Goal: Task Accomplishment & Management: Manage account settings

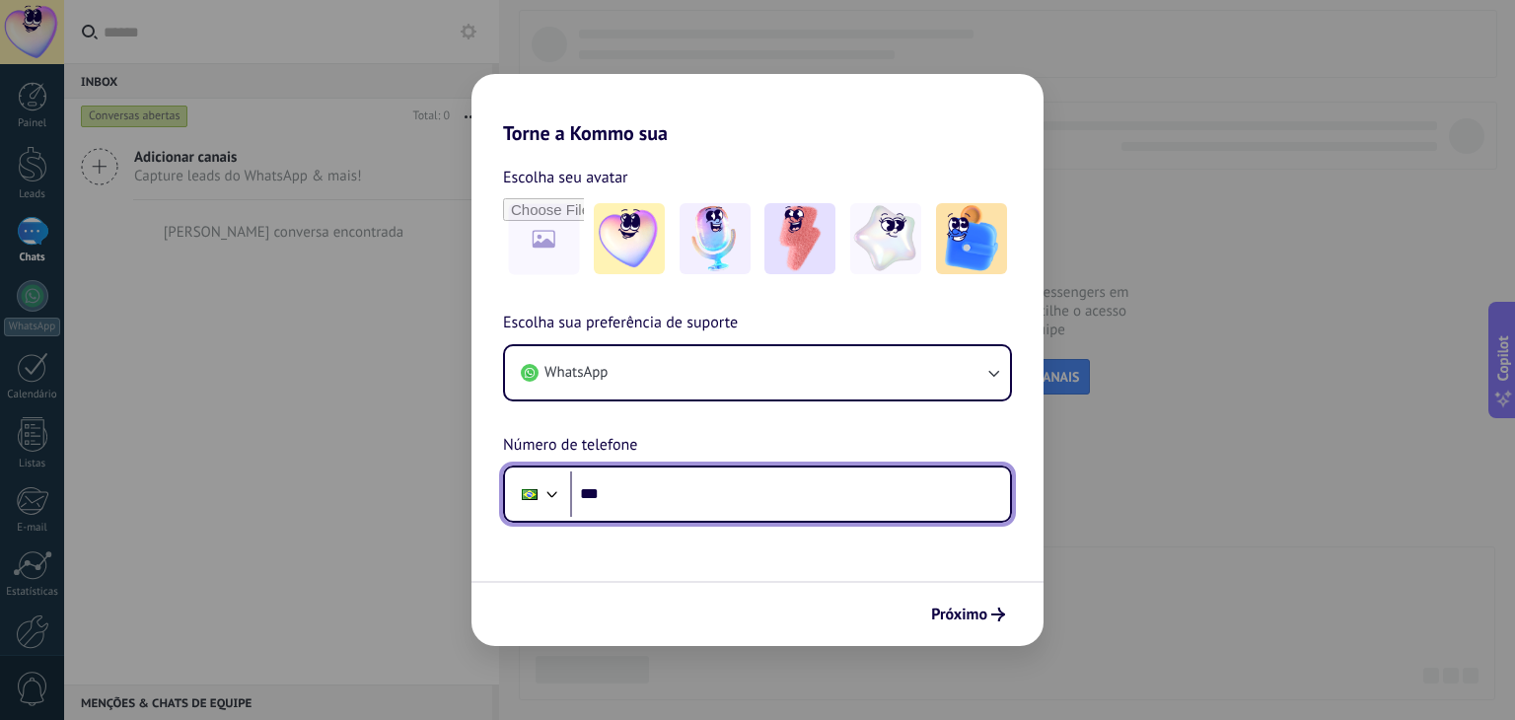
click at [647, 492] on input "***" at bounding box center [790, 493] width 440 height 45
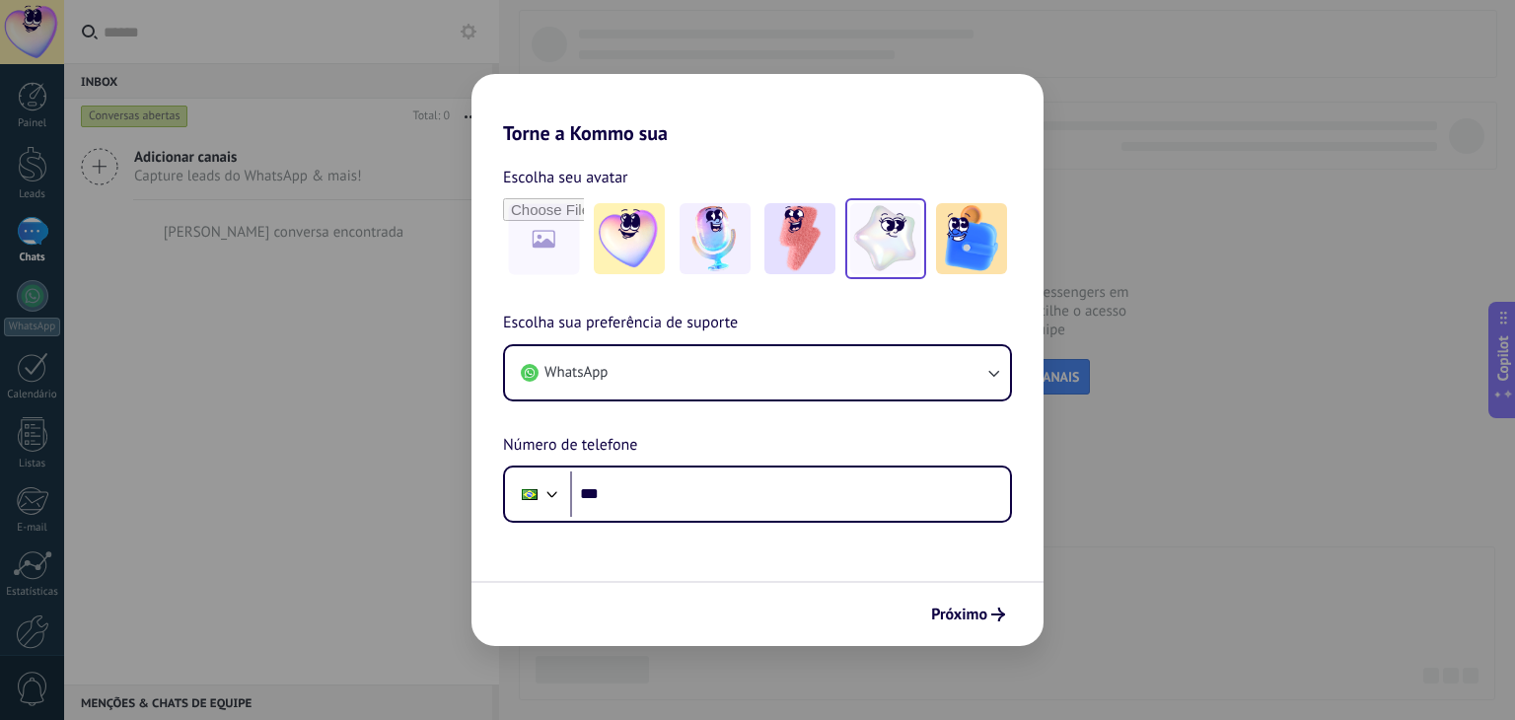
click at [900, 256] on img at bounding box center [885, 238] width 71 height 71
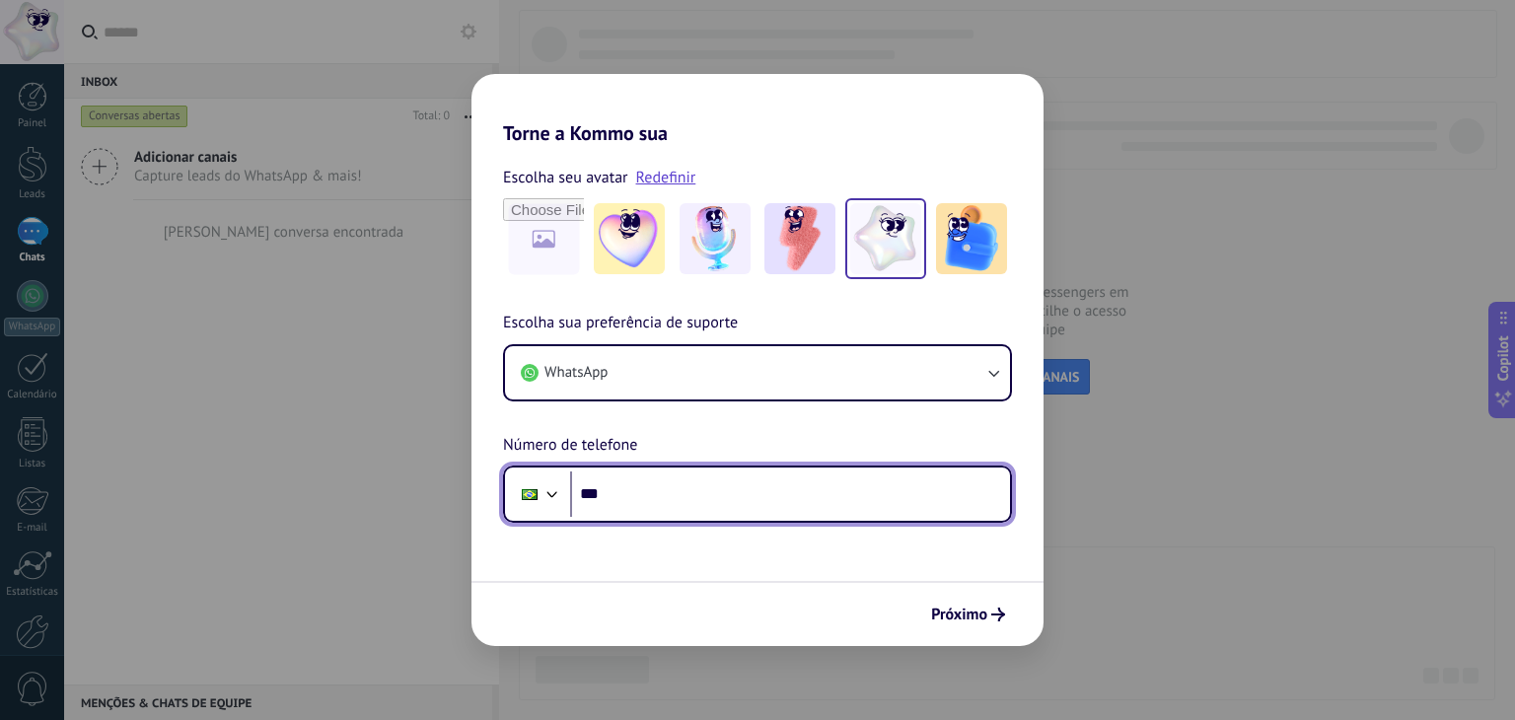
click at [619, 505] on input "***" at bounding box center [790, 493] width 440 height 45
type input "**********"
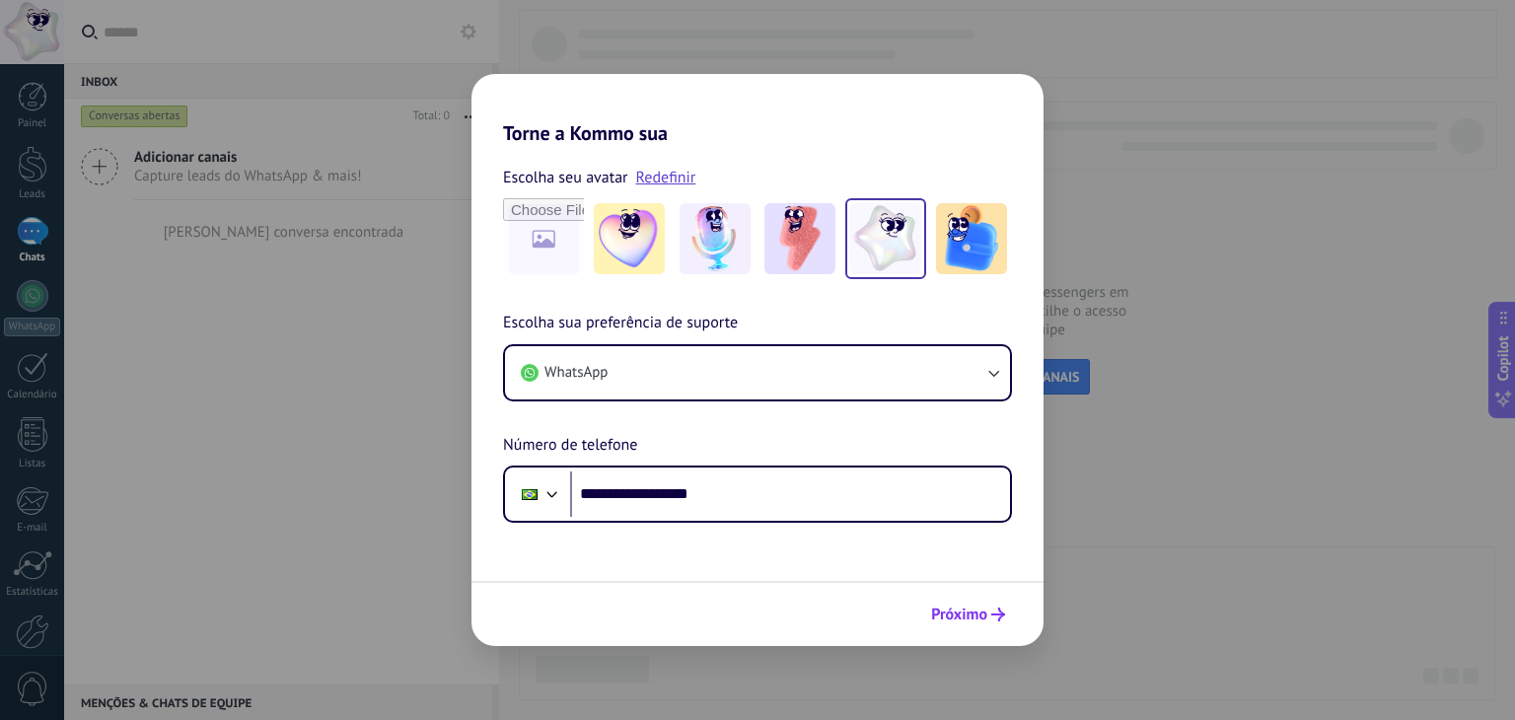
click at [965, 602] on button "Próximo" at bounding box center [968, 615] width 92 height 34
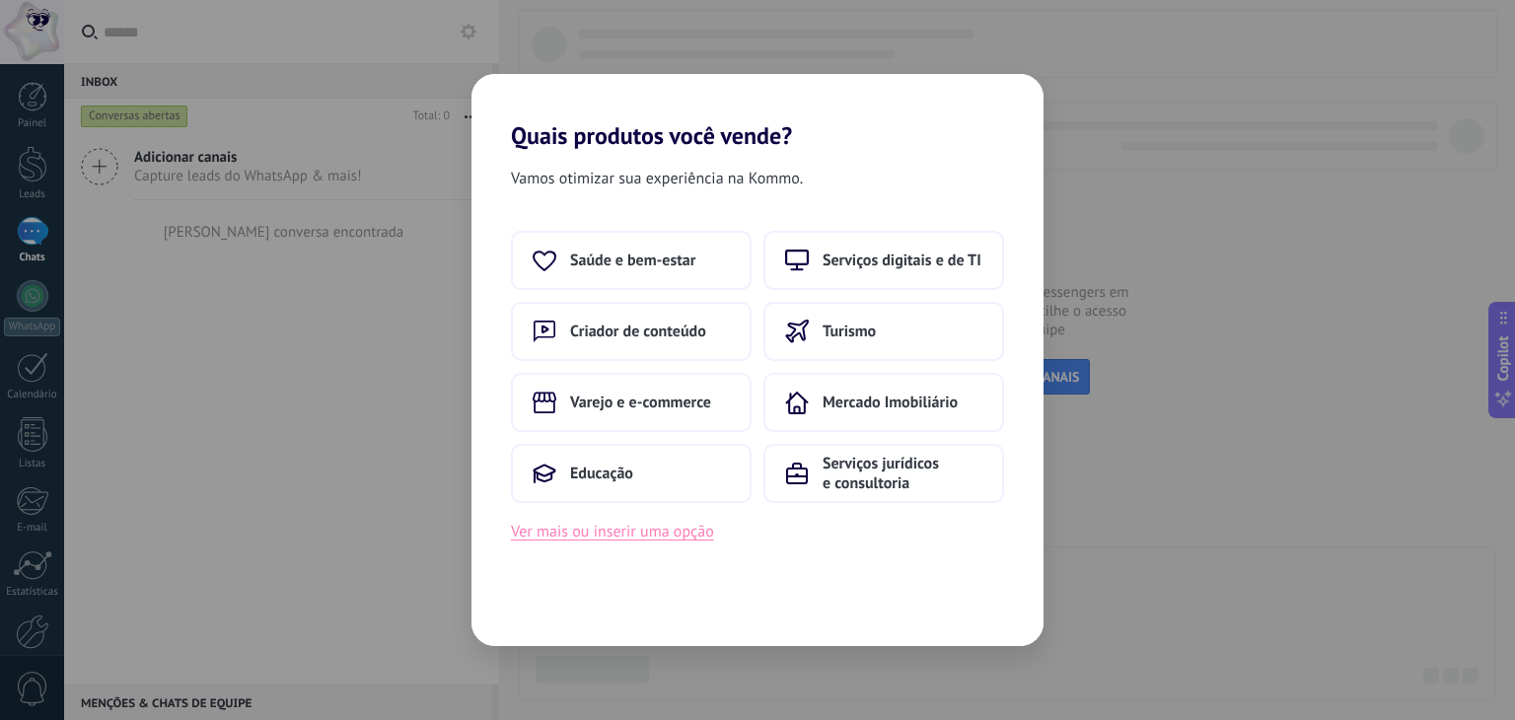
click at [654, 527] on button "Ver mais ou inserir uma opção" at bounding box center [612, 532] width 203 height 26
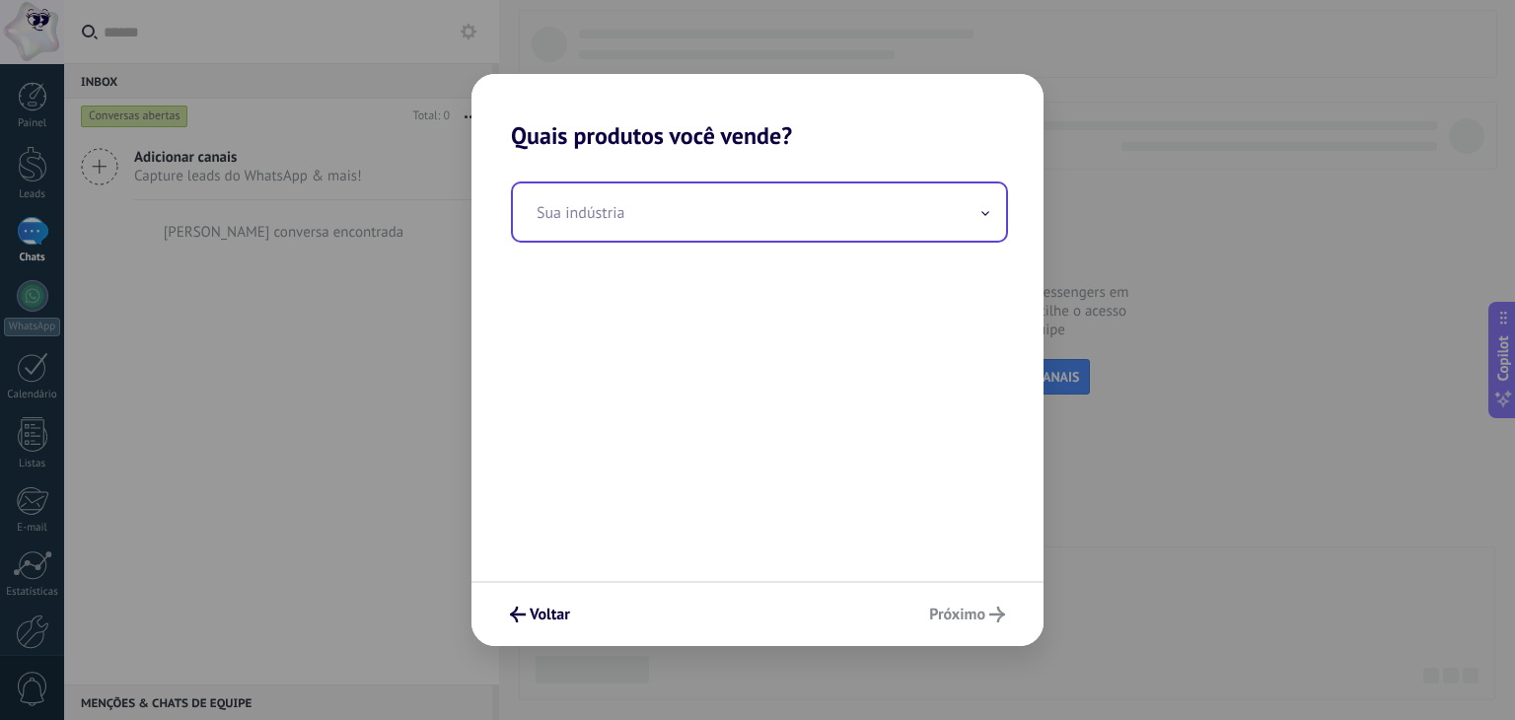
click at [697, 196] on input "text" at bounding box center [759, 211] width 493 height 57
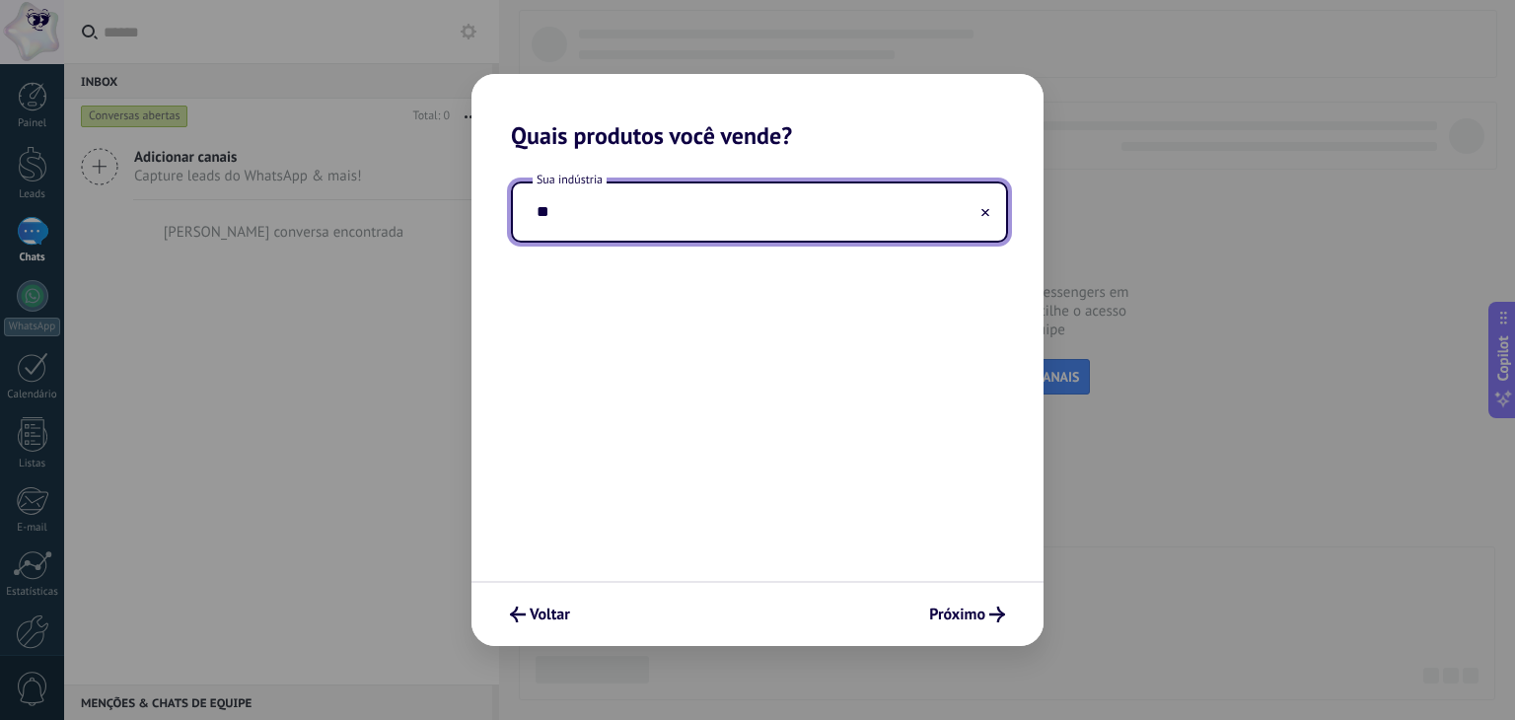
type input "*"
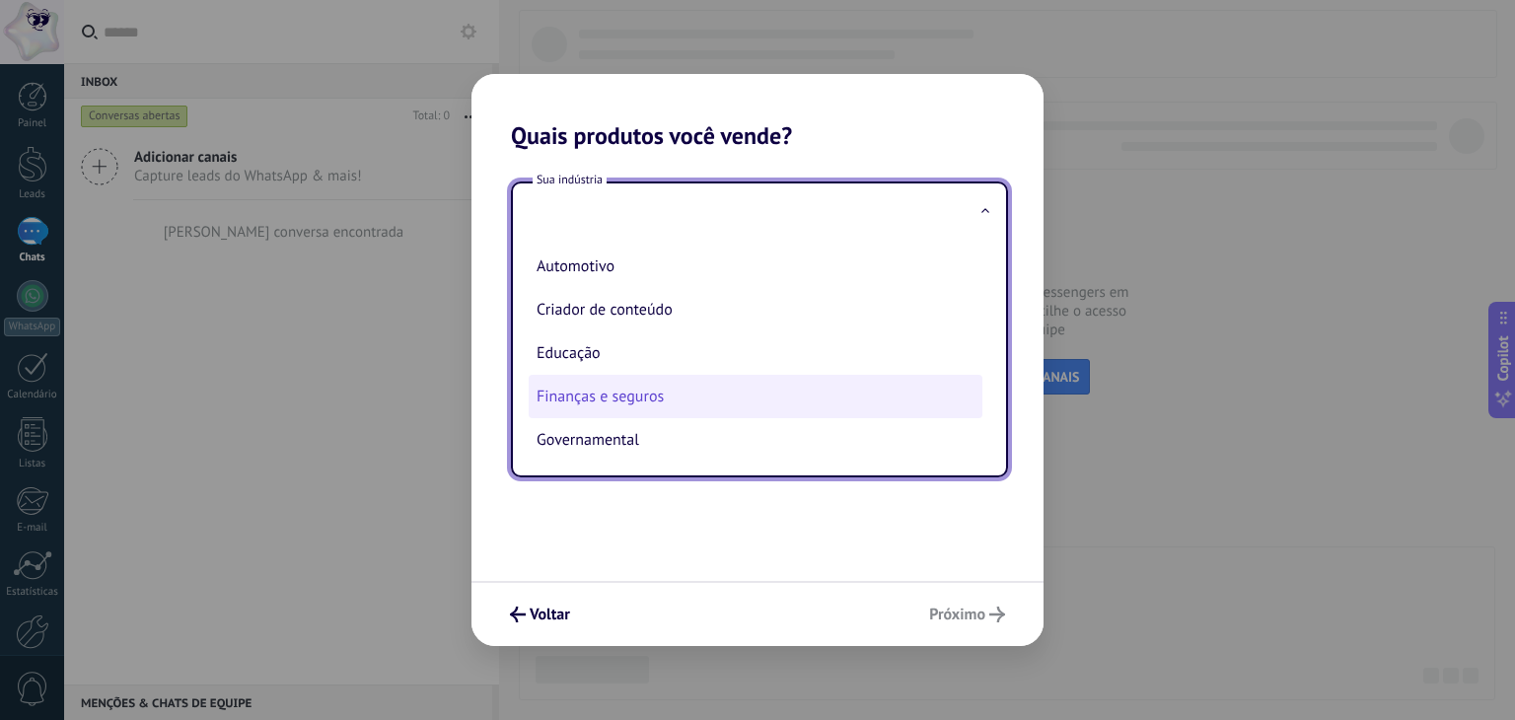
scroll to position [99, 0]
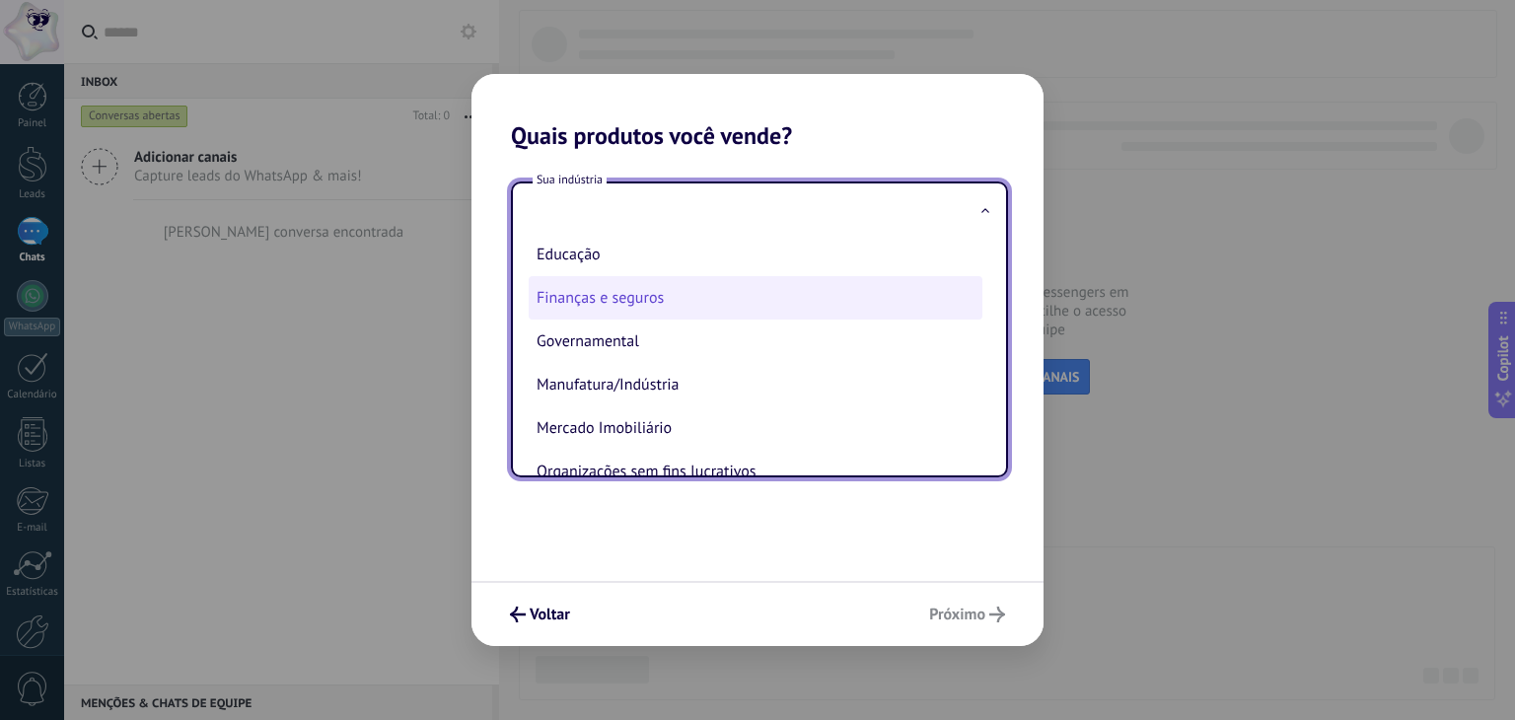
click at [660, 305] on li "Finanças e seguros" at bounding box center [756, 297] width 454 height 43
type input "**********"
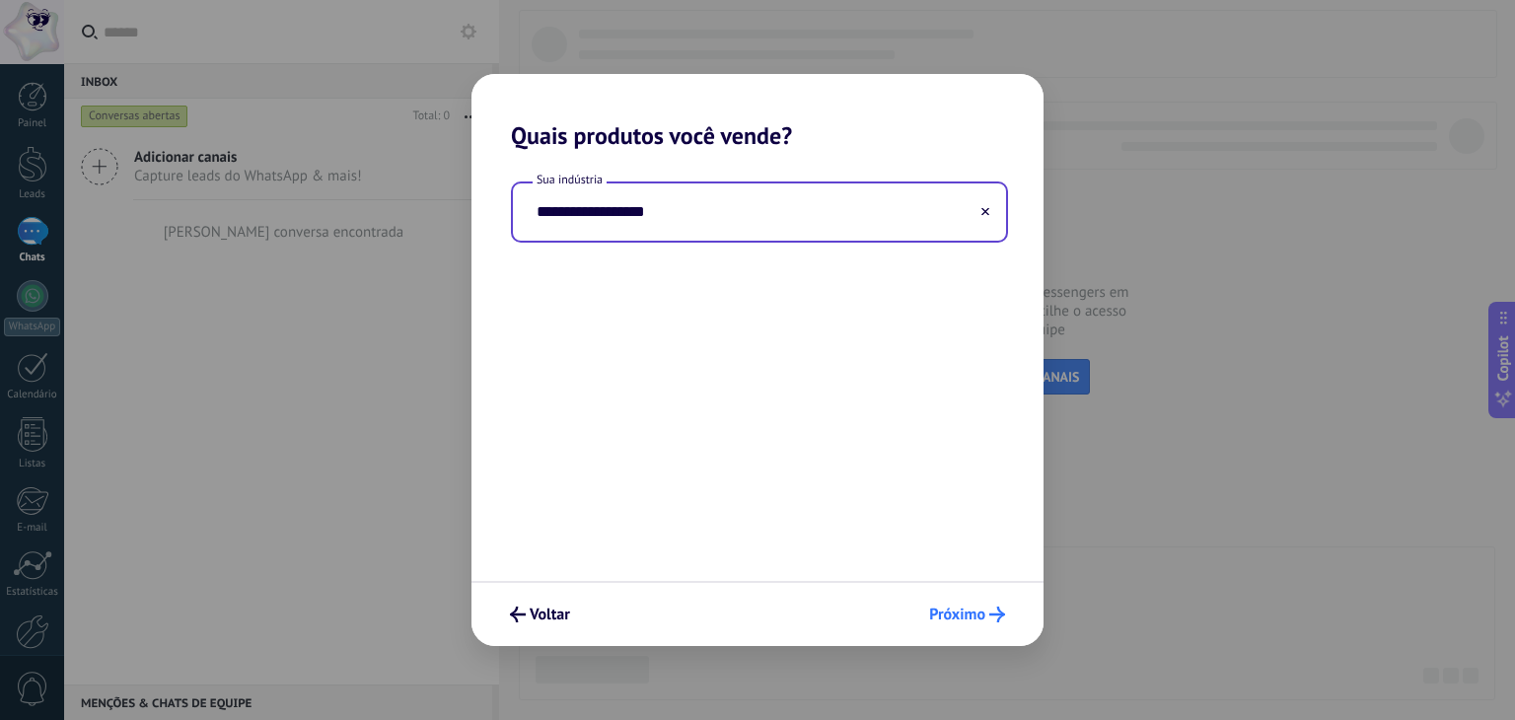
click at [994, 612] on icon "submit" at bounding box center [997, 615] width 16 height 16
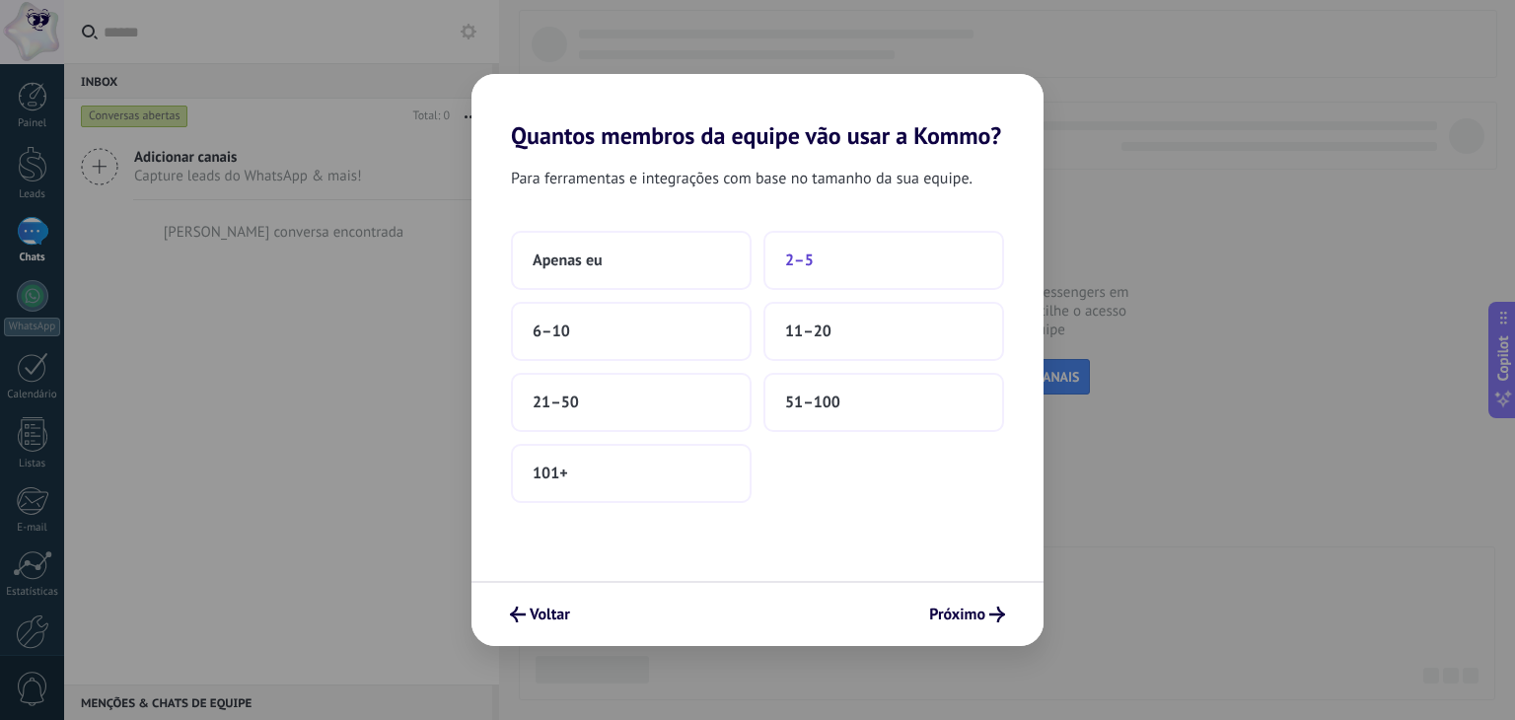
click at [859, 267] on button "2–5" at bounding box center [883, 260] width 241 height 59
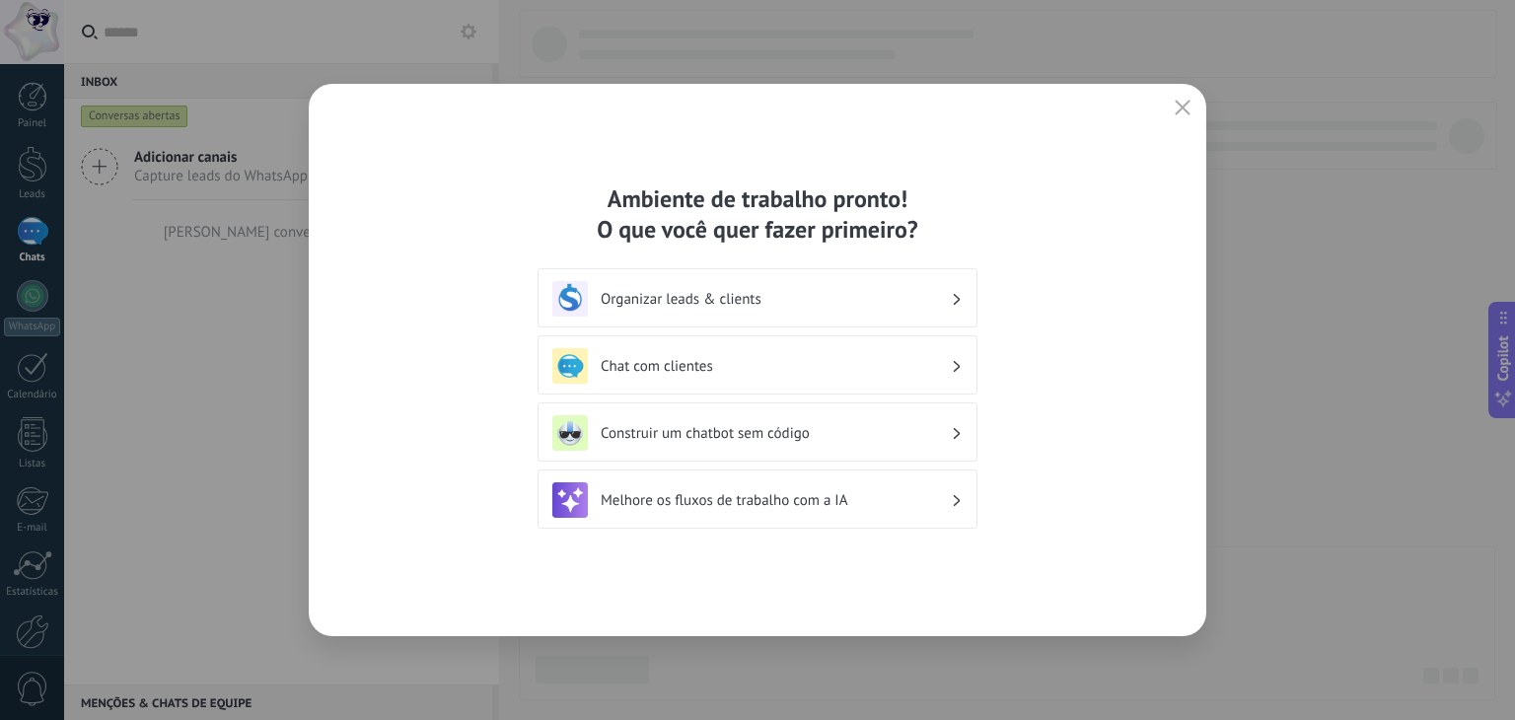
click at [774, 364] on h3 "Chat com clientes" at bounding box center [776, 366] width 350 height 19
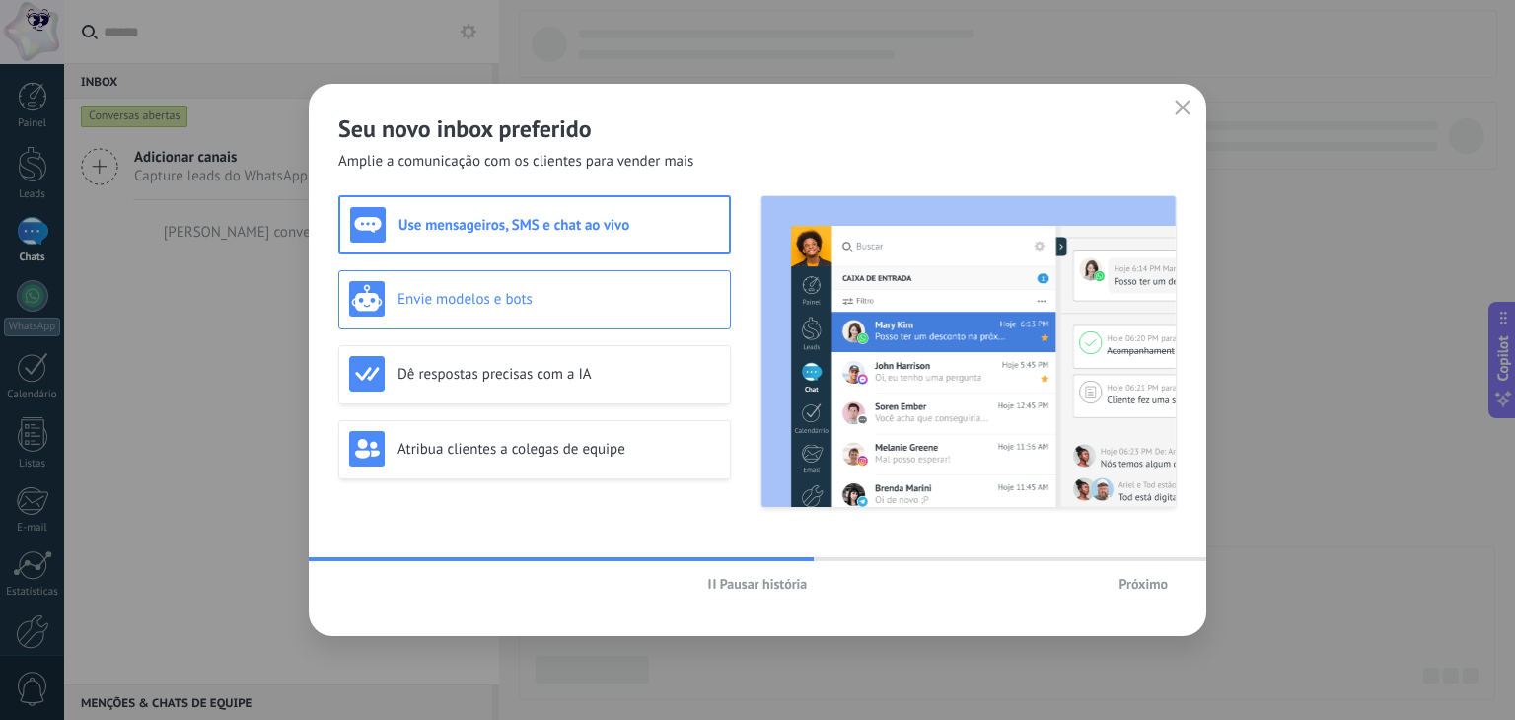
click at [531, 281] on div "Envie modelos e bots" at bounding box center [534, 299] width 371 height 36
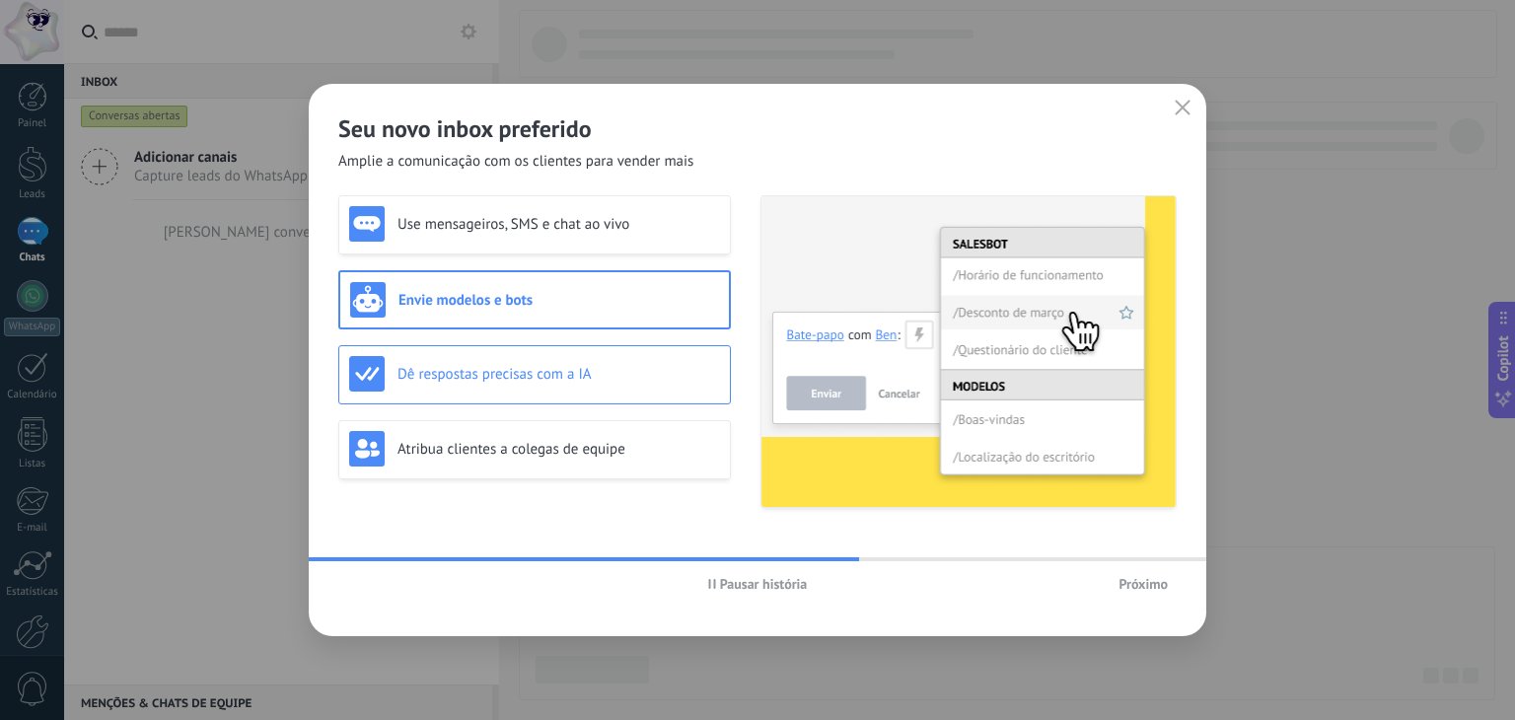
click at [544, 365] on h3 "Dê respostas precisas com a IA" at bounding box center [558, 374] width 323 height 19
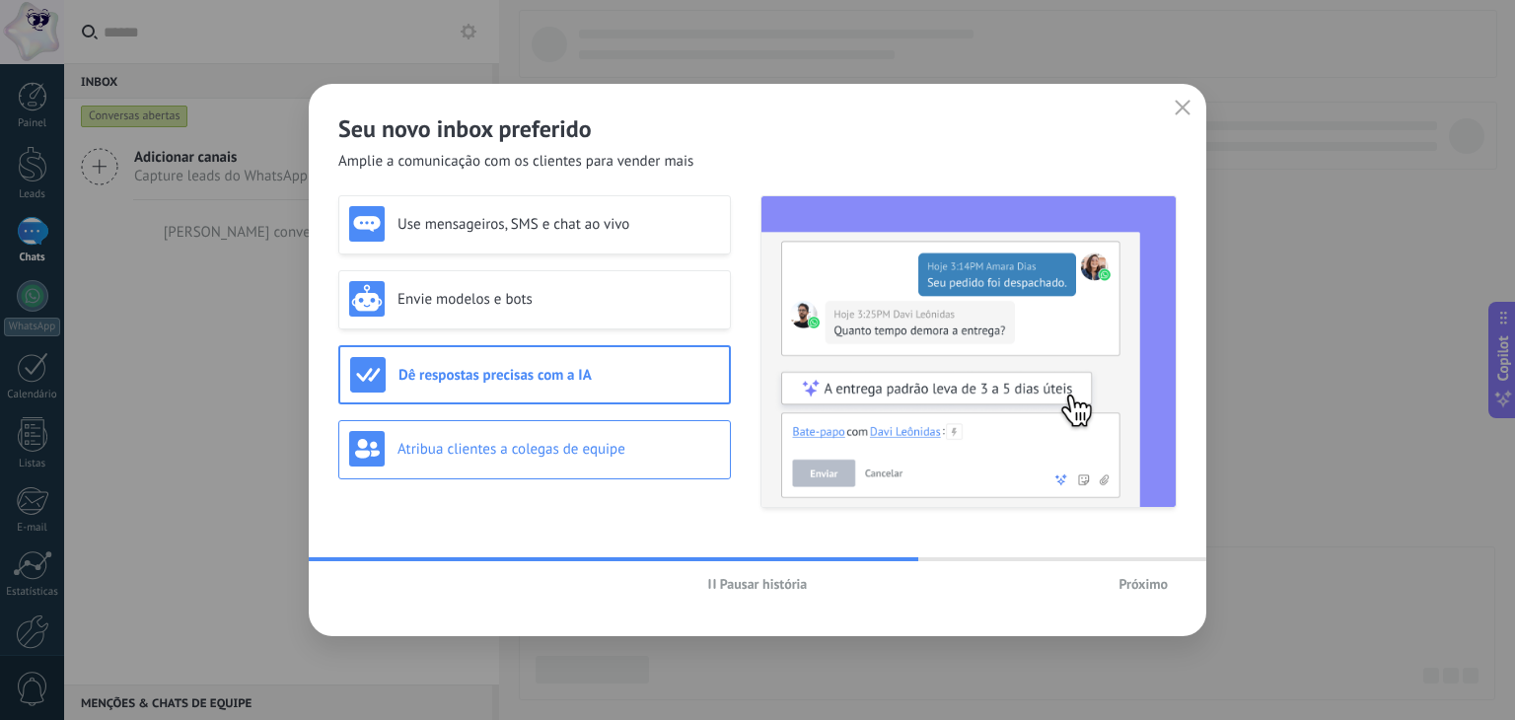
click at [553, 429] on div "Atribua clientes a colegas de equipe" at bounding box center [534, 449] width 393 height 59
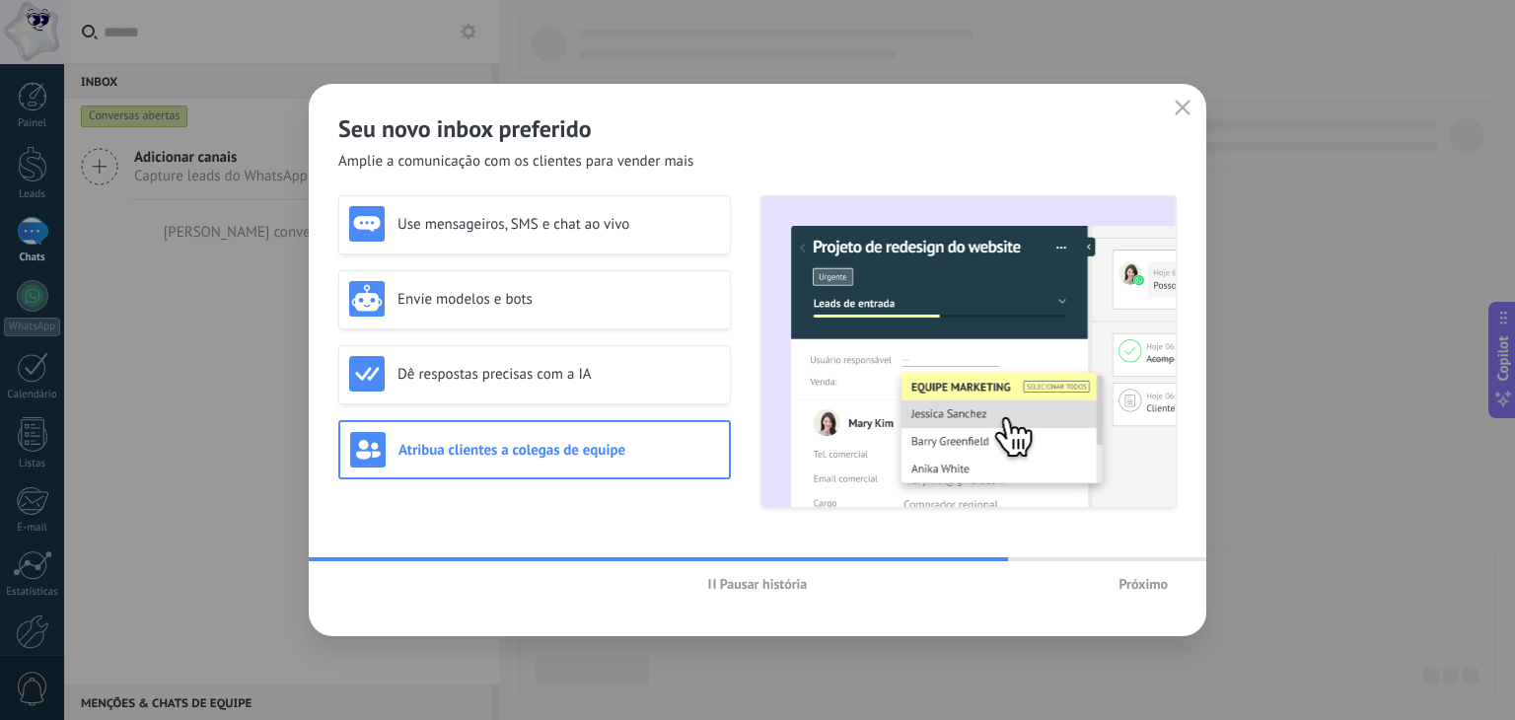
click at [1150, 582] on span "Próximo" at bounding box center [1142, 584] width 49 height 14
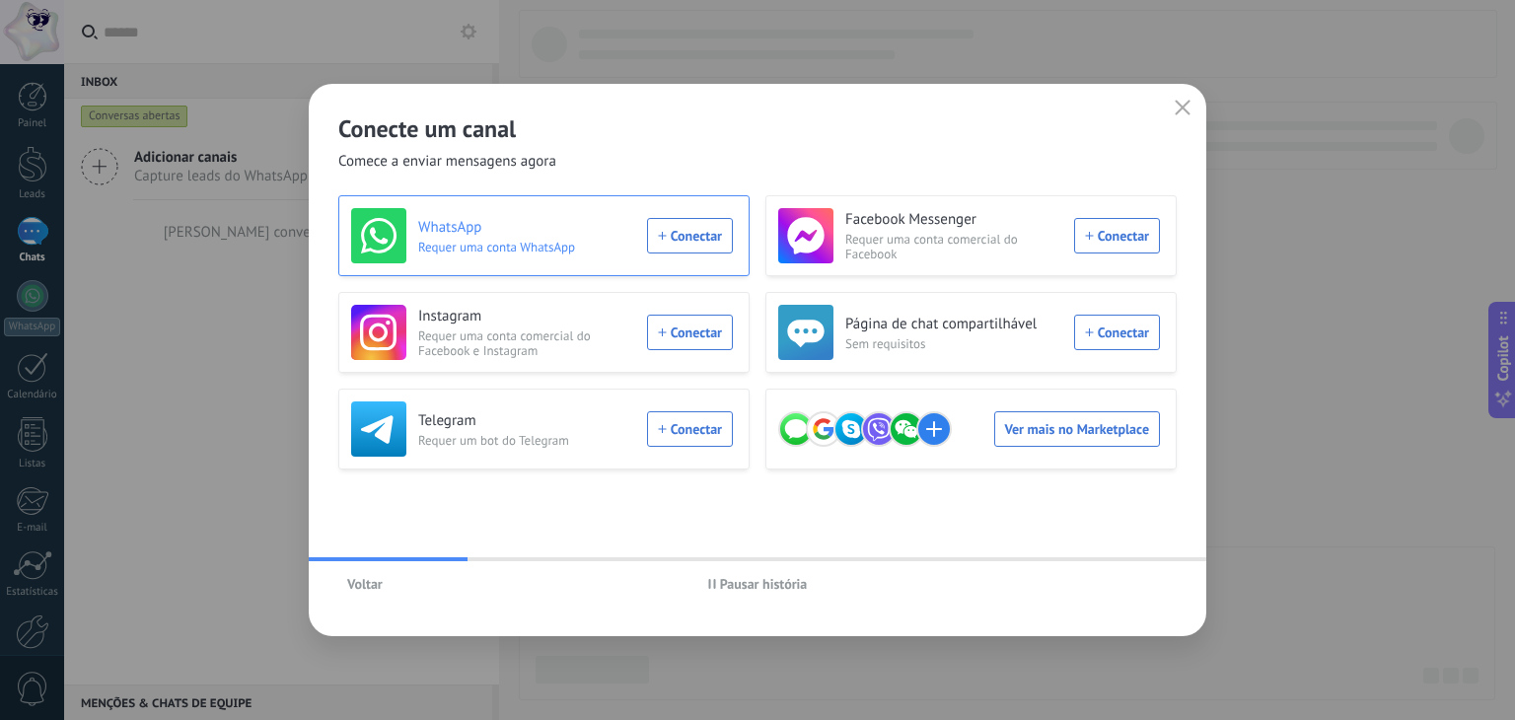
click at [699, 239] on div "WhatsApp Requer uma conta WhatsApp Conectar" at bounding box center [542, 235] width 382 height 55
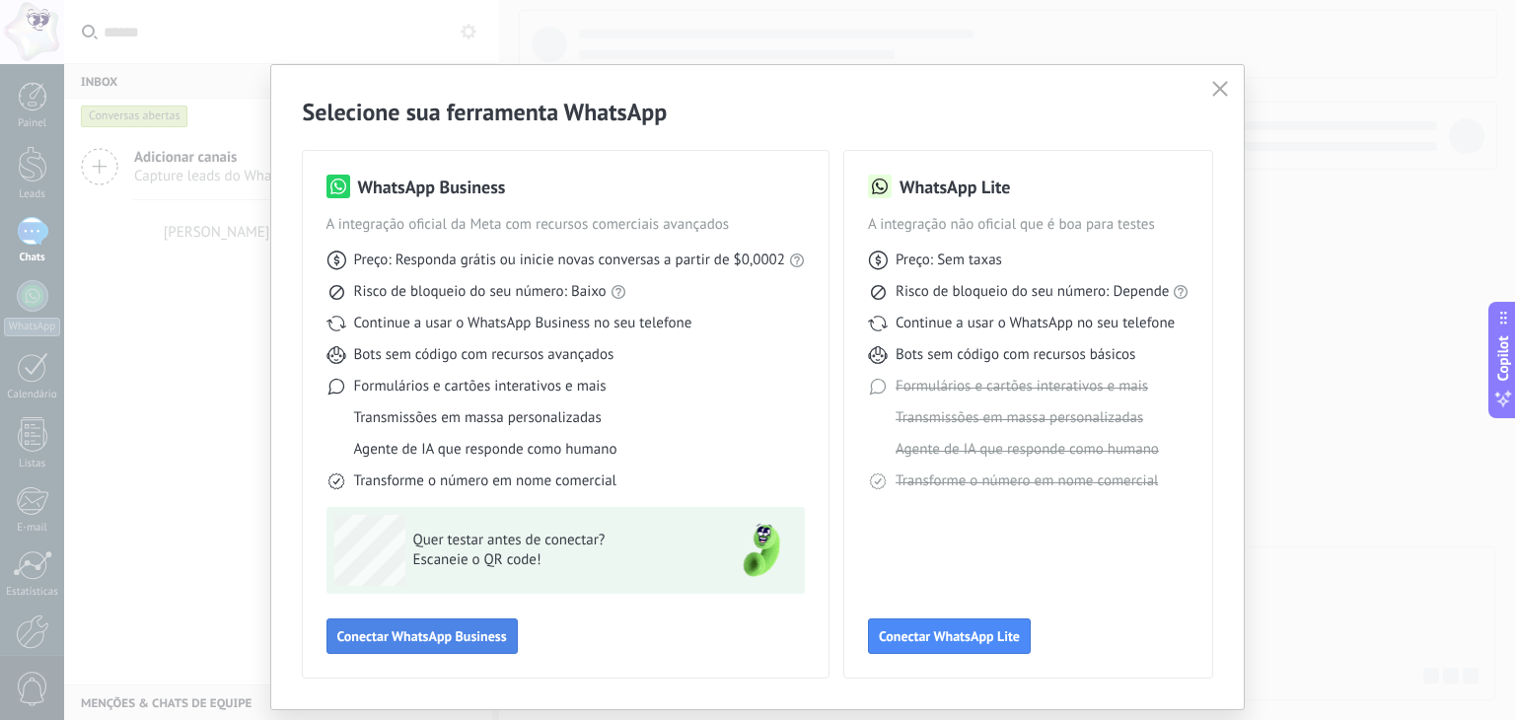
click at [468, 624] on button "Conectar WhatsApp Business" at bounding box center [421, 636] width 191 height 36
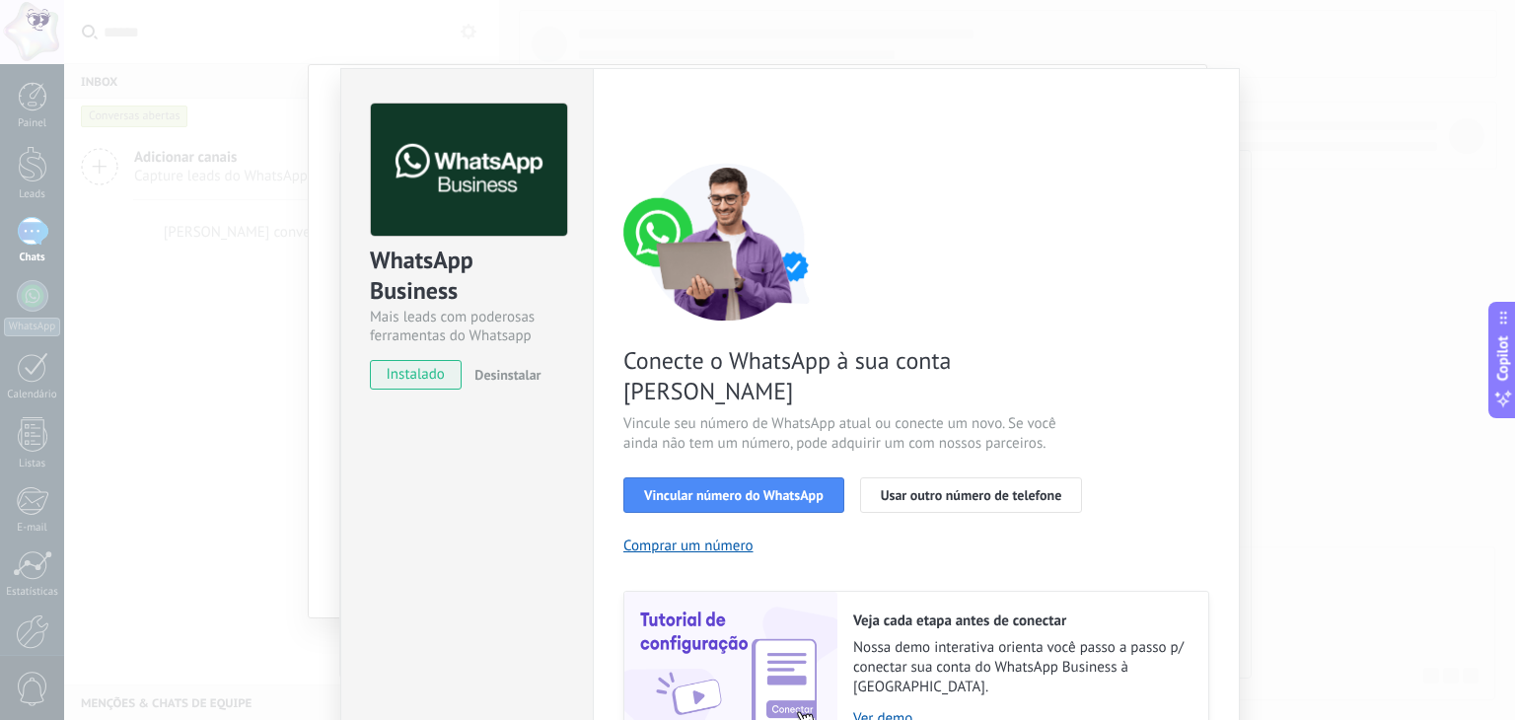
scroll to position [70, 0]
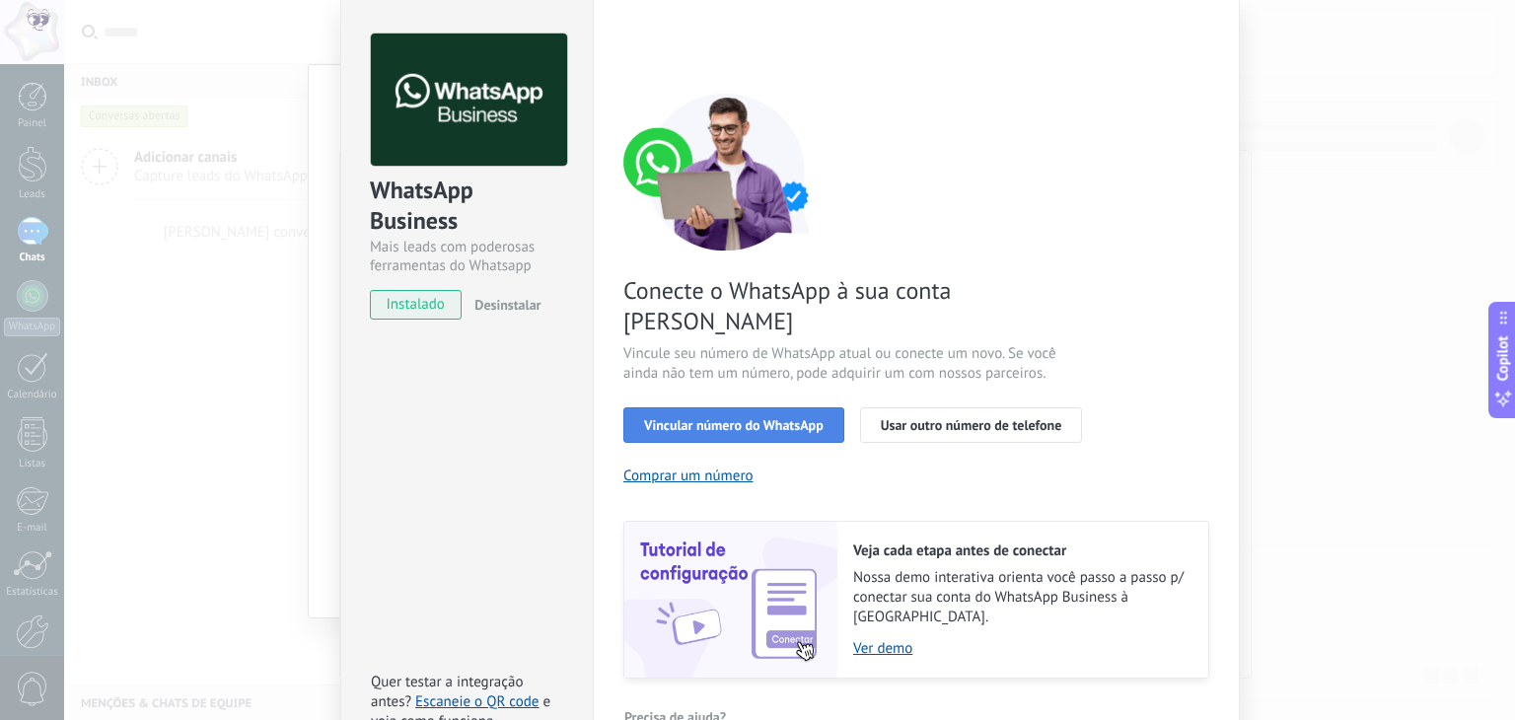
click at [726, 418] on span "Vincular número do WhatsApp" at bounding box center [734, 425] width 180 height 14
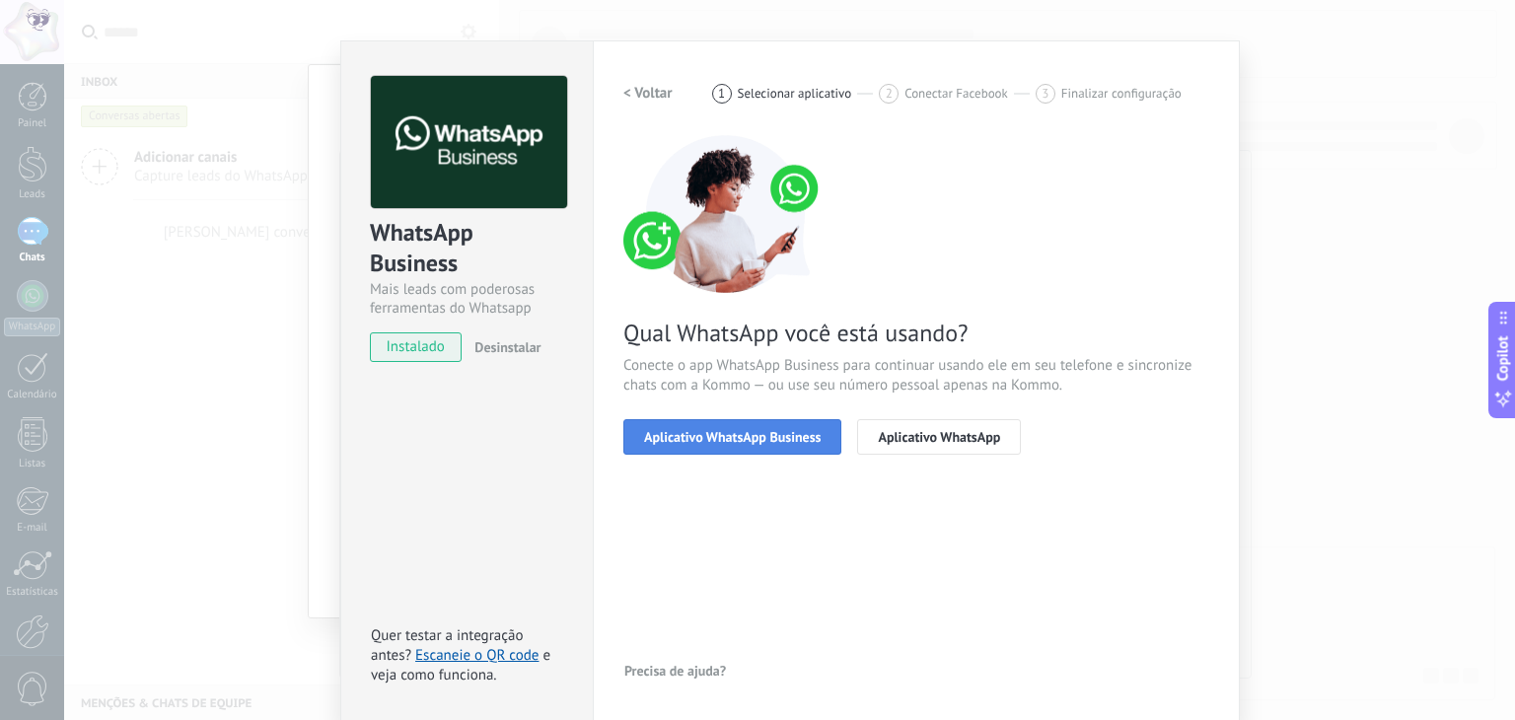
click at [753, 431] on span "Aplicativo WhatsApp Business" at bounding box center [732, 437] width 177 height 14
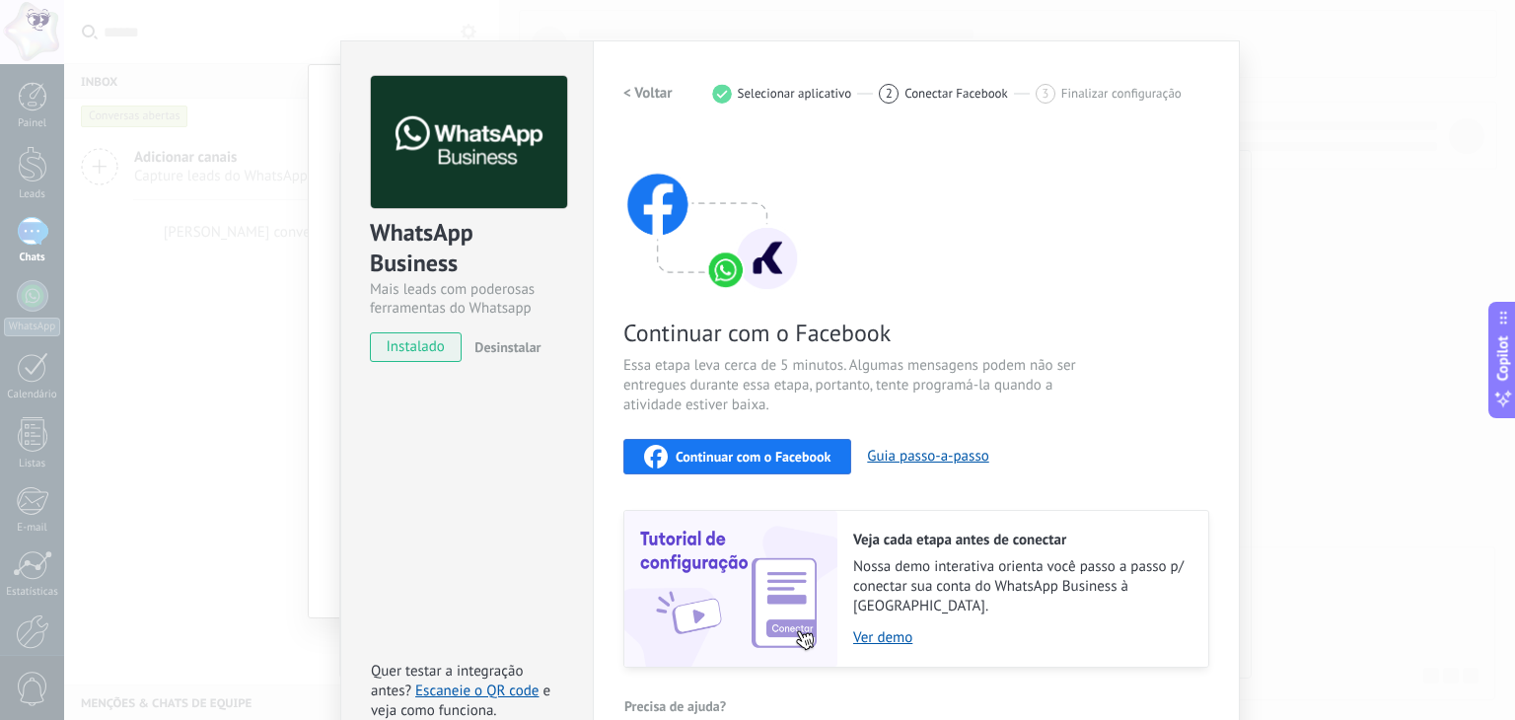
scroll to position [47, 0]
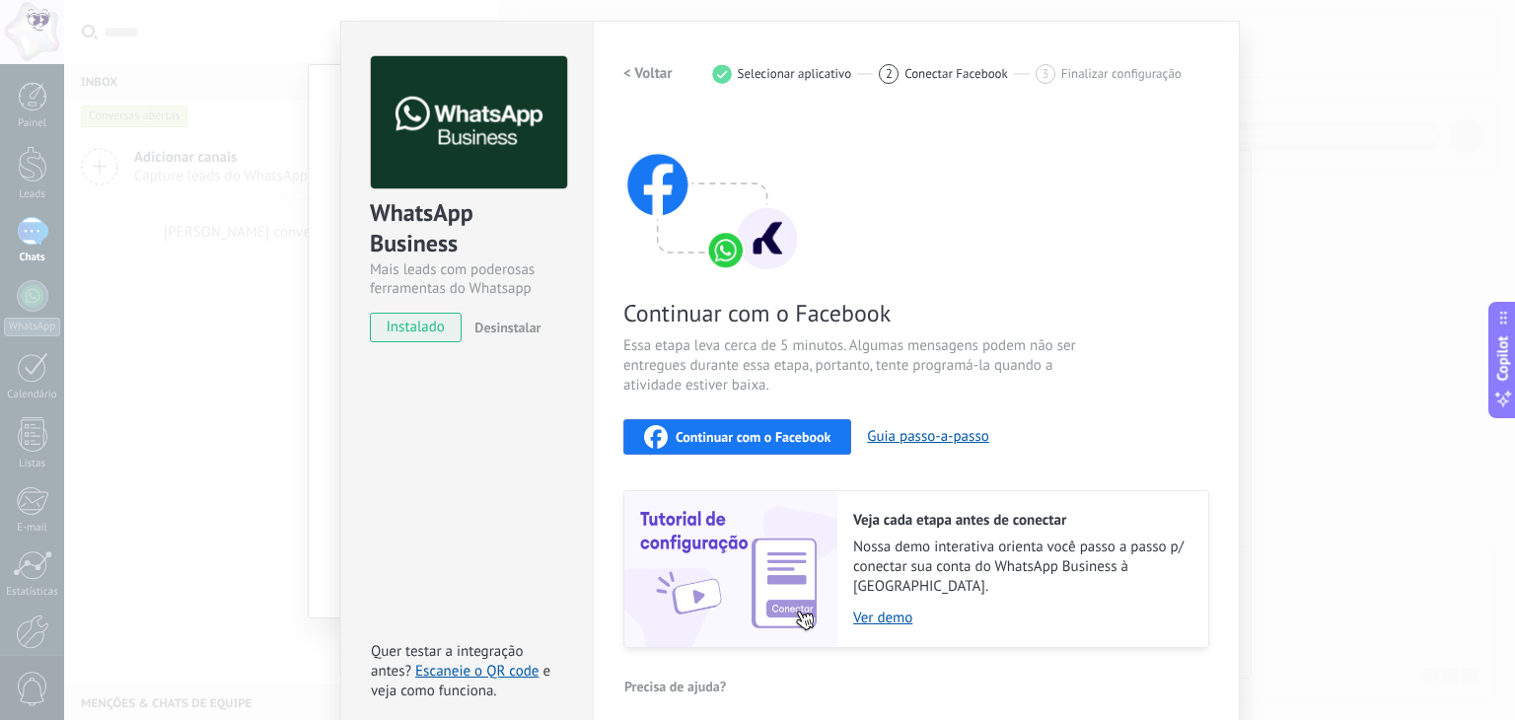
click at [430, 321] on span "instalado" at bounding box center [416, 328] width 90 height 30
click at [745, 439] on span "Continuar com o Facebook" at bounding box center [753, 437] width 155 height 14
click at [937, 80] on span "Conectar Facebook" at bounding box center [956, 73] width 104 height 15
click at [1051, 76] on div "3 Finalizar configuração" at bounding box center [1109, 74] width 146 height 20
click at [798, 430] on span "Continuar com o Facebook" at bounding box center [753, 437] width 155 height 14
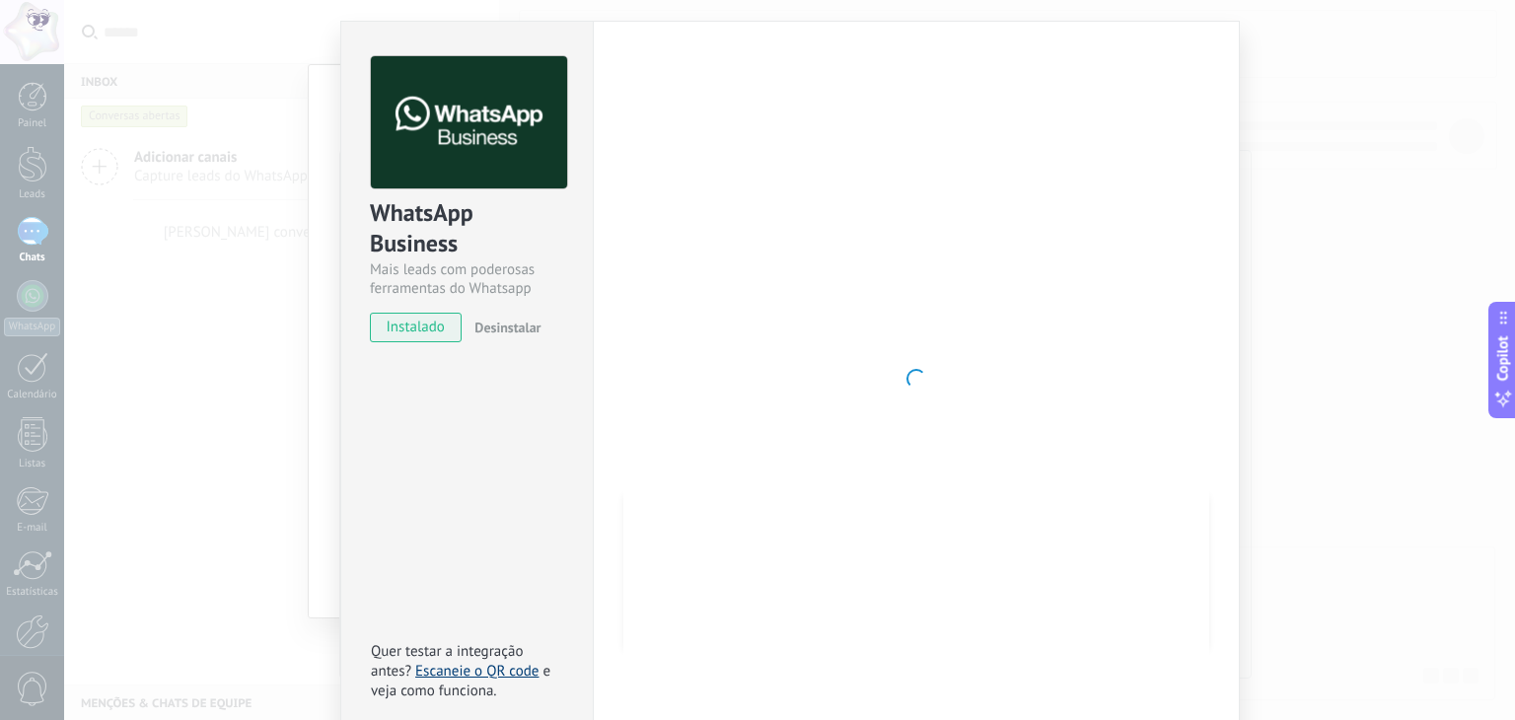
click at [521, 662] on link "Escaneie o QR code" at bounding box center [476, 671] width 123 height 19
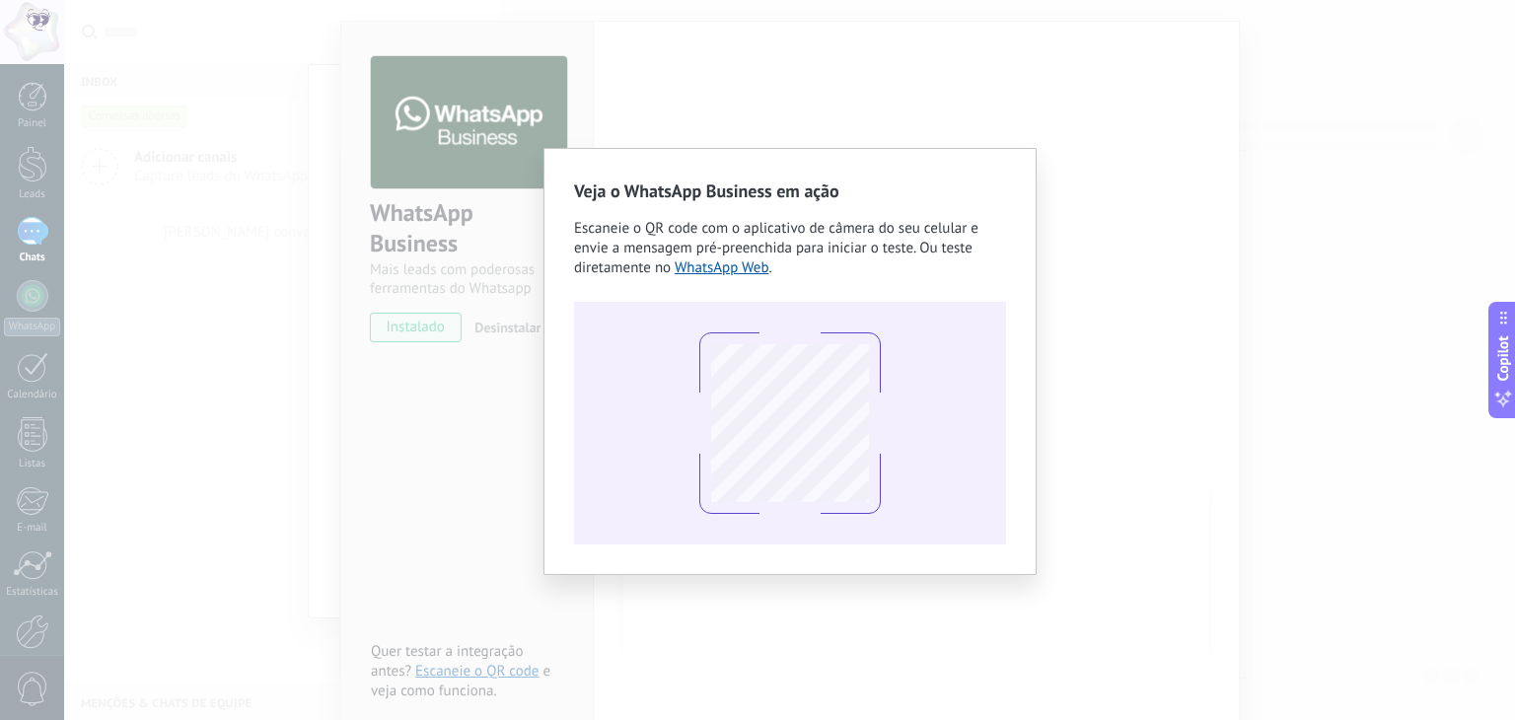
click at [1150, 258] on div "Veja o WhatsApp Business em ação Escaneie o QR code com o aplicativo de câmera …" at bounding box center [789, 360] width 1451 height 720
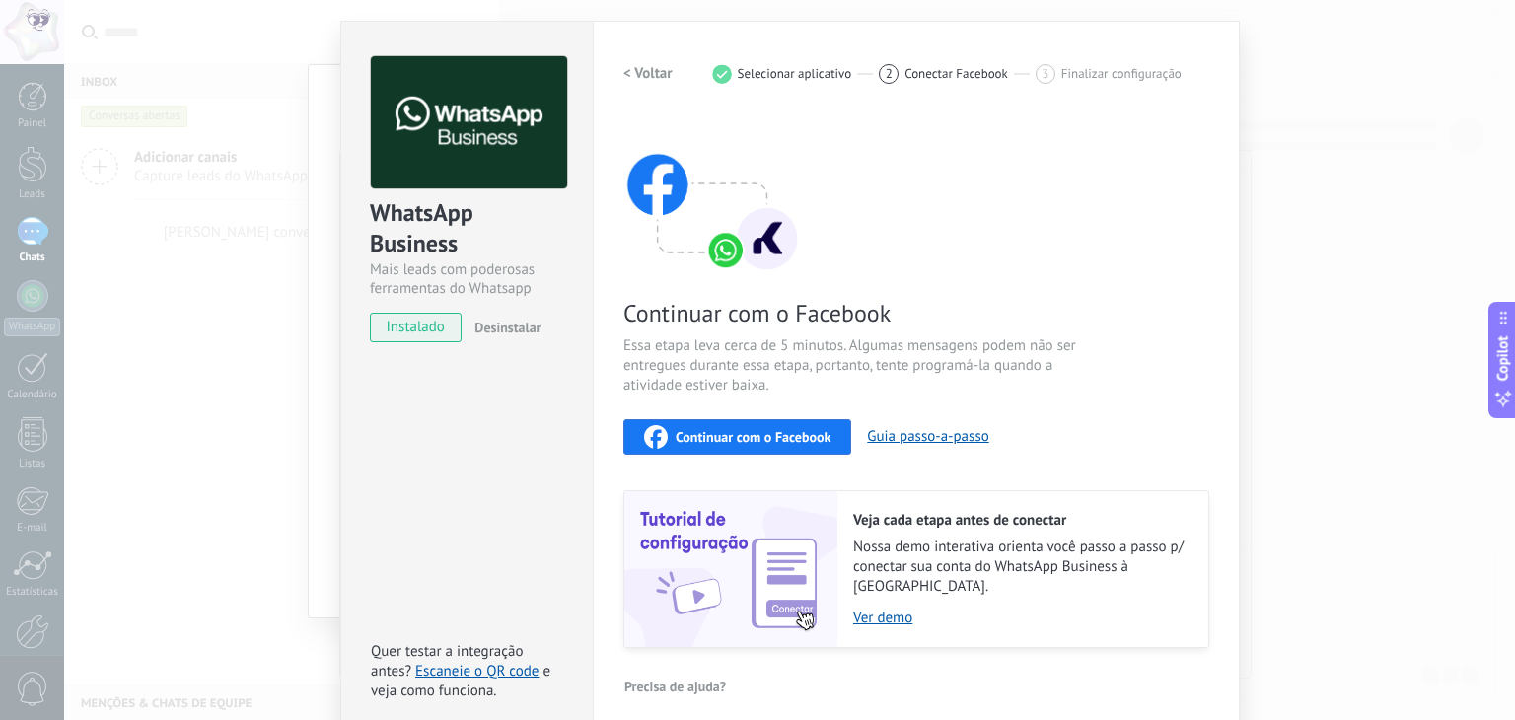
click at [896, 64] on div "2 Conectar Facebook" at bounding box center [957, 74] width 157 height 20
click at [766, 442] on span "Continuar com o Facebook" at bounding box center [753, 437] width 155 height 14
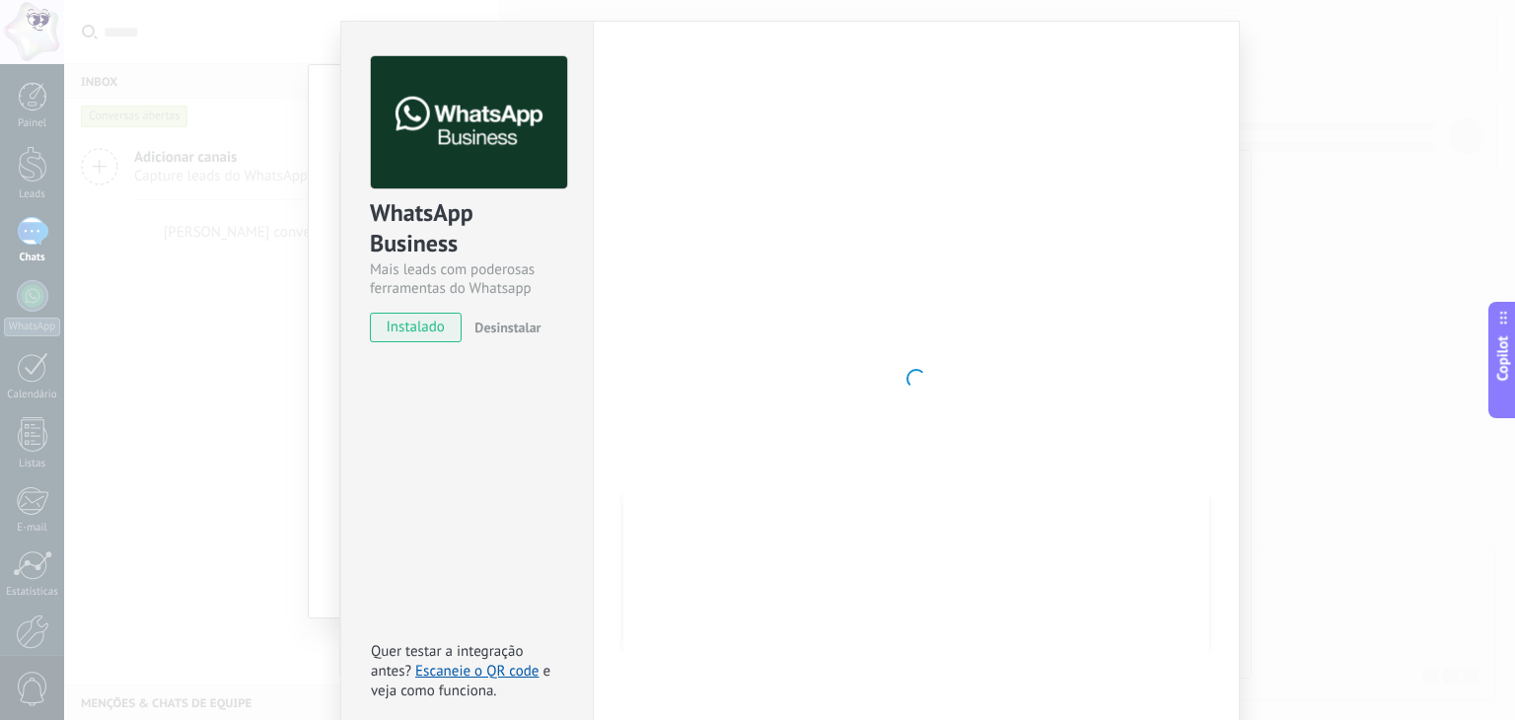
click at [450, 317] on span "instalado" at bounding box center [416, 328] width 90 height 30
click at [823, 313] on div at bounding box center [916, 378] width 586 height 645
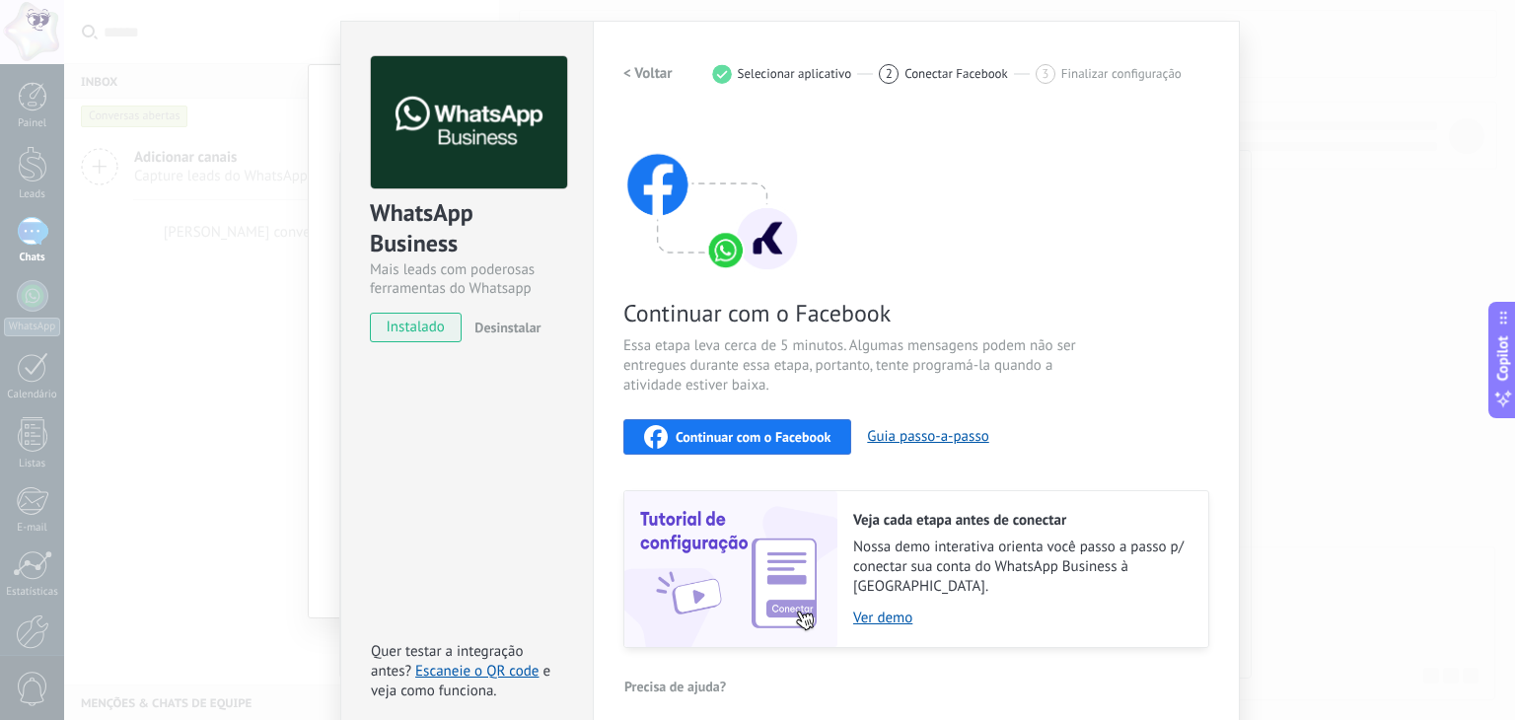
drag, startPoint x: 839, startPoint y: 322, endPoint x: 816, endPoint y: 399, distance: 81.4
click at [839, 322] on span "Continuar com o Facebook" at bounding box center [857, 313] width 469 height 31
click at [772, 432] on span "Continuar com o Facebook" at bounding box center [753, 437] width 155 height 14
click at [727, 415] on div "Continuar com o Facebook Essa etapa leva cerca de 5 minutos. Algumas mensagens …" at bounding box center [916, 381] width 586 height 533
click at [742, 451] on button "Continuar com o Facebook" at bounding box center [737, 437] width 228 height 36
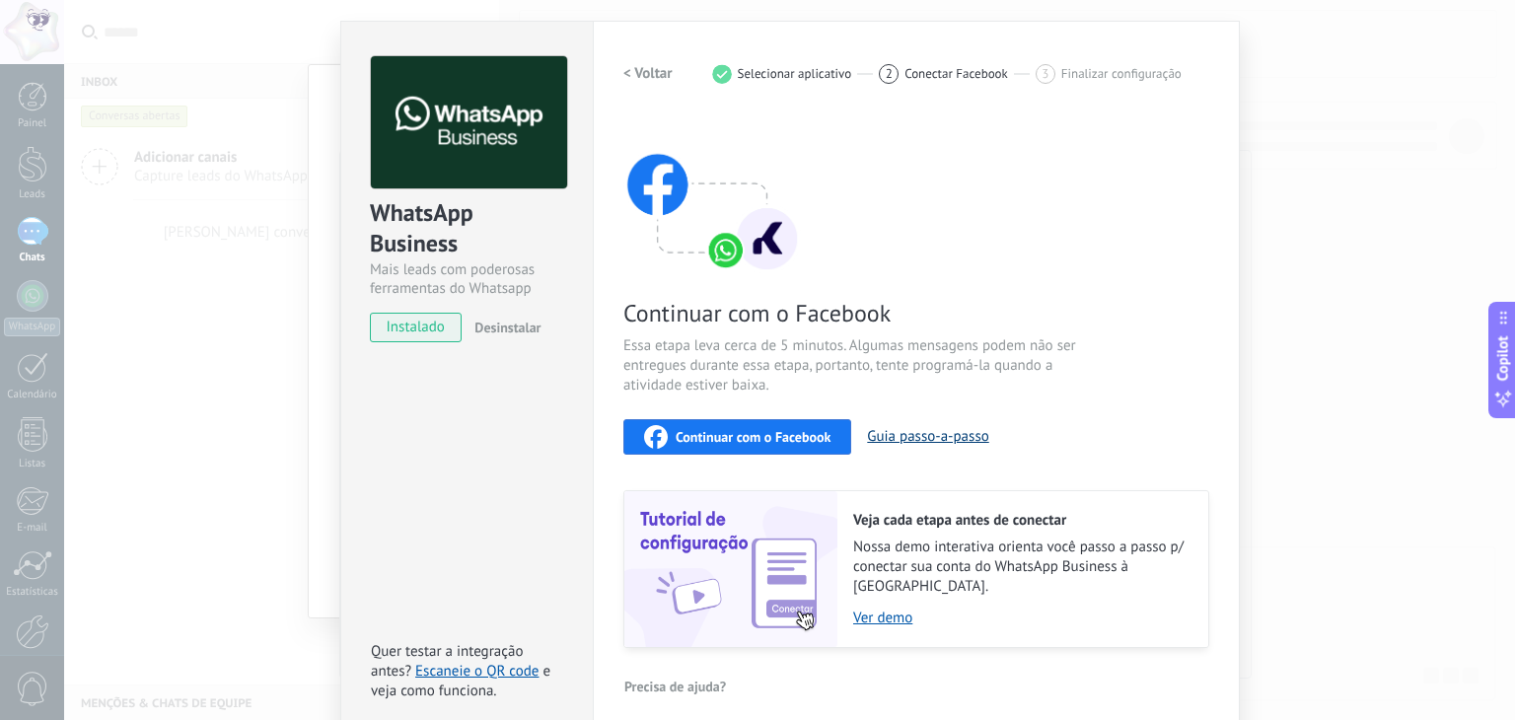
click at [952, 435] on button "Guia passo-a-passo" at bounding box center [927, 436] width 121 height 19
click at [656, 426] on icon "button" at bounding box center [656, 437] width 24 height 24
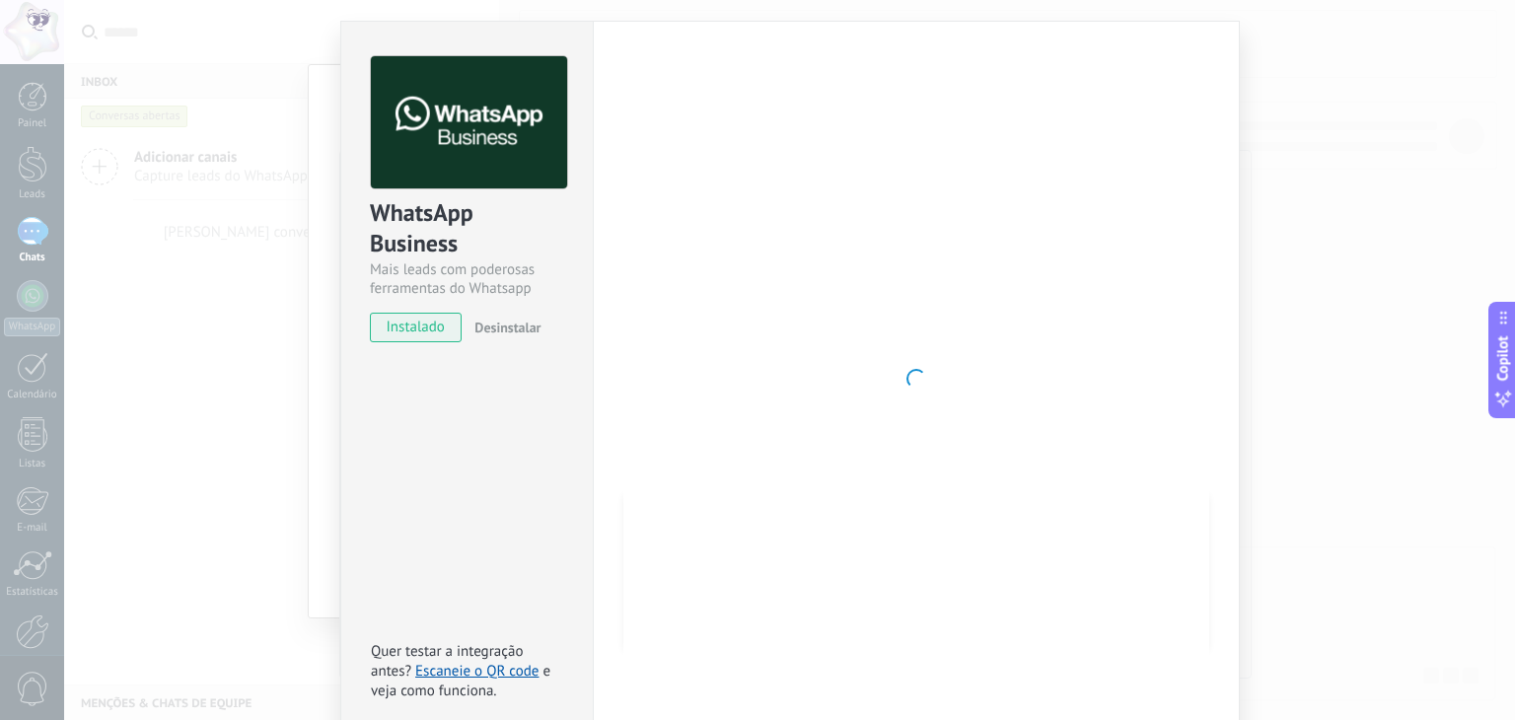
click at [552, 143] on img at bounding box center [469, 122] width 196 height 133
click at [896, 218] on div at bounding box center [916, 378] width 586 height 645
click at [894, 369] on div at bounding box center [916, 378] width 586 height 645
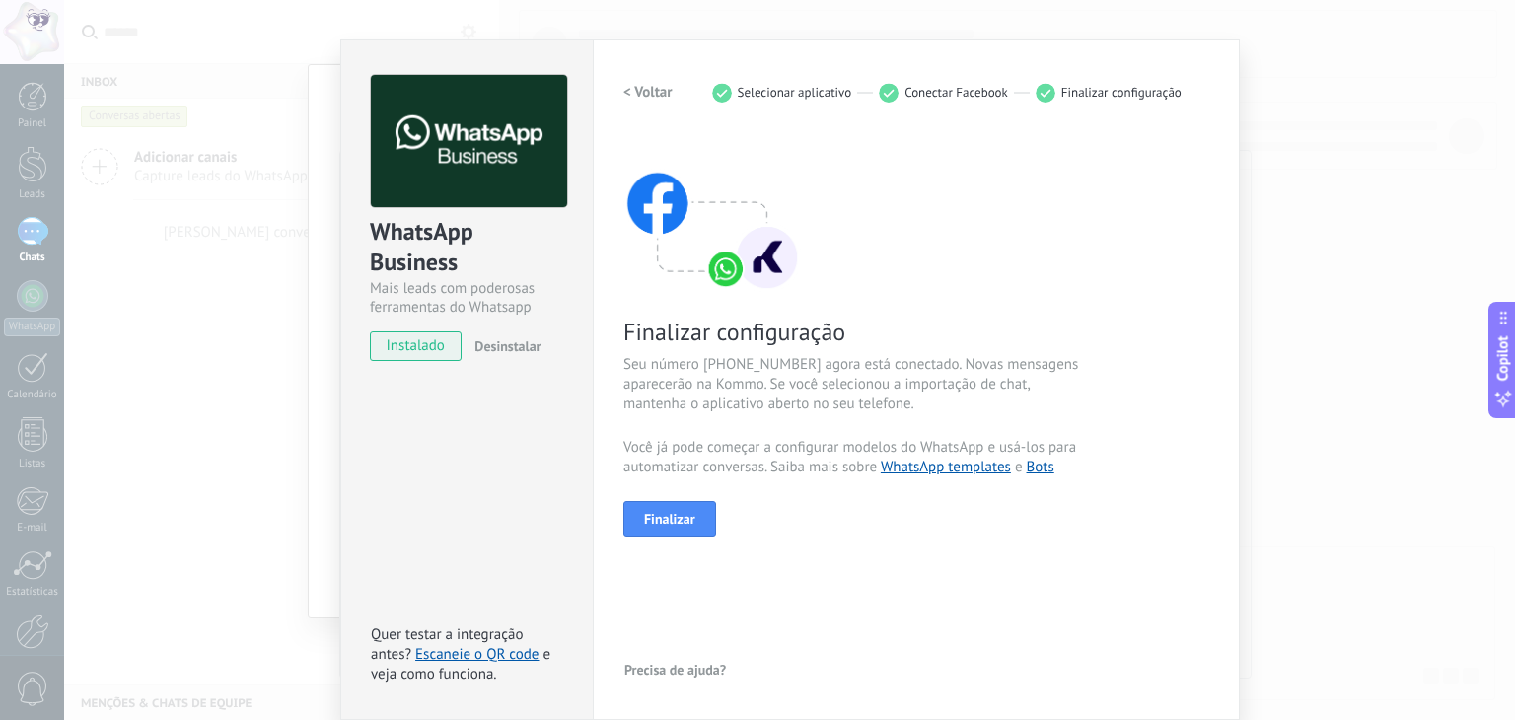
scroll to position [28, 0]
click at [686, 514] on span "Finalizar" at bounding box center [669, 520] width 51 height 14
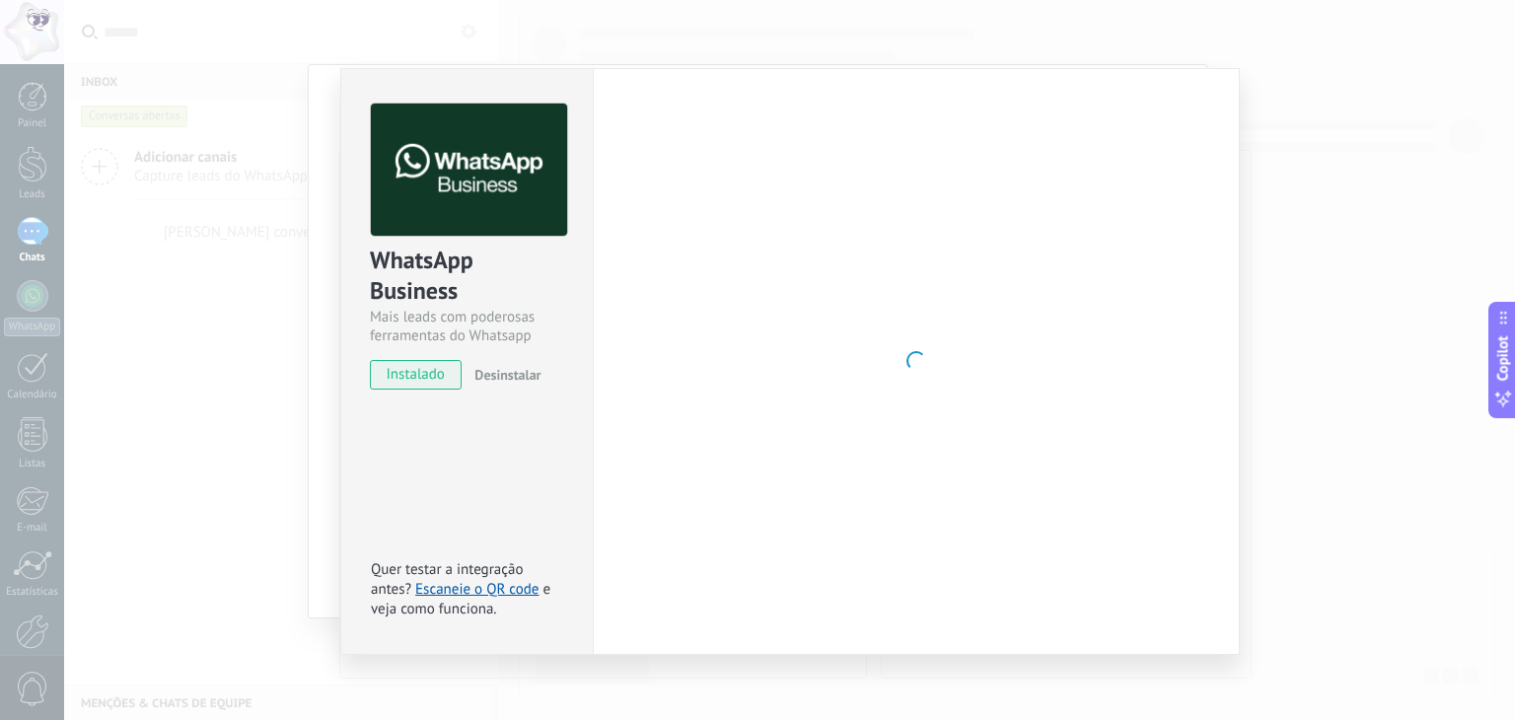
scroll to position [0, 0]
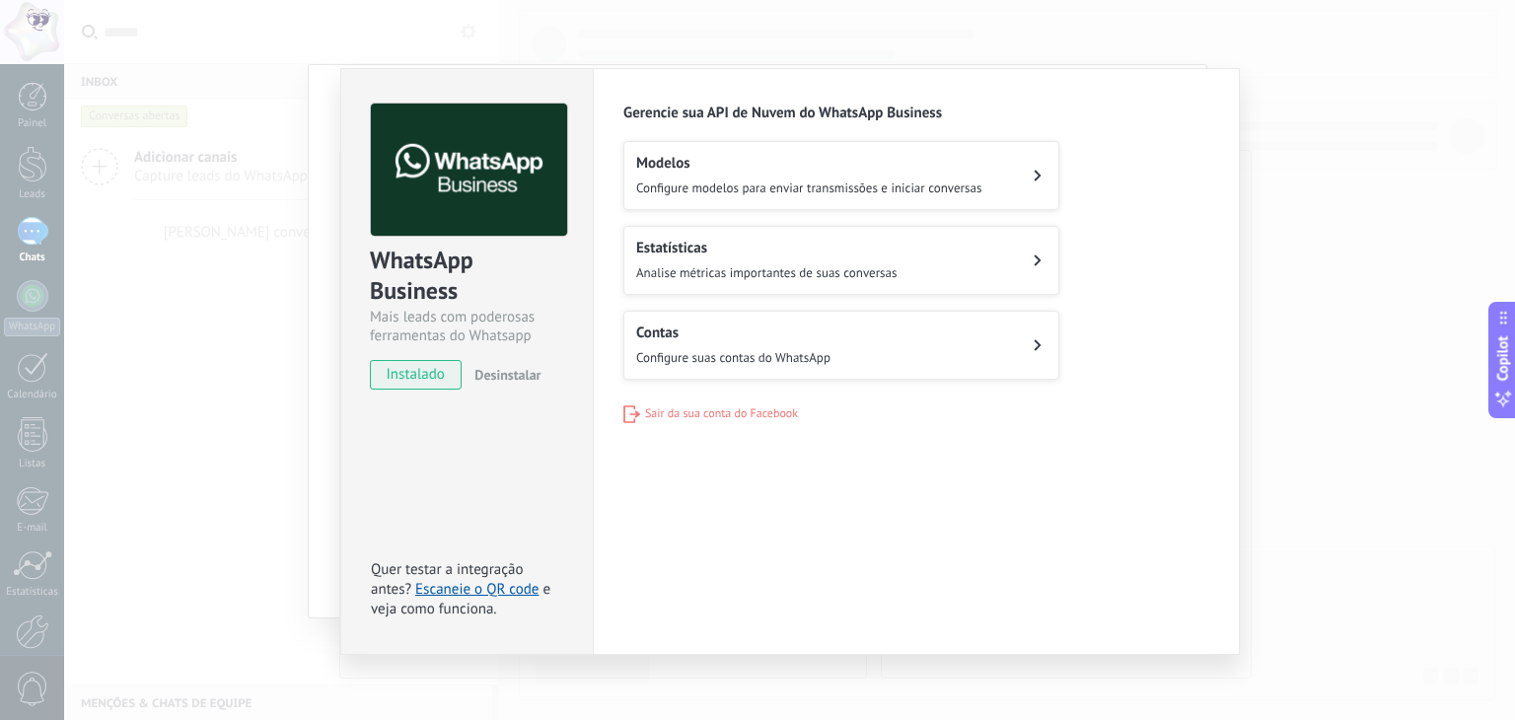
click at [236, 396] on div "WhatsApp Business Mais leads com poderosas ferramentas do Whatsapp instalado De…" at bounding box center [789, 360] width 1451 height 720
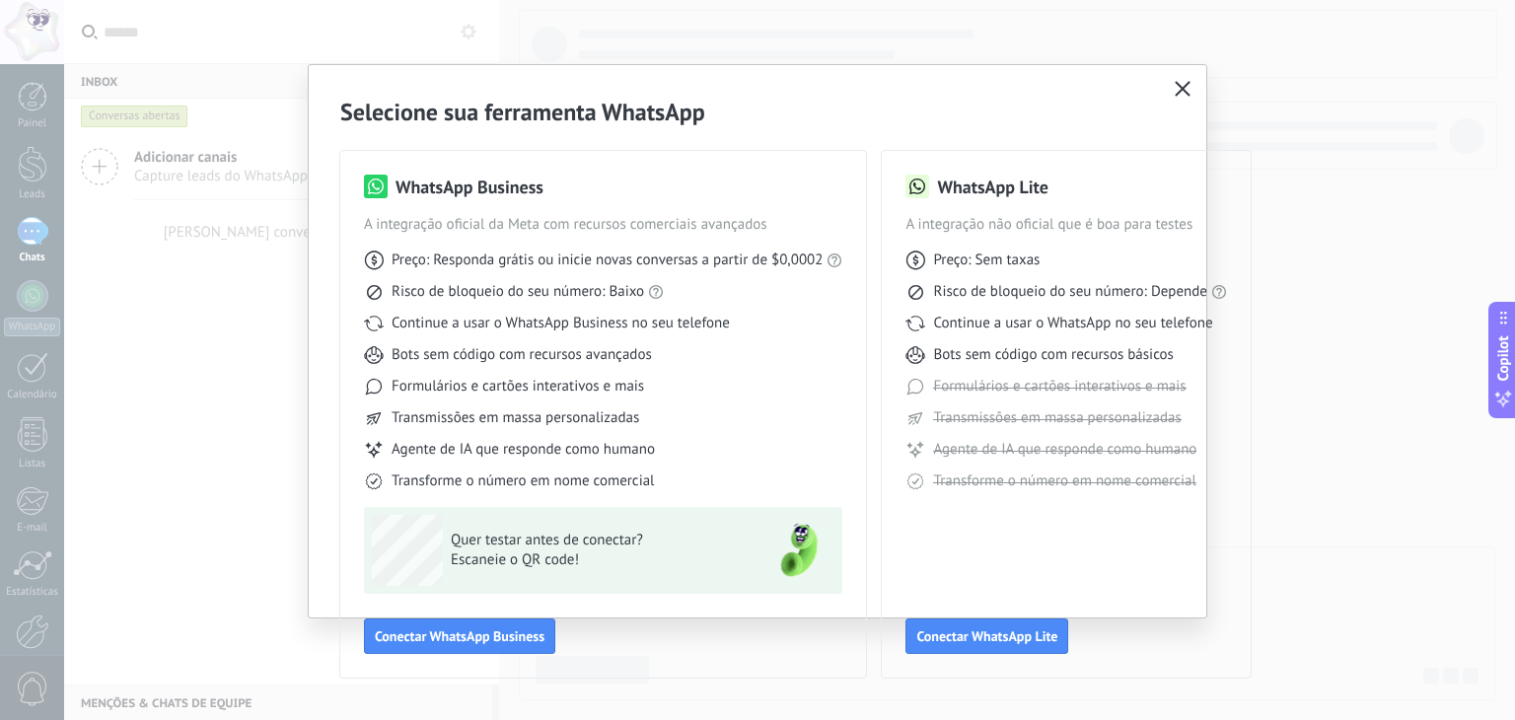
click at [1171, 81] on button "button" at bounding box center [1183, 90] width 26 height 28
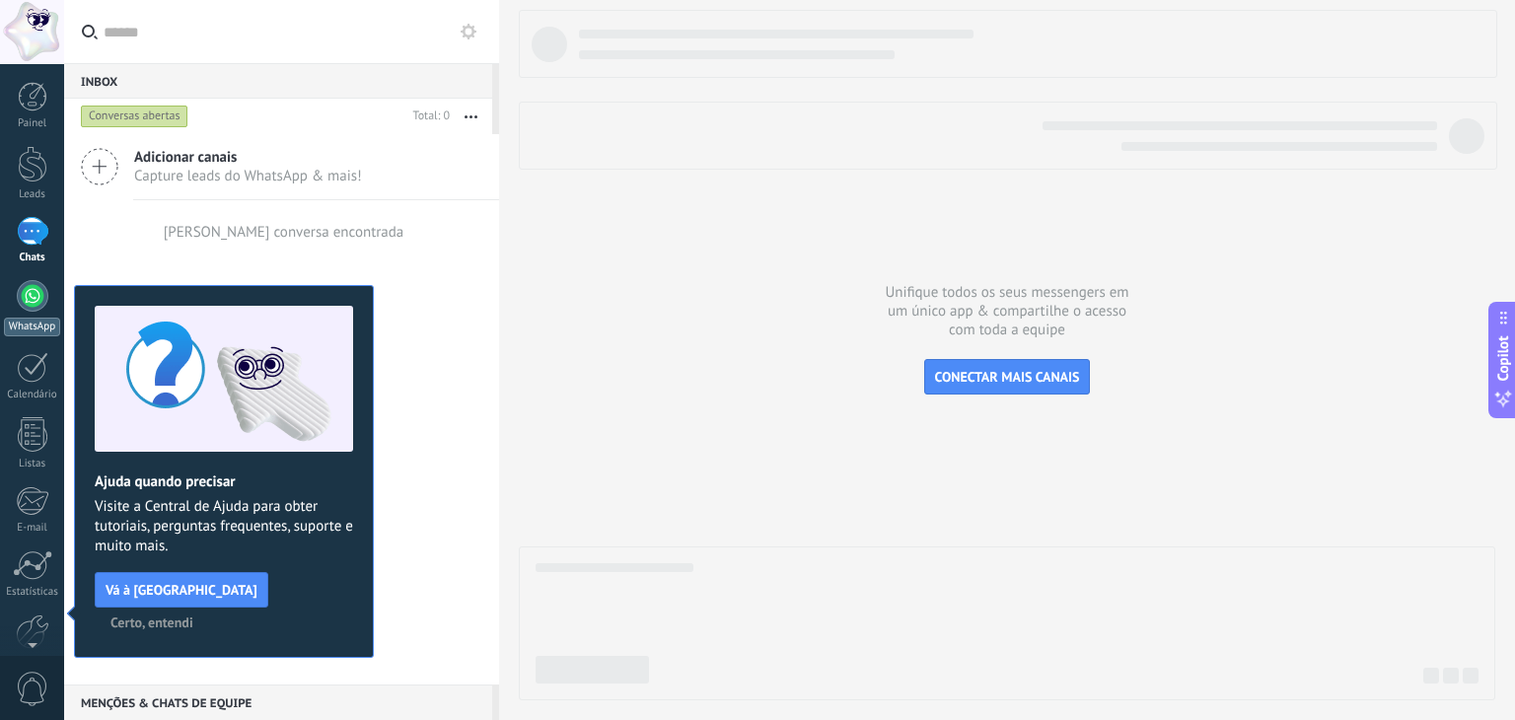
click at [32, 309] on div at bounding box center [33, 296] width 32 height 32
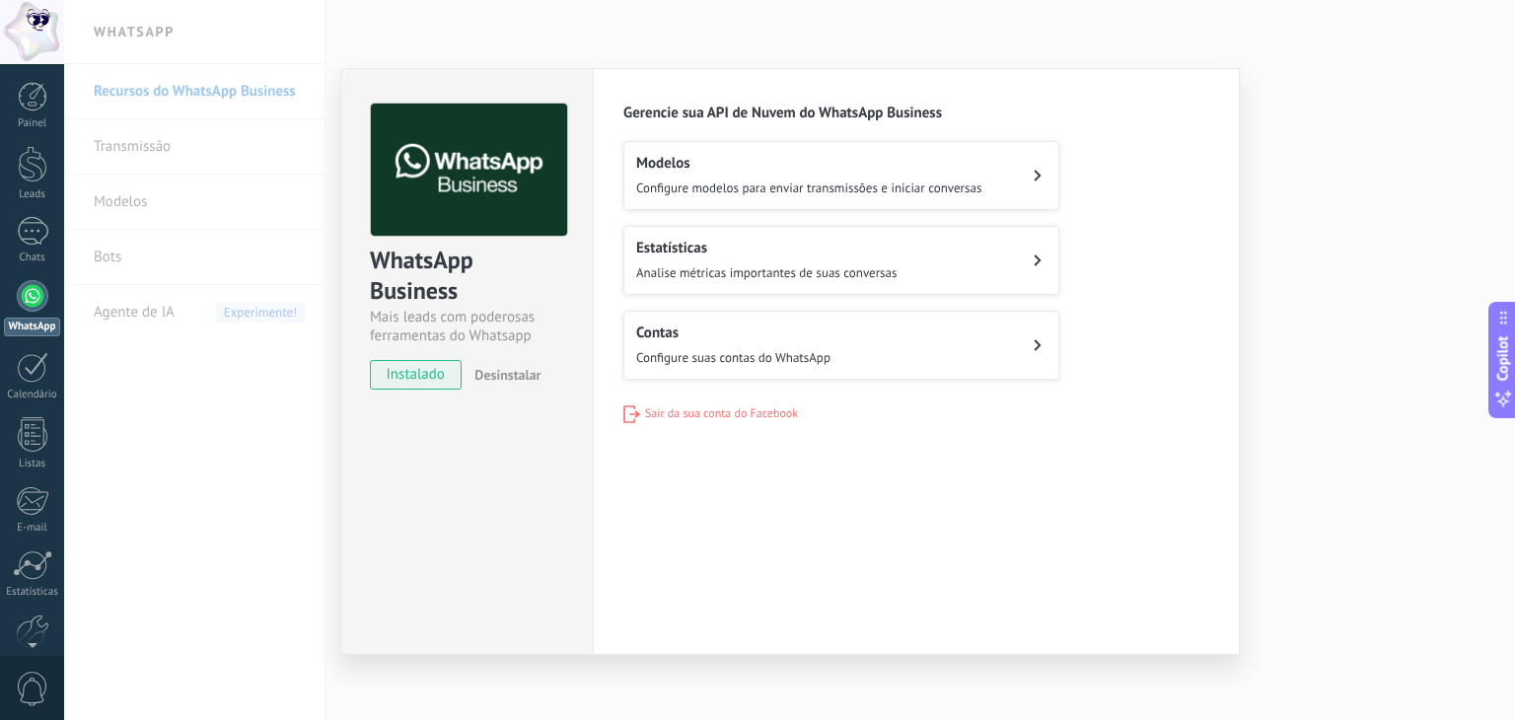
click at [874, 350] on button "Contas Configure suas contas do WhatsApp" at bounding box center [841, 345] width 436 height 69
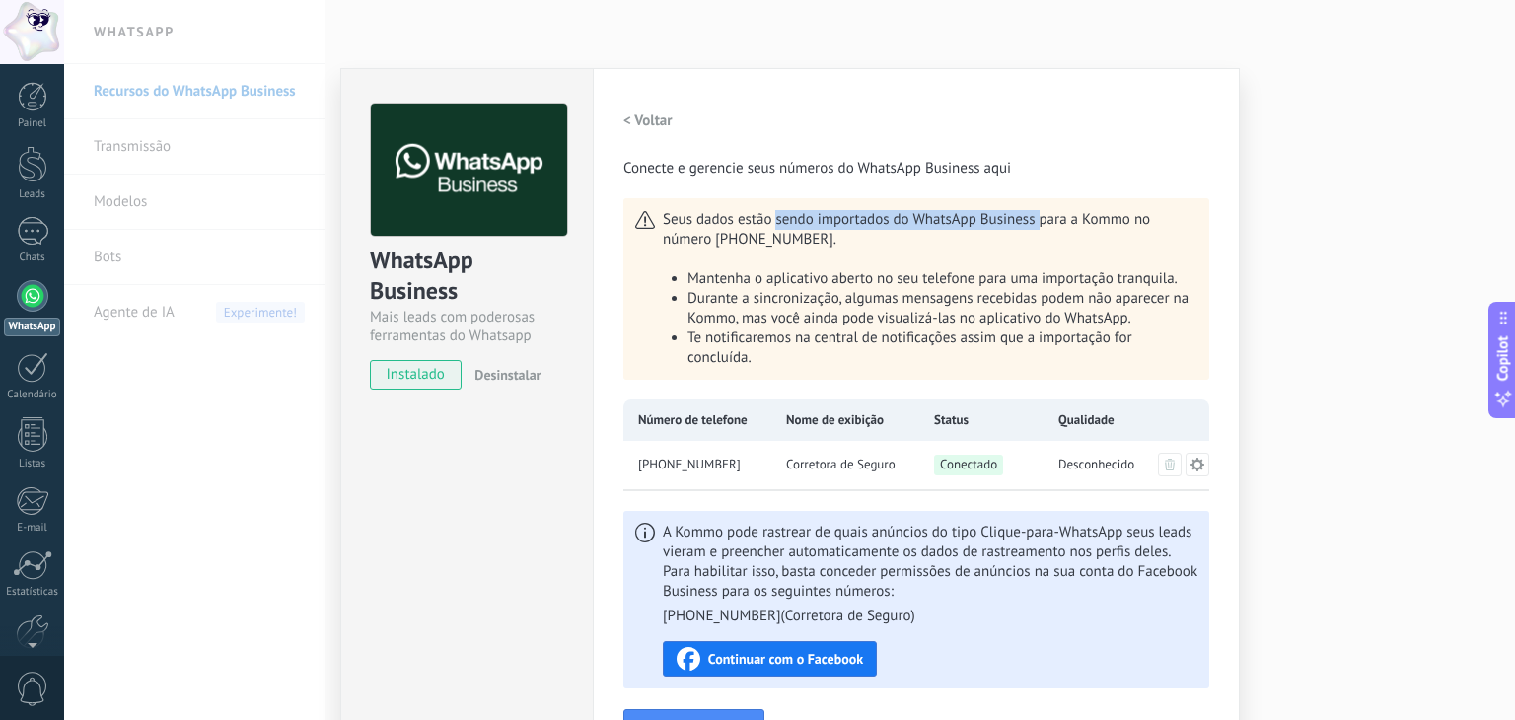
drag, startPoint x: 903, startPoint y: 184, endPoint x: 1042, endPoint y: 178, distance: 138.3
click at [1042, 178] on div "< Voltar Conecte e gerencie seus números do WhatsApp Business aqui Seus dados e…" at bounding box center [916, 425] width 586 height 643
click at [1109, 285] on span "Mantenha o aplicativo aberto no seu telefone para uma importação tranquila." at bounding box center [932, 278] width 490 height 19
click at [640, 115] on h2 "< Voltar" at bounding box center [647, 120] width 49 height 19
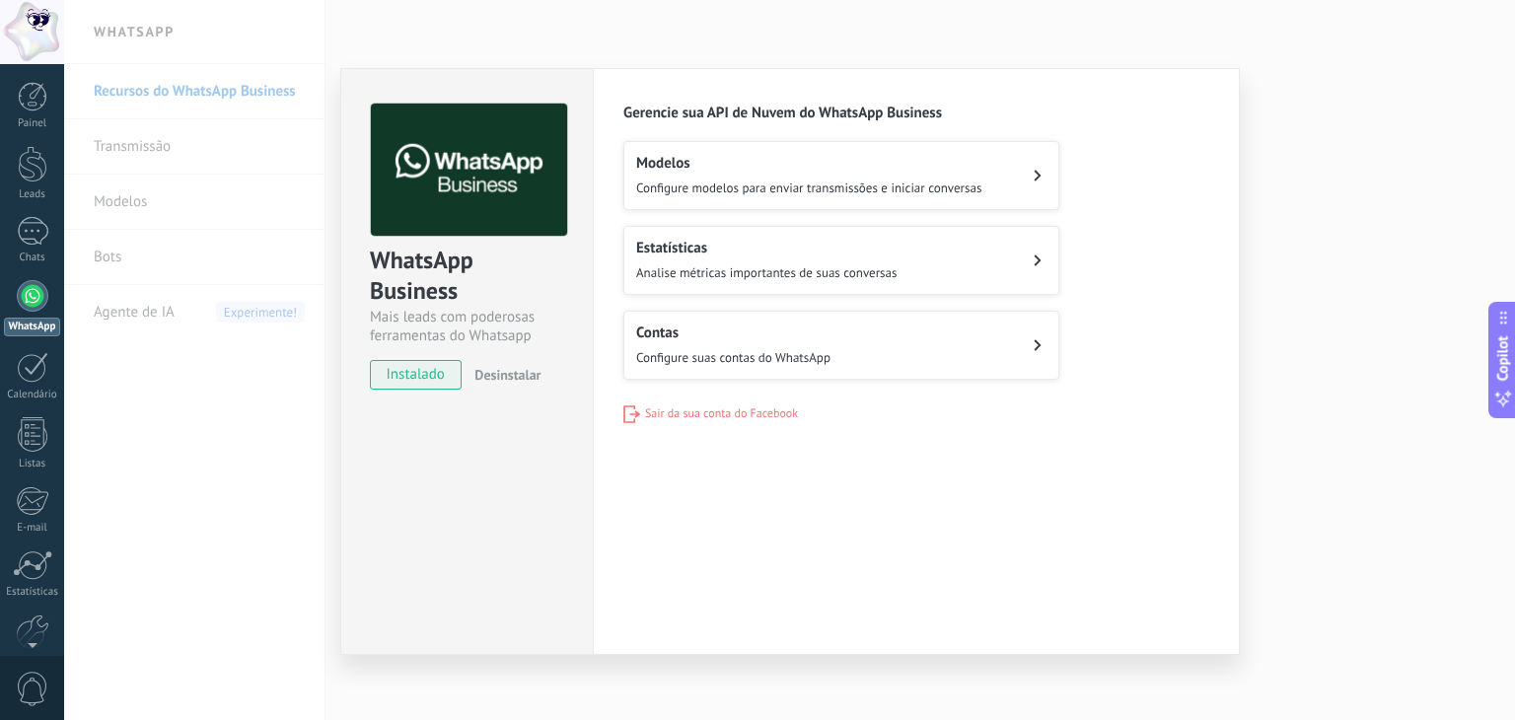
click at [672, 407] on span "Sair da sua conta do Facebook" at bounding box center [721, 413] width 153 height 15
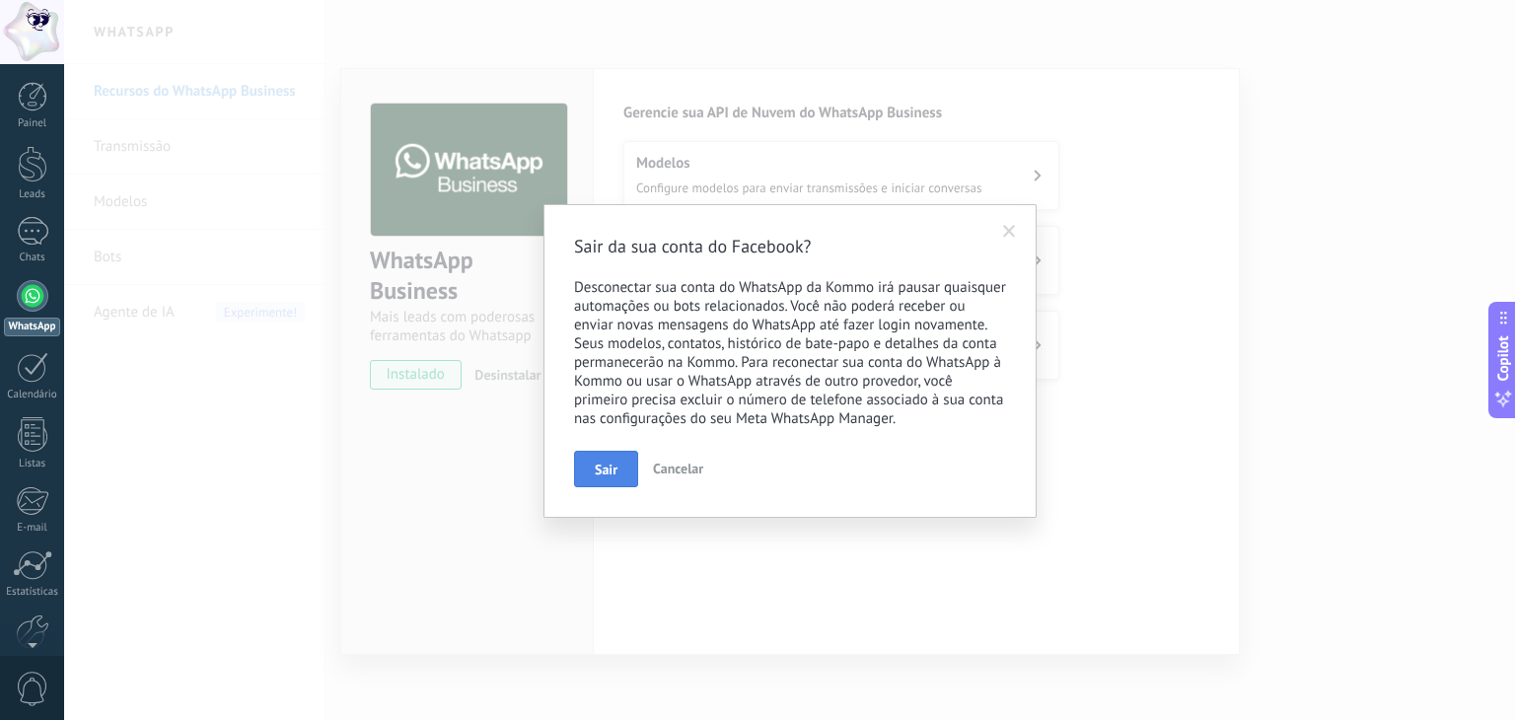
click at [622, 456] on button "Sair" at bounding box center [606, 469] width 64 height 37
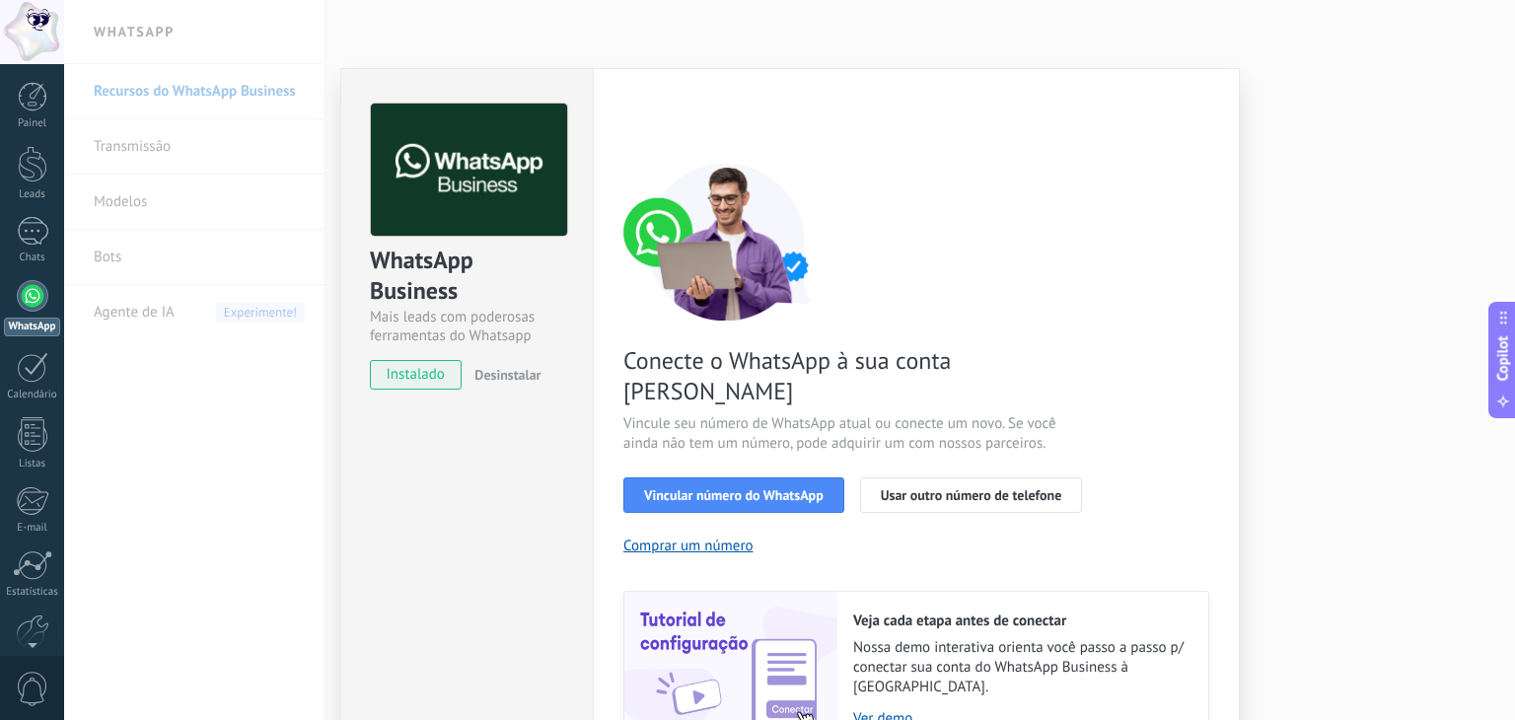
click at [503, 375] on span "Desinstalar" at bounding box center [507, 375] width 66 height 18
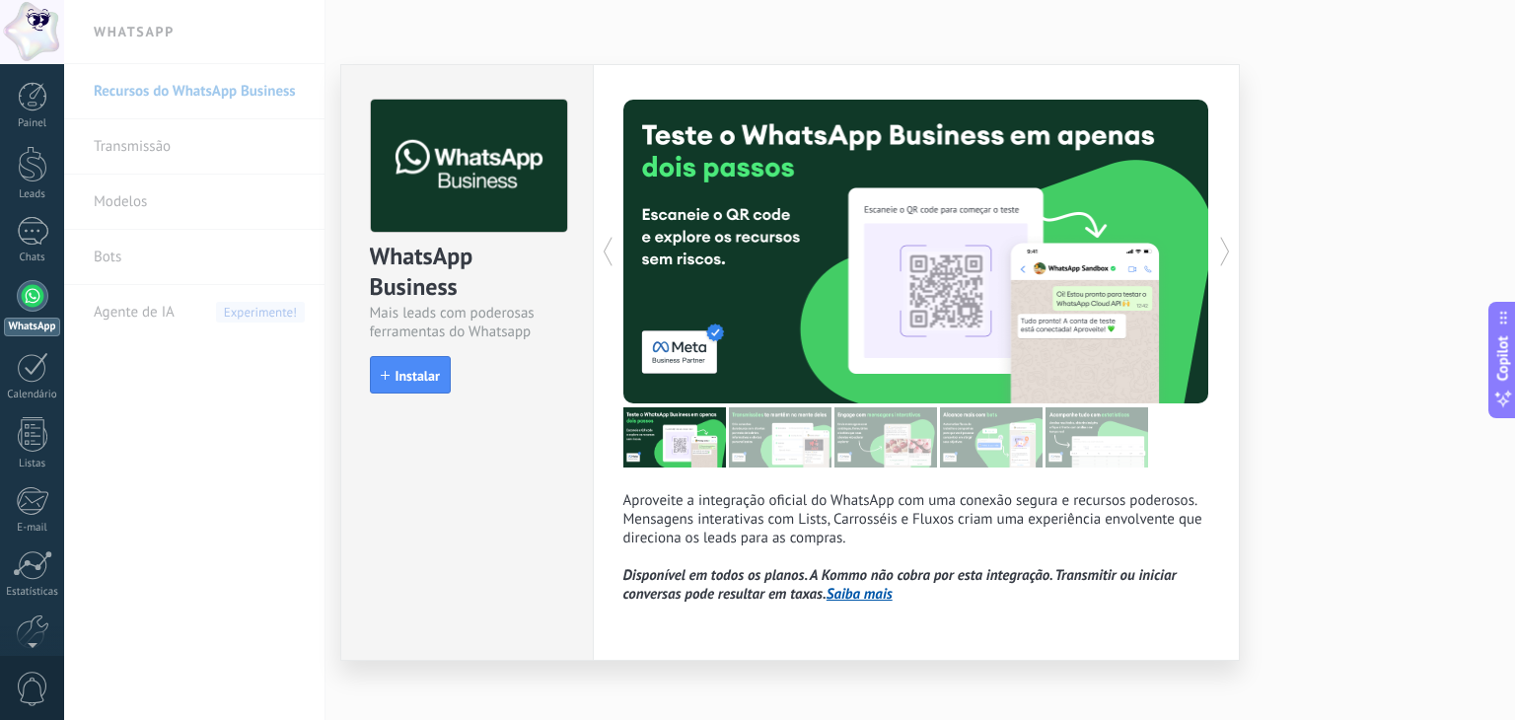
scroll to position [16, 0]
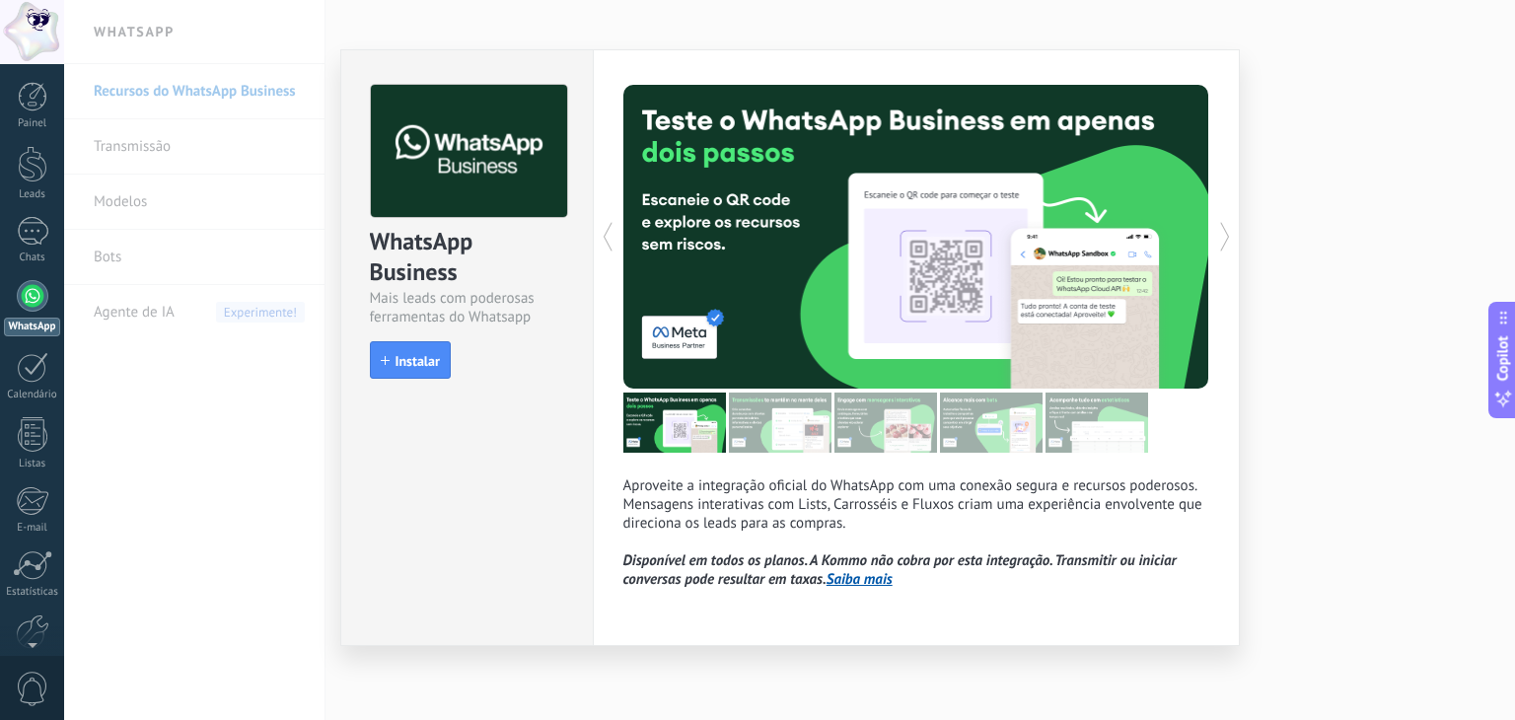
click at [241, 468] on div "WhatsApp Business Mais leads com poderosas ferramentas do Whatsapp install Inst…" at bounding box center [789, 360] width 1451 height 720
click at [1296, 421] on div "WhatsApp Business Mais leads com poderosas ferramentas do Whatsapp install Inst…" at bounding box center [789, 360] width 1451 height 720
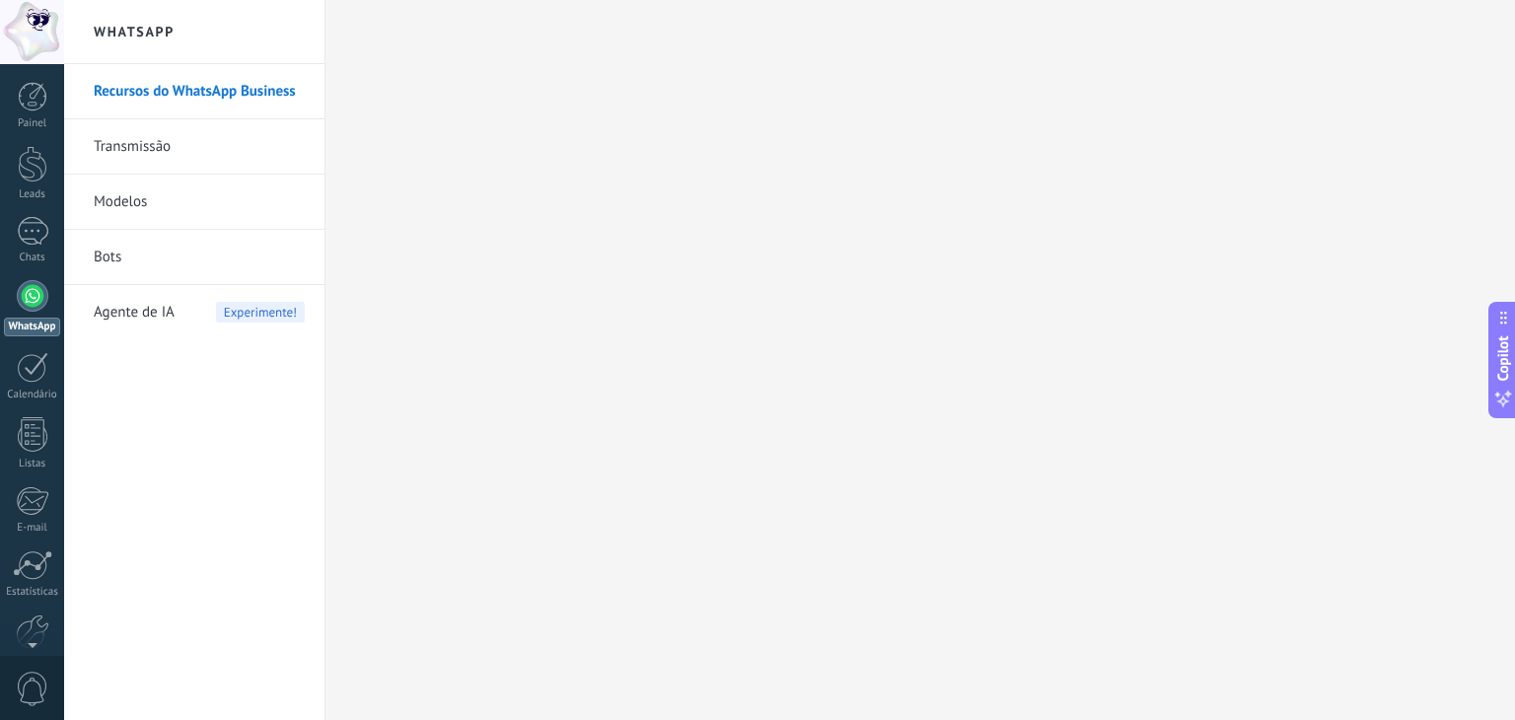
click at [23, 282] on div at bounding box center [33, 296] width 32 height 32
click at [41, 107] on div at bounding box center [33, 97] width 30 height 30
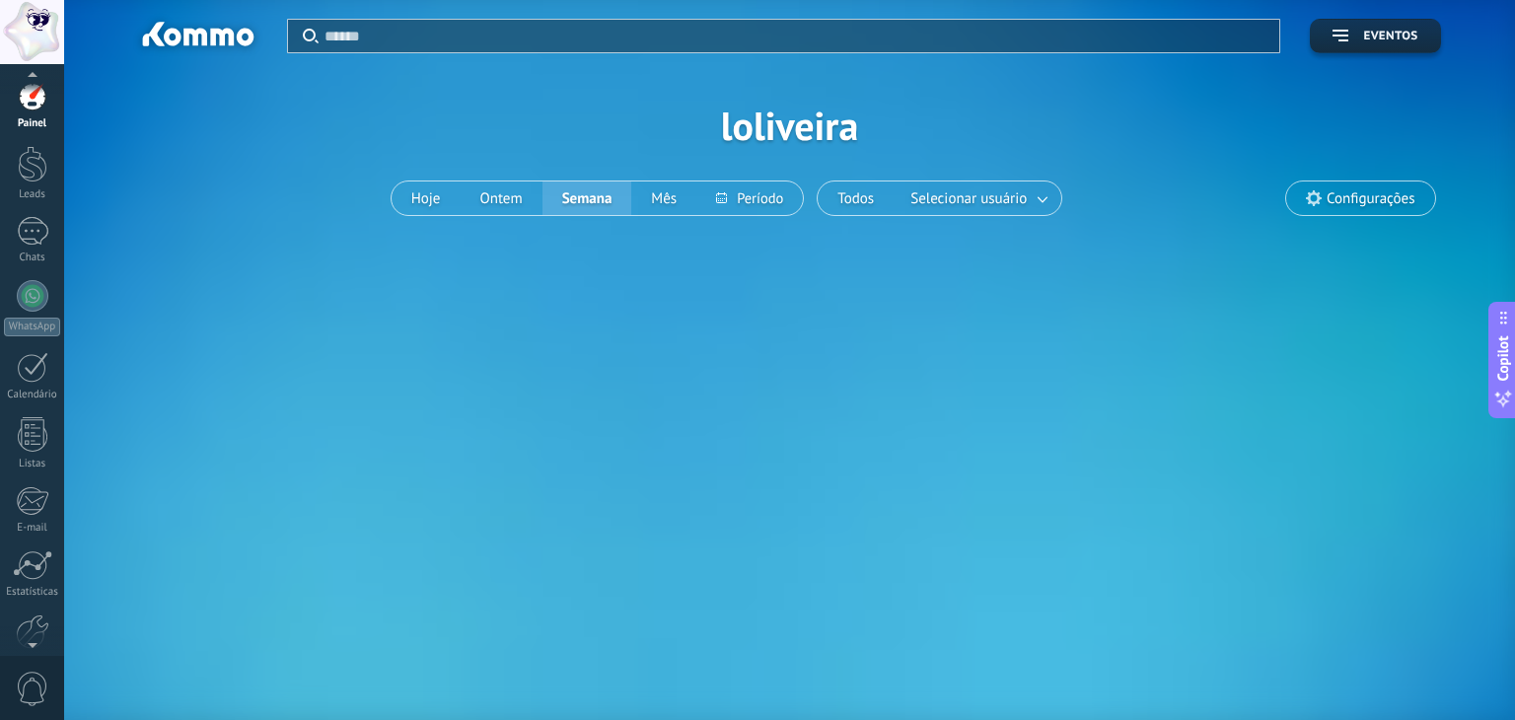
click at [32, 637] on div at bounding box center [32, 641] width 64 height 30
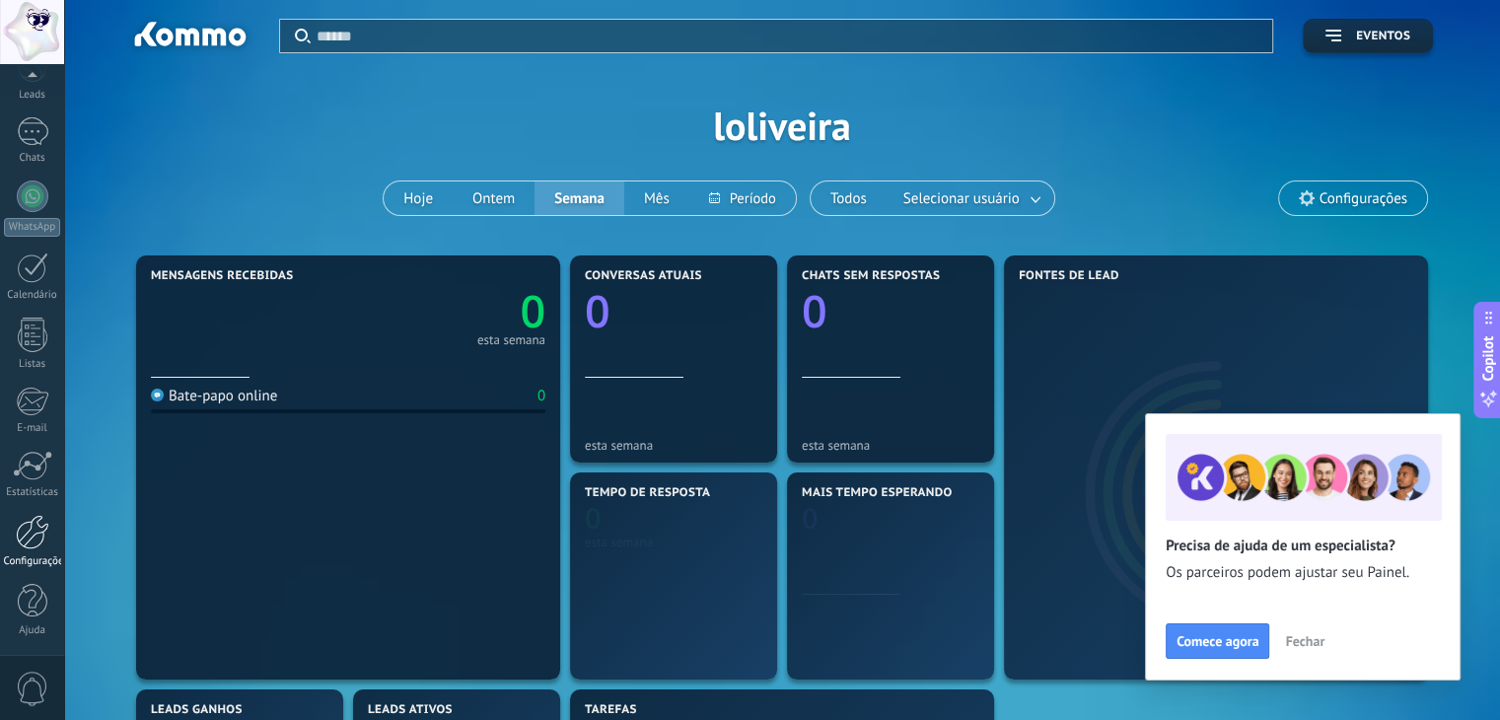
scroll to position [99, 0]
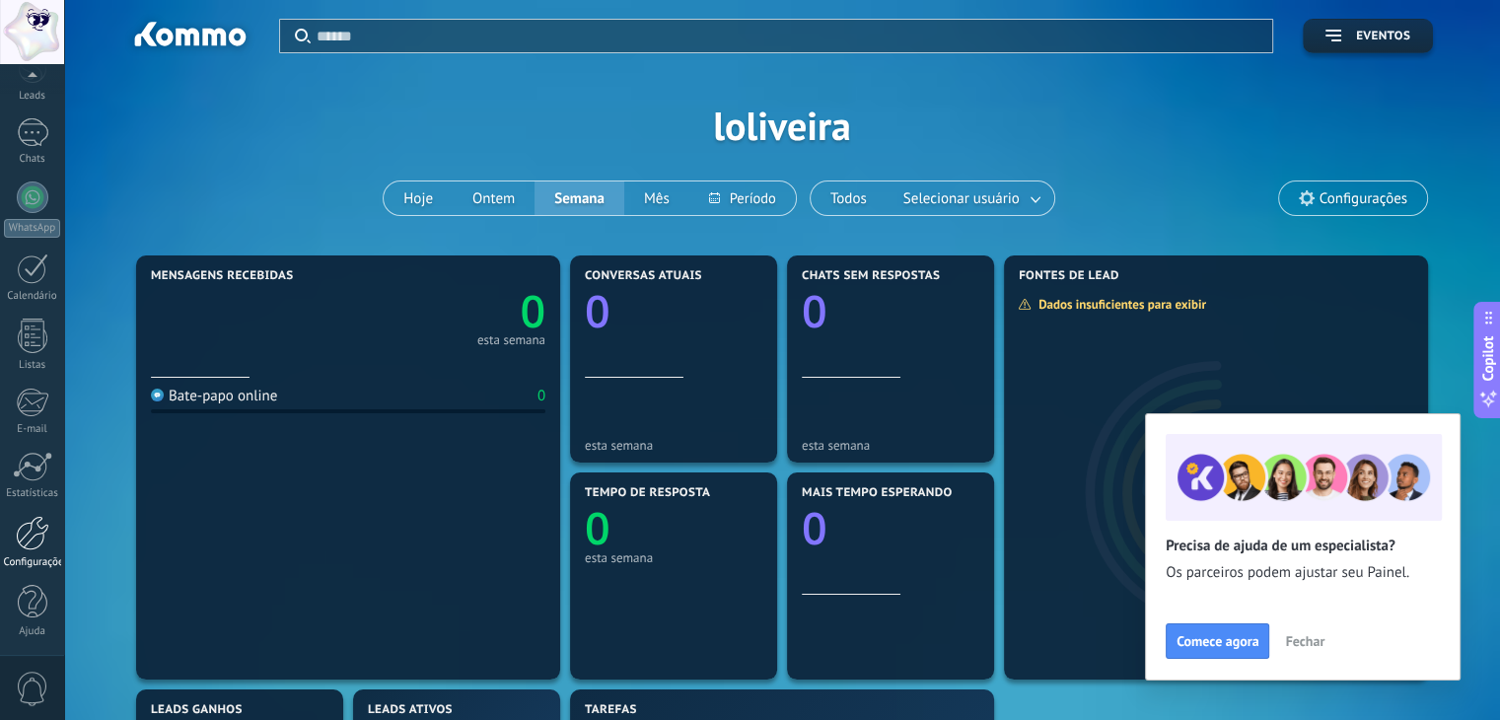
click at [25, 526] on div at bounding box center [33, 533] width 34 height 35
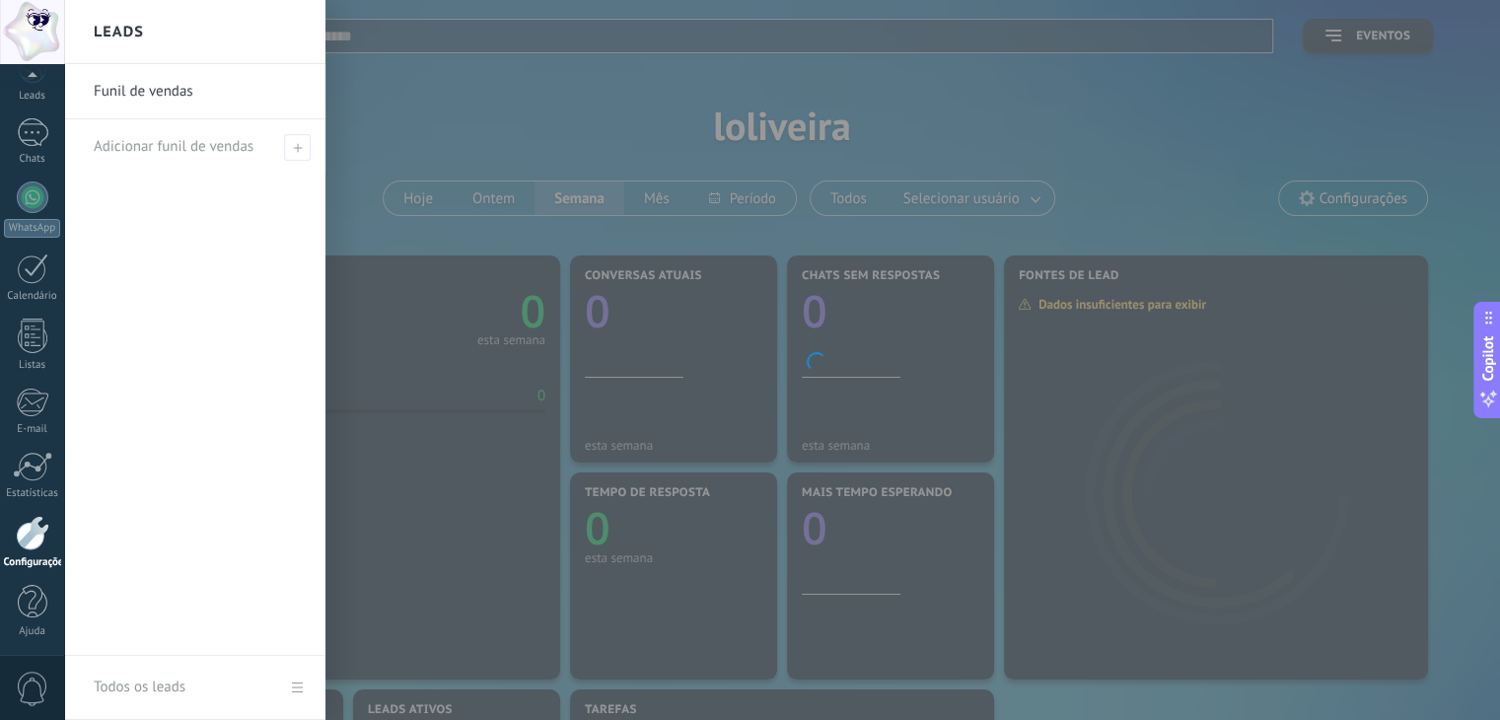
click at [28, 531] on div at bounding box center [33, 533] width 34 height 35
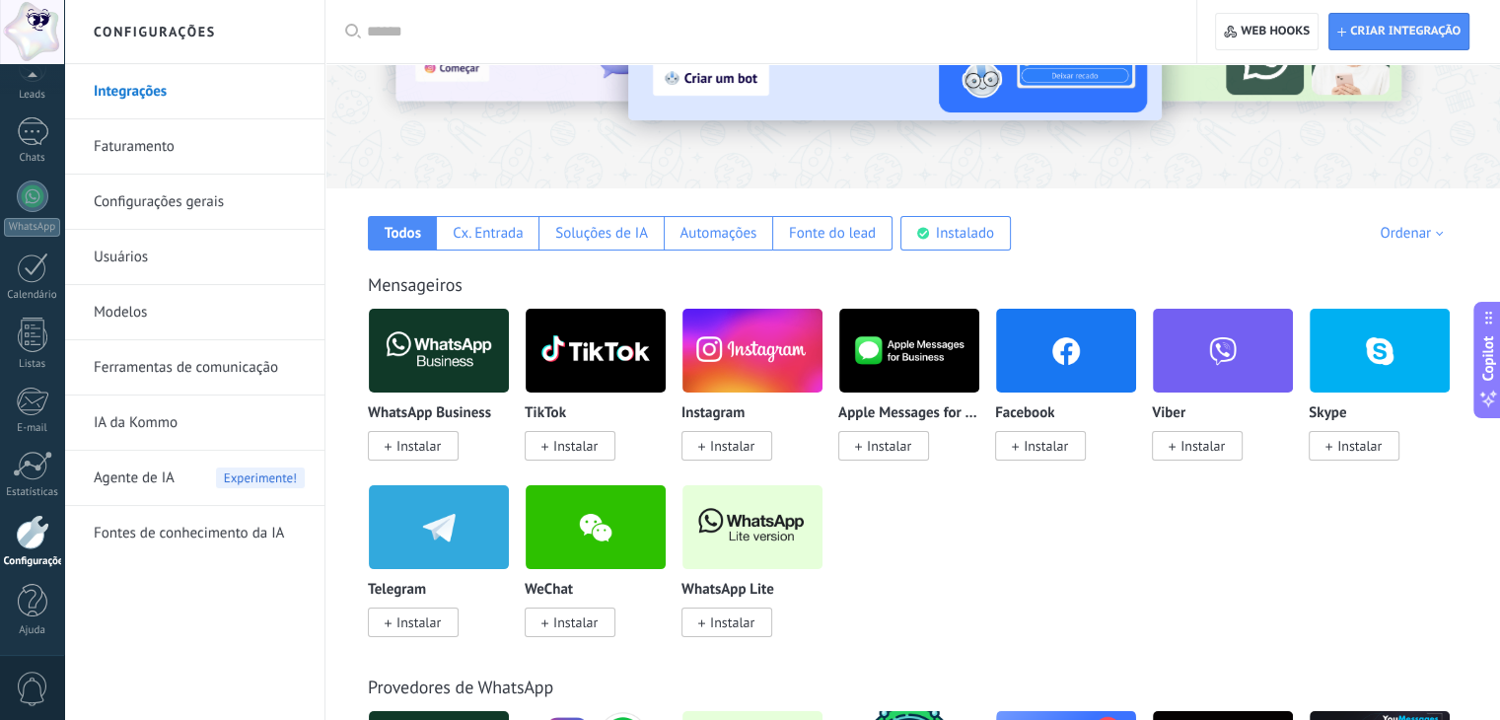
scroll to position [296, 0]
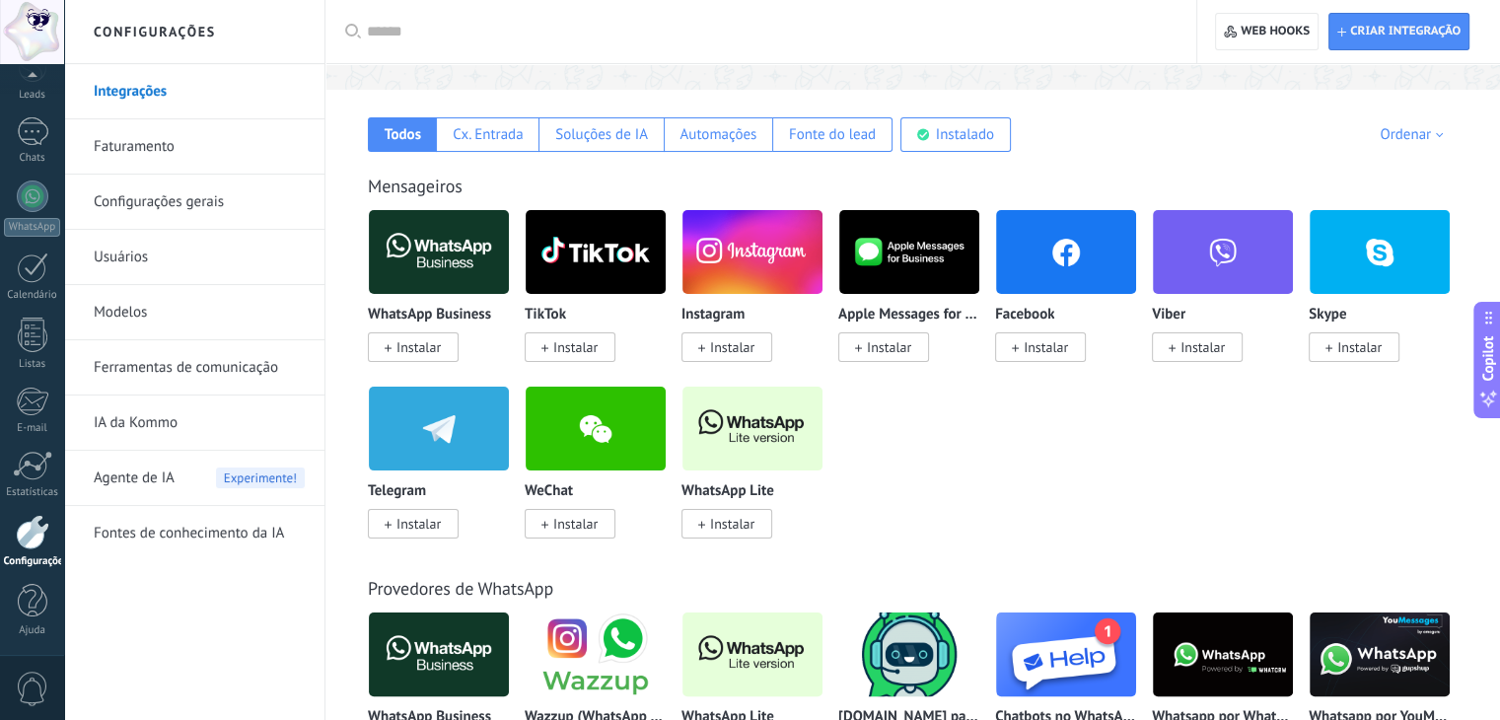
click at [750, 448] on img at bounding box center [753, 429] width 140 height 96
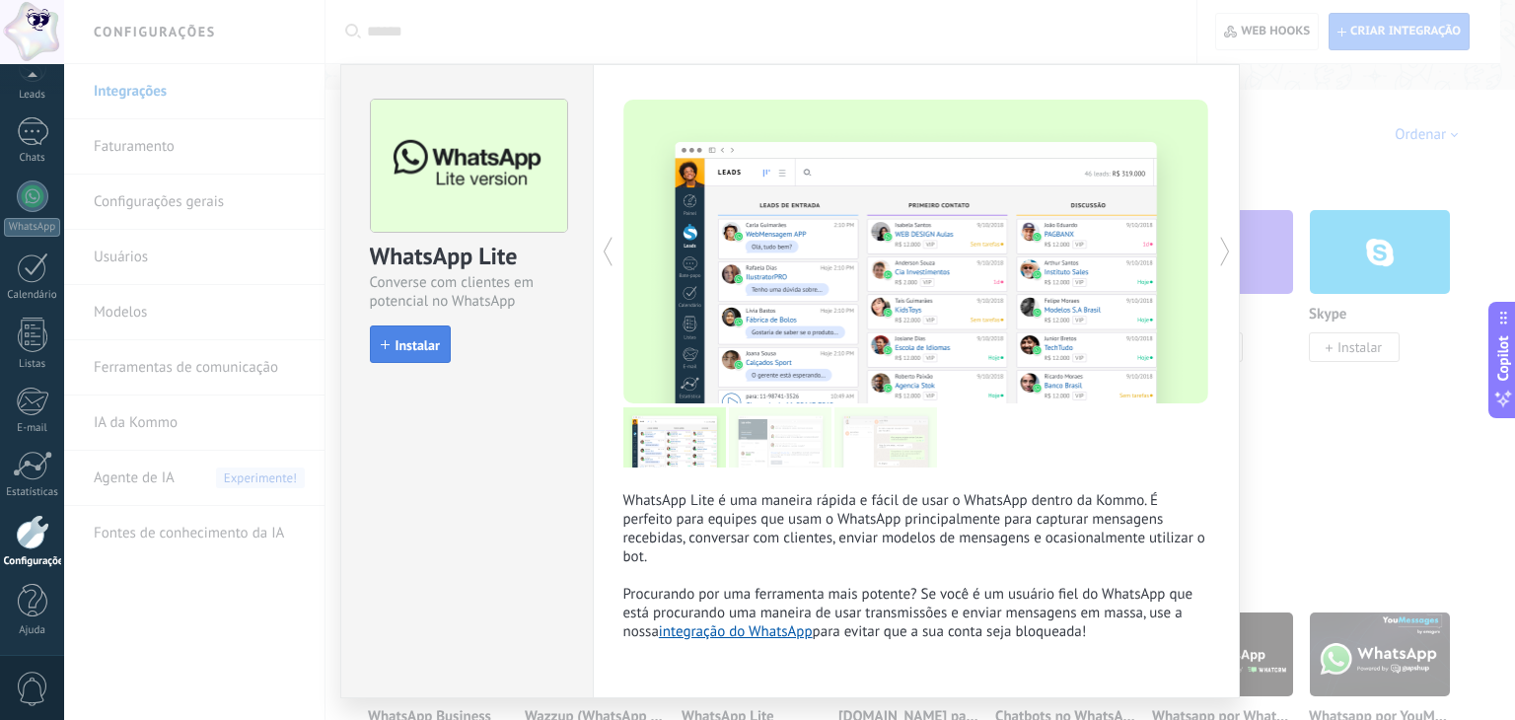
click at [423, 348] on span "Instalar" at bounding box center [418, 345] width 44 height 14
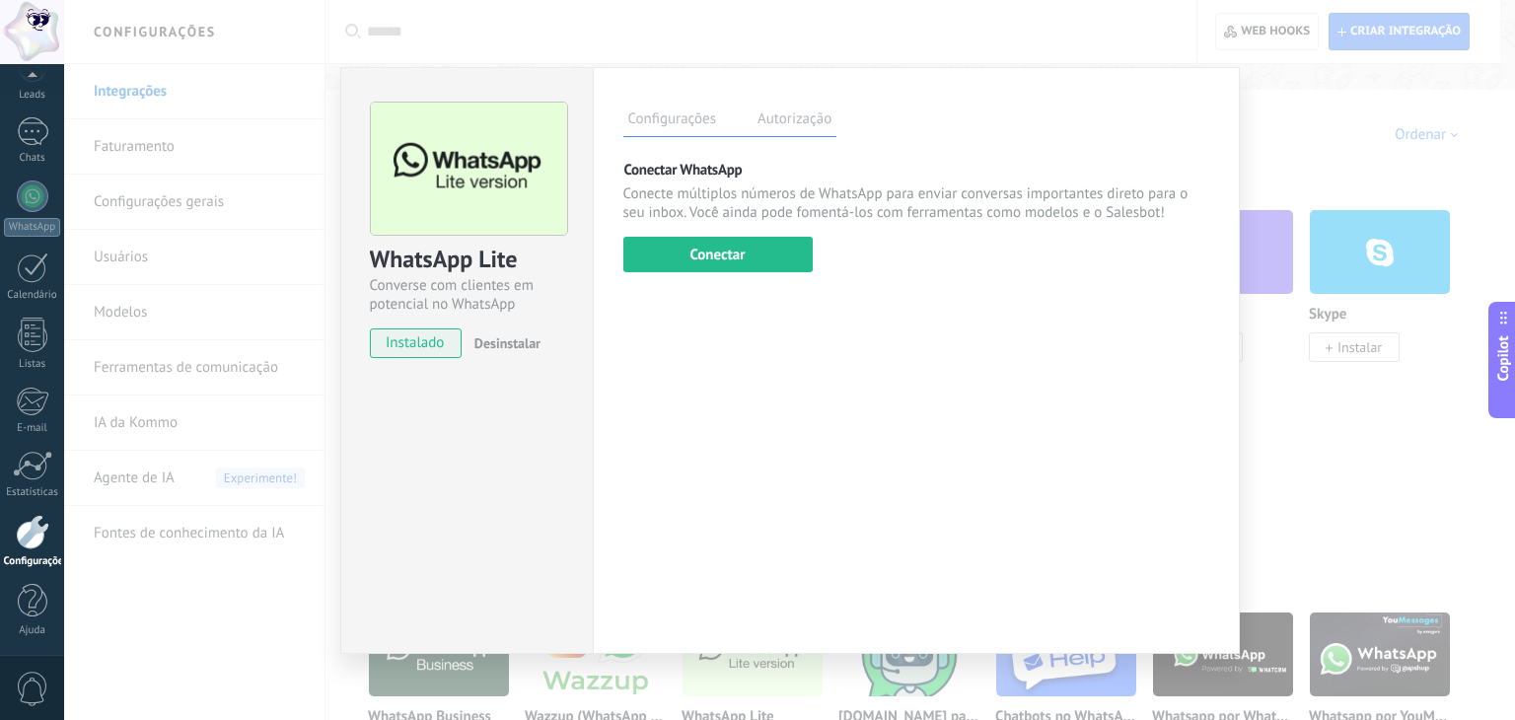
click at [788, 234] on div "Conectar WhatsApp Conecte múltiplos números de WhatsApp para enviar conversas i…" at bounding box center [916, 216] width 586 height 112
click at [782, 257] on button "Conectar" at bounding box center [717, 255] width 189 height 36
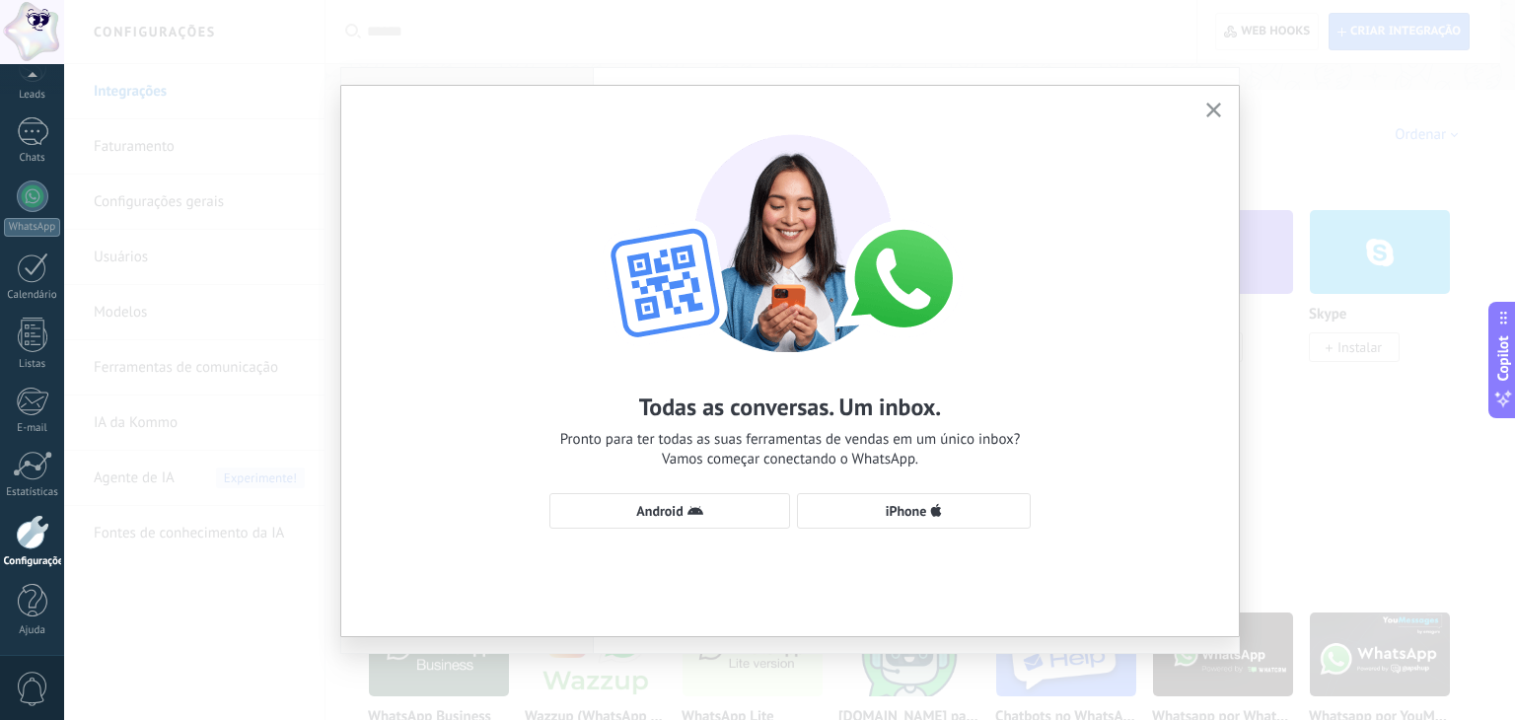
click at [691, 530] on div "Todas as conversas. Um inbox. Pronto para ter todas as suas ferramentas de vend…" at bounding box center [790, 322] width 898 height 472
click at [688, 512] on use "button" at bounding box center [695, 510] width 16 height 9
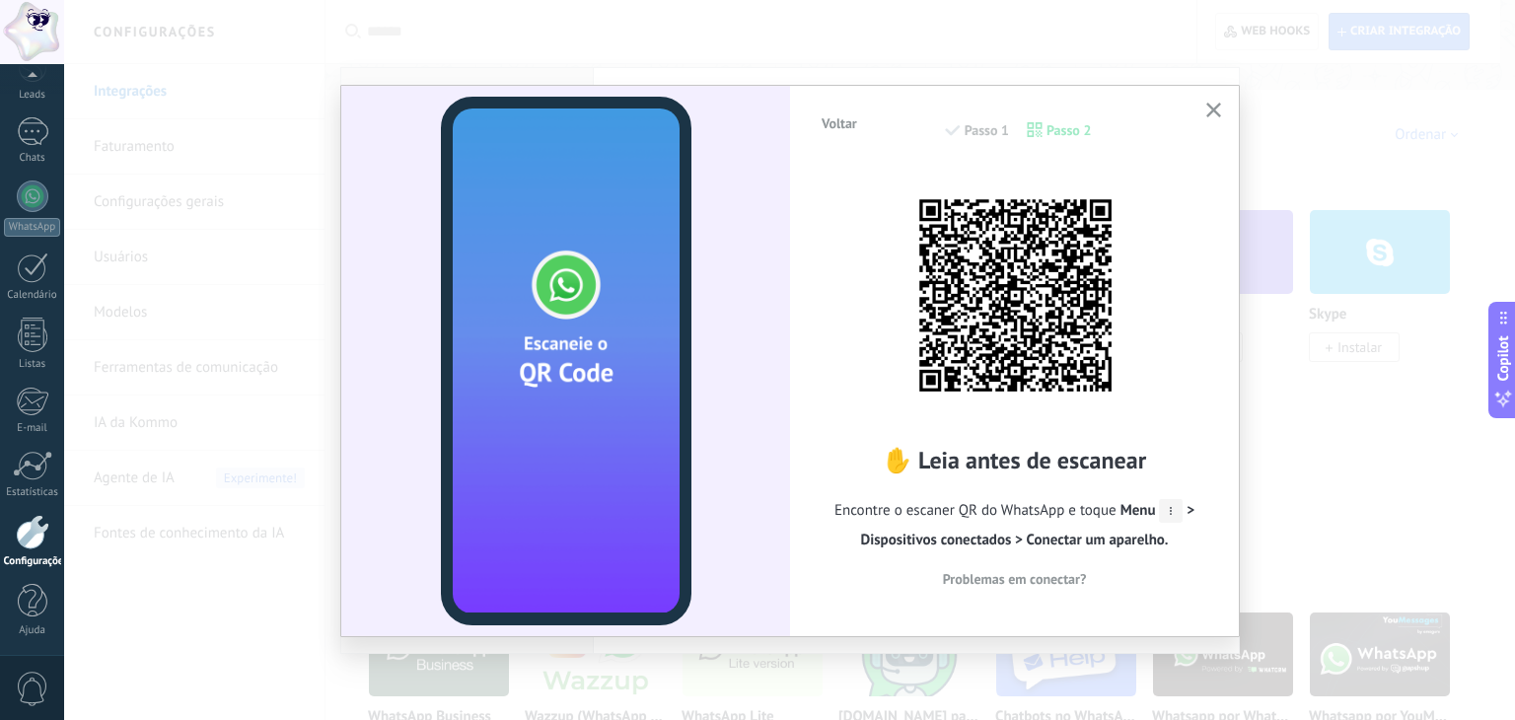
click at [1217, 108] on icon "button" at bounding box center [1213, 110] width 15 height 15
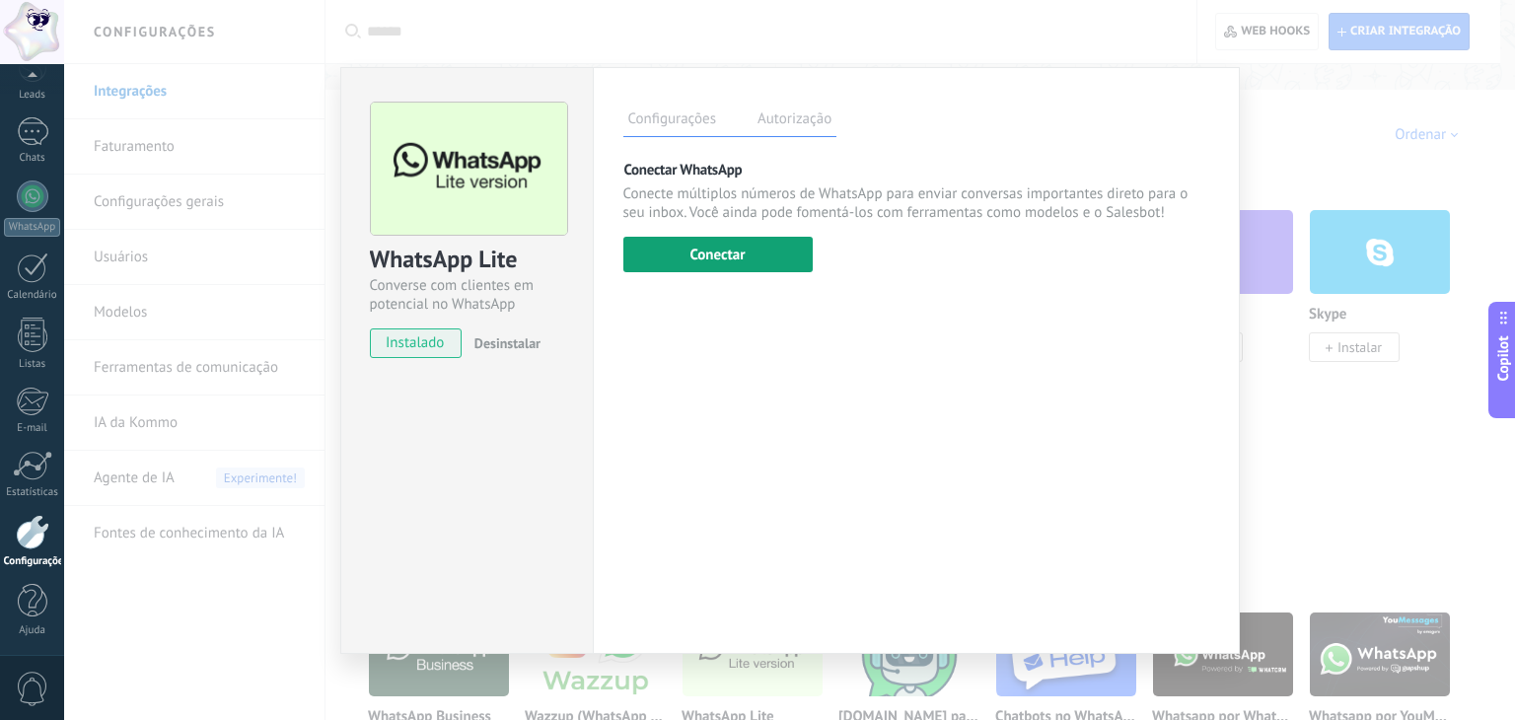
click at [729, 259] on button "Conectar" at bounding box center [717, 255] width 189 height 36
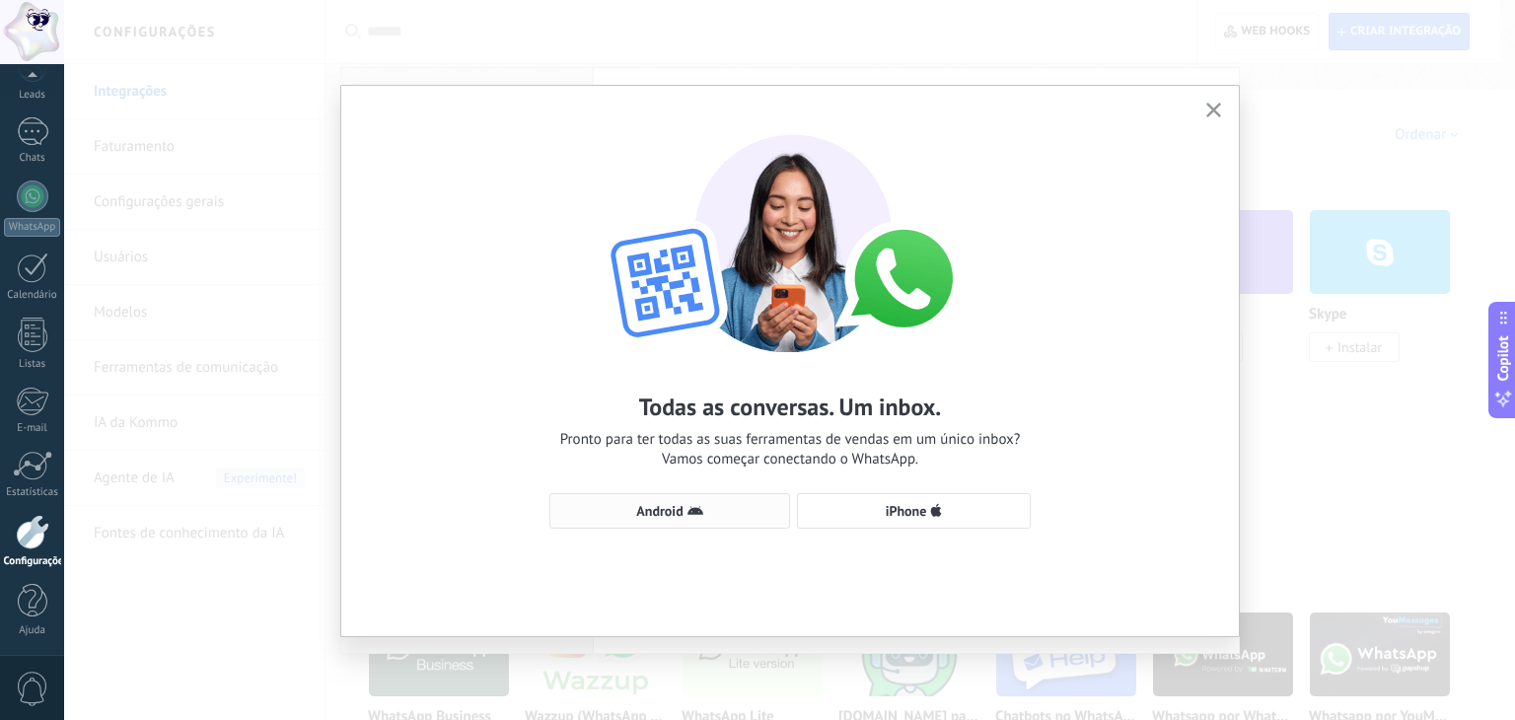
click at [750, 507] on span "Android" at bounding box center [669, 511] width 219 height 16
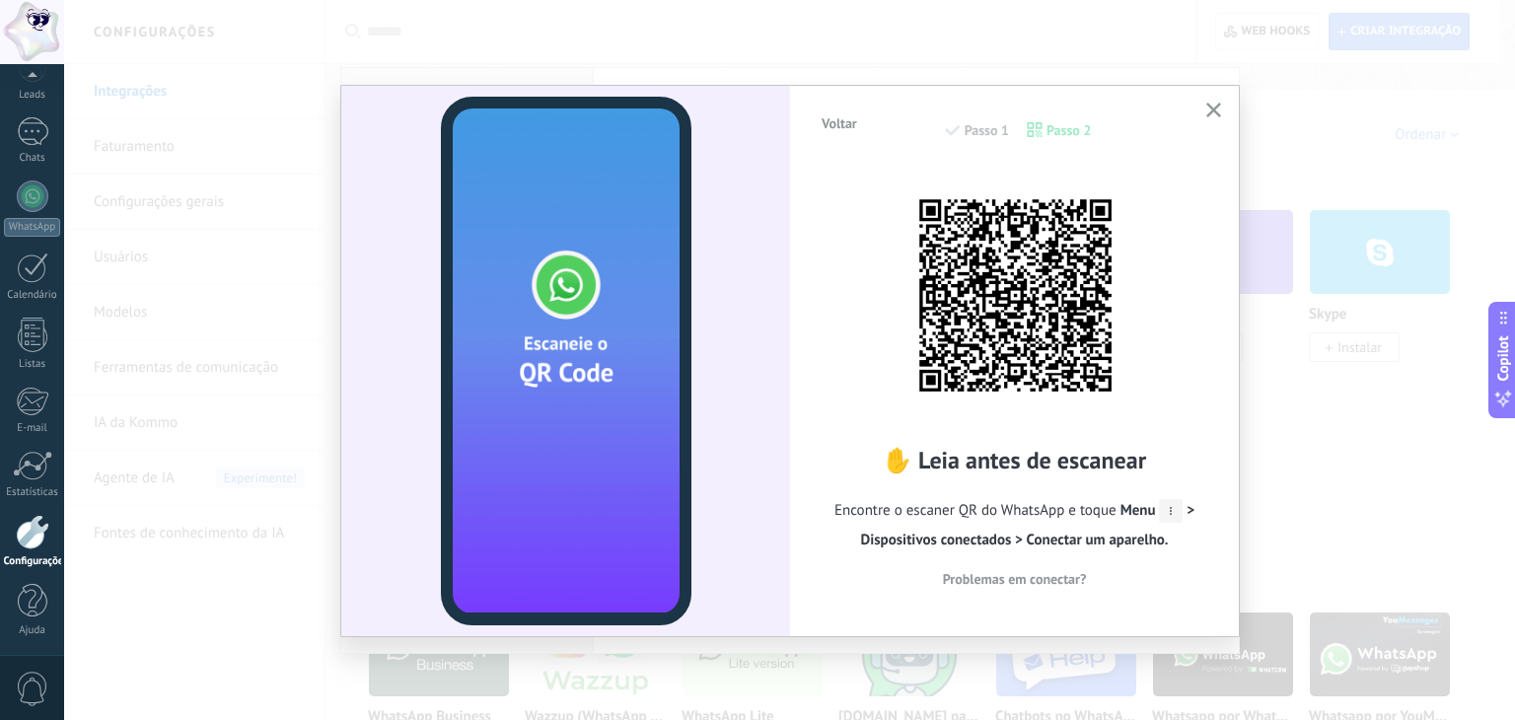
click at [1208, 104] on use "button" at bounding box center [1213, 110] width 15 height 15
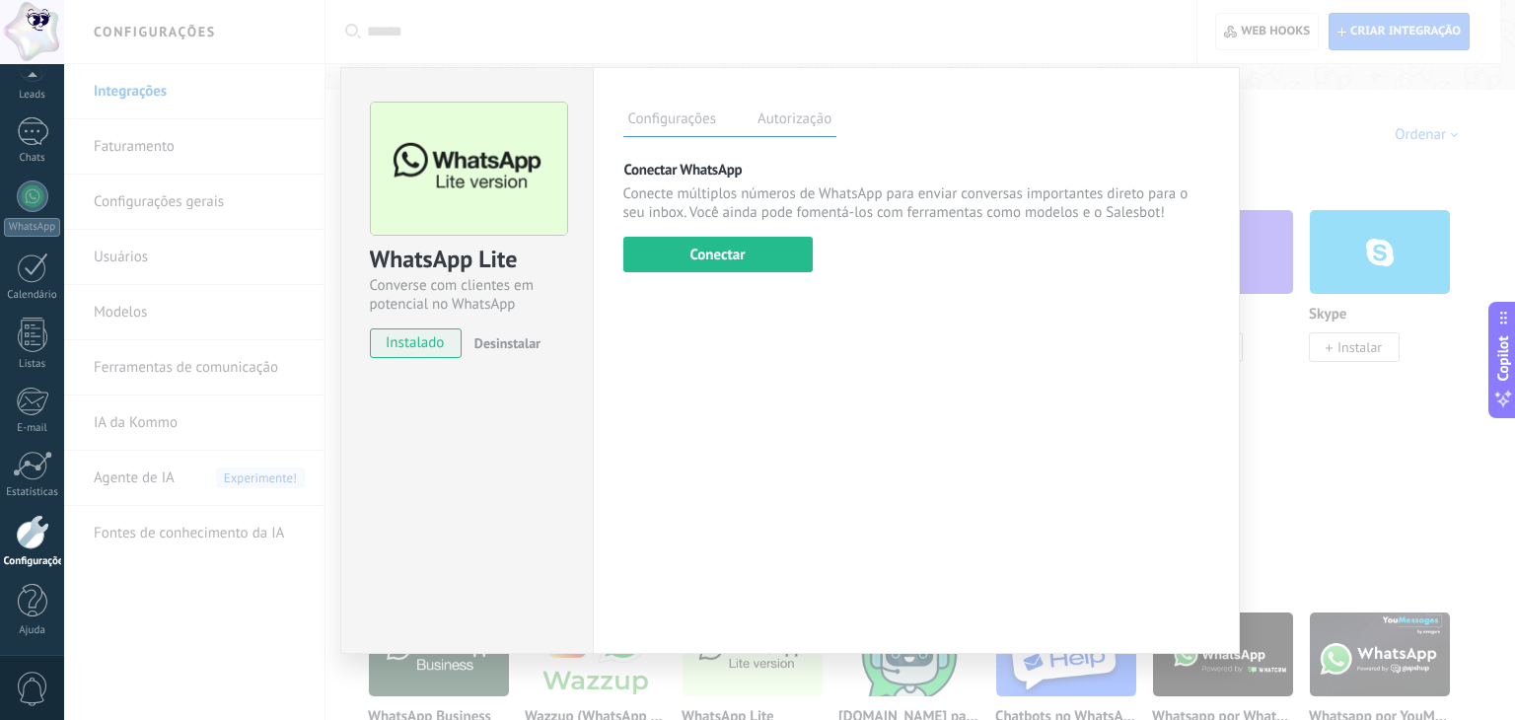
click at [794, 113] on label "Autorização" at bounding box center [795, 122] width 84 height 29
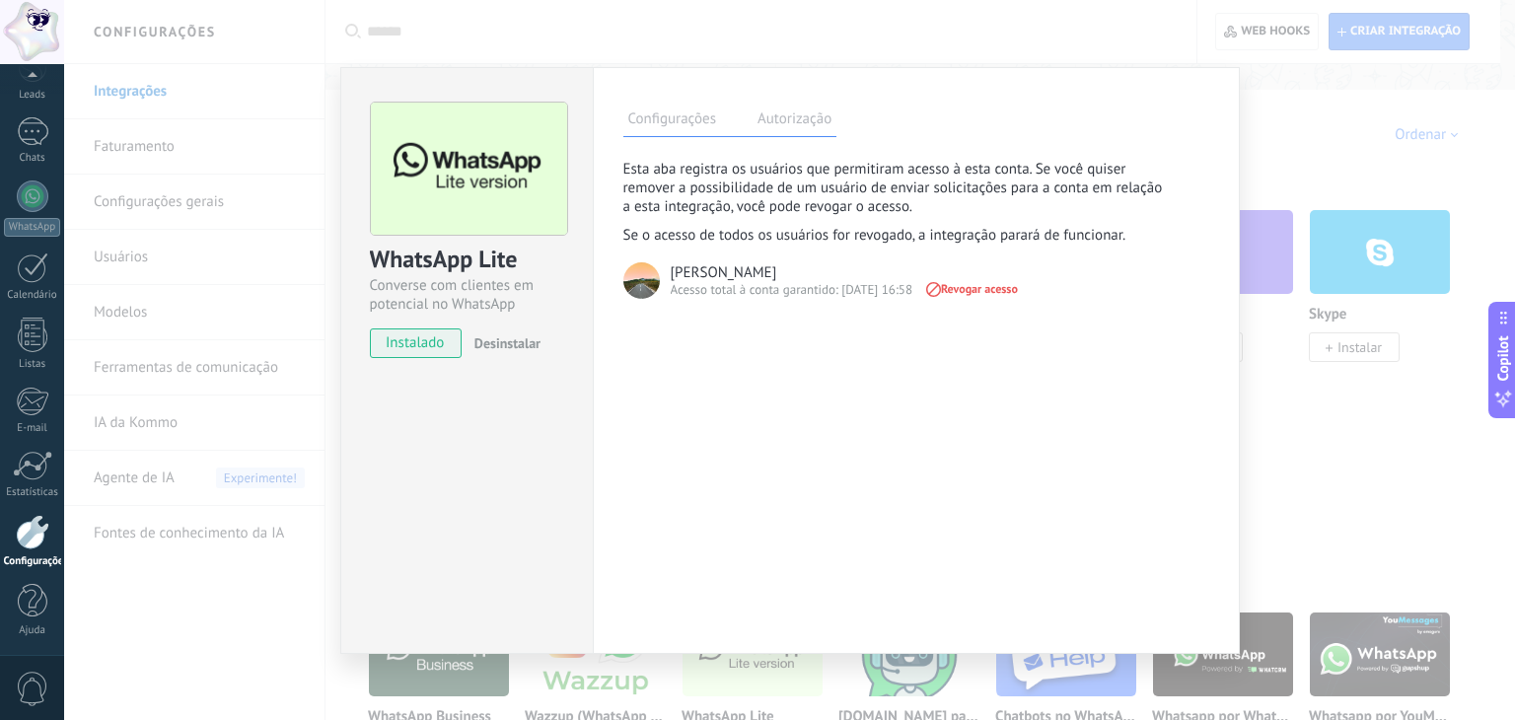
click at [710, 132] on label "Configurações" at bounding box center [672, 122] width 98 height 29
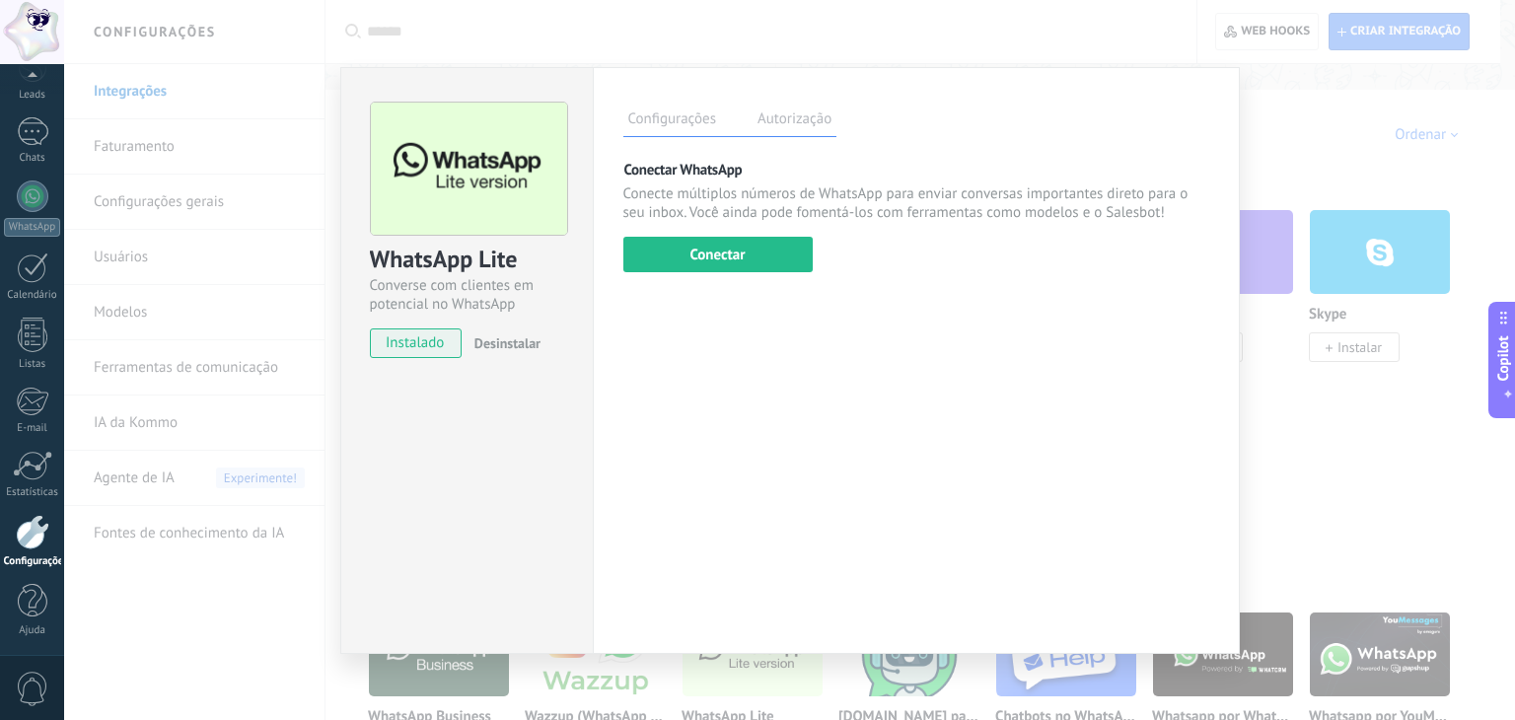
drag, startPoint x: 1314, startPoint y: 109, endPoint x: 1289, endPoint y: 123, distance: 28.3
click at [1315, 109] on div "WhatsApp Lite Converse com clientes em potencial no WhatsApp instalado Desinsta…" at bounding box center [789, 360] width 1451 height 720
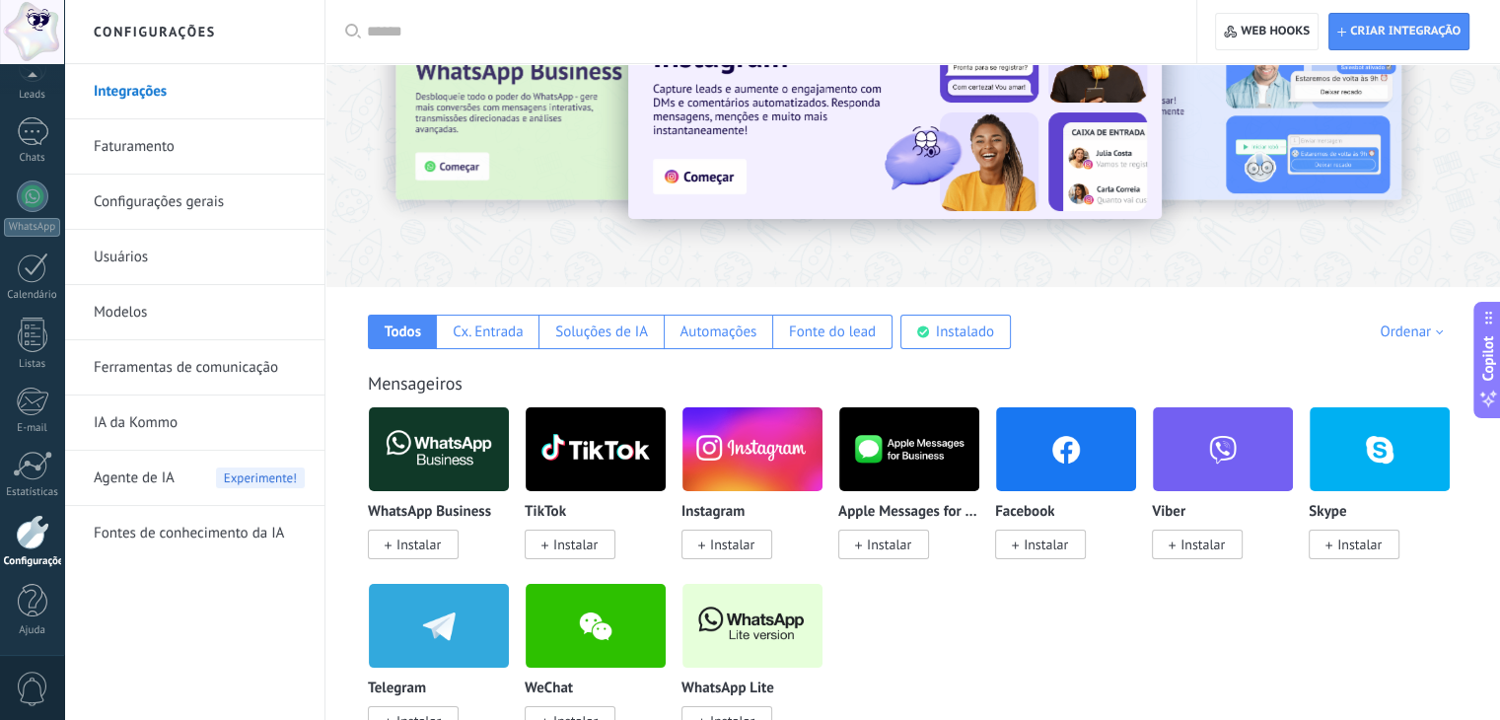
scroll to position [0, 0]
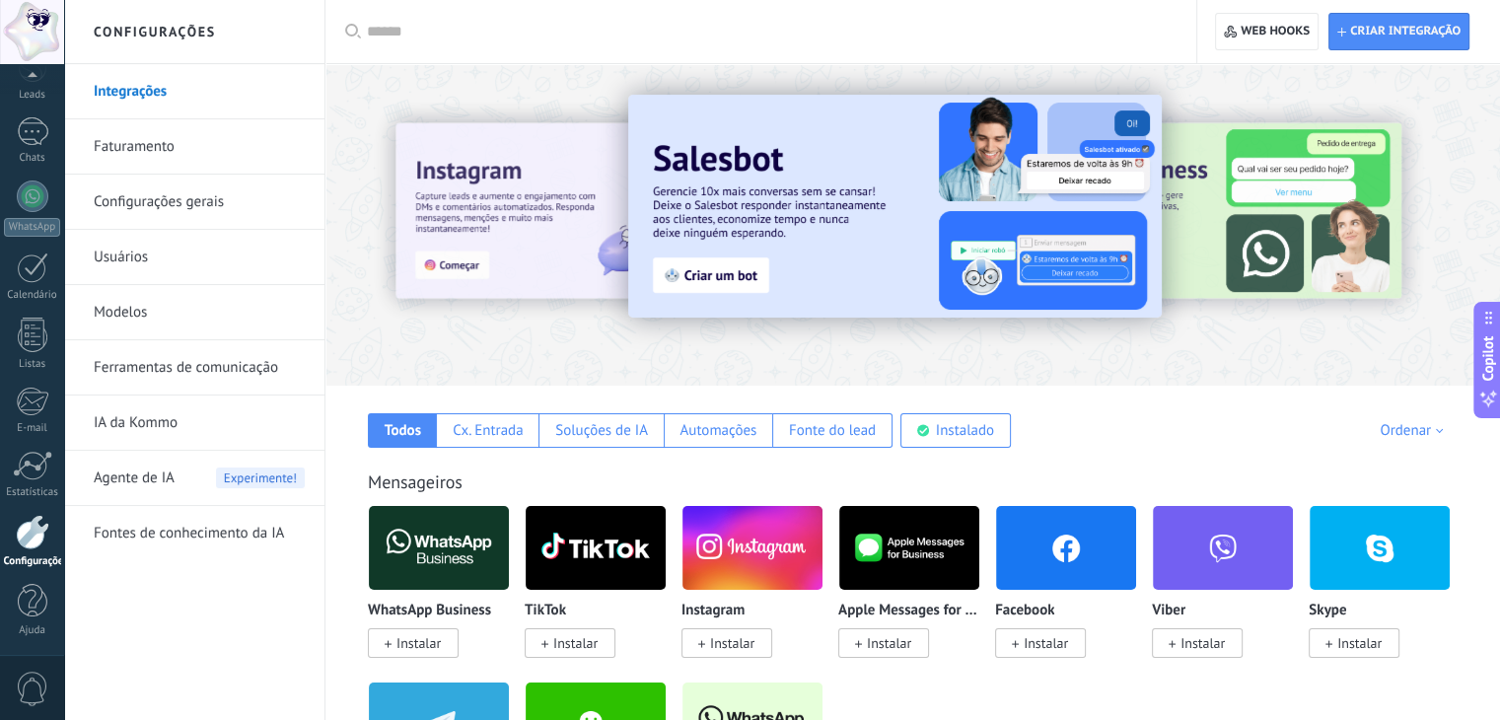
click at [158, 96] on link "Integrações" at bounding box center [199, 91] width 211 height 55
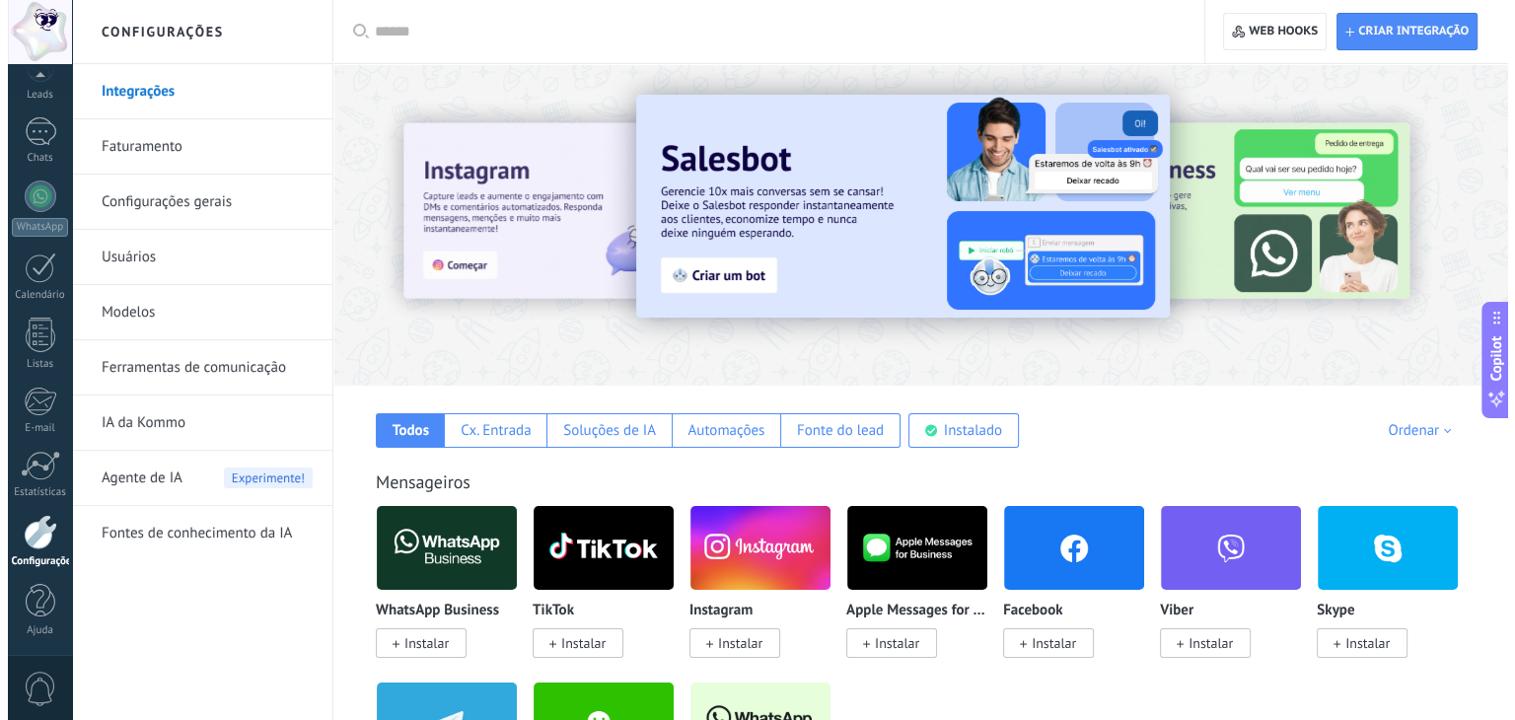
scroll to position [99, 0]
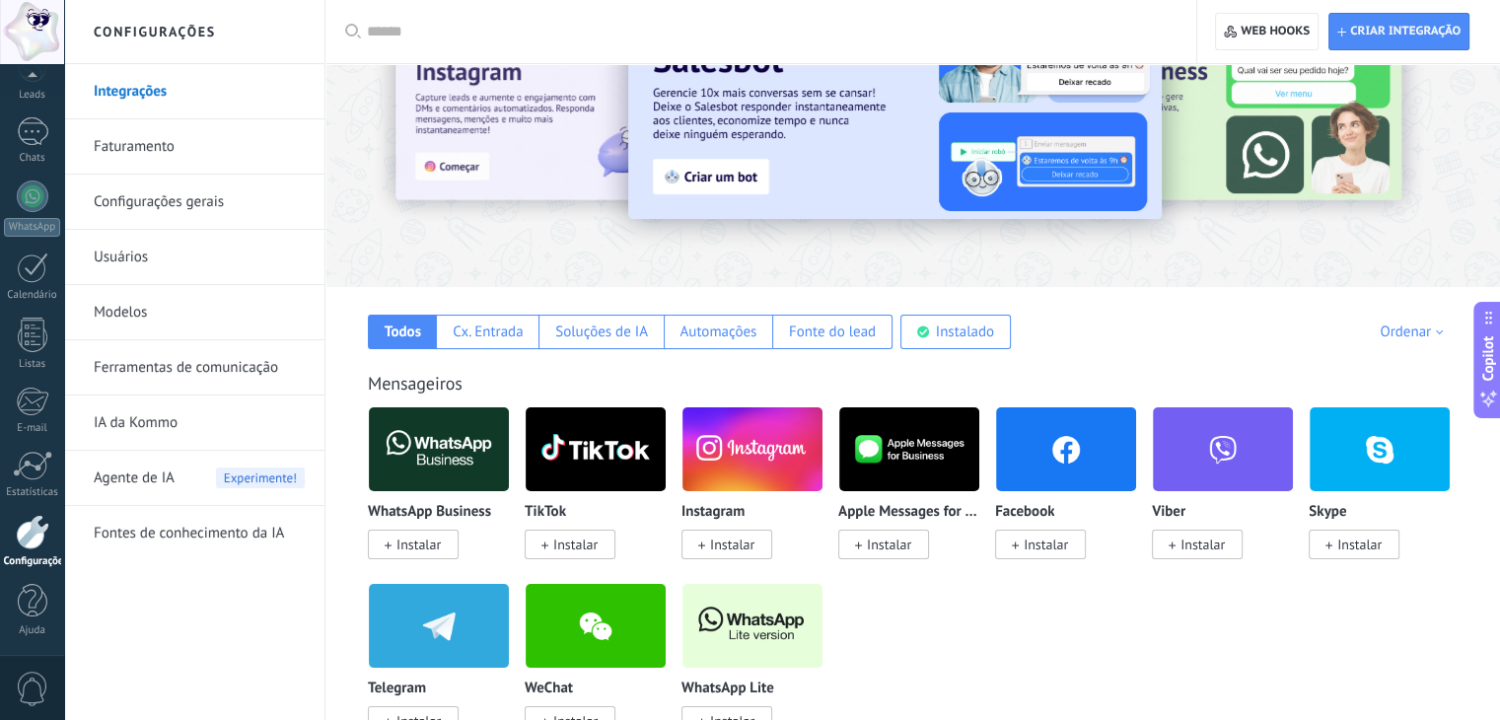
click at [434, 431] on img at bounding box center [439, 449] width 140 height 96
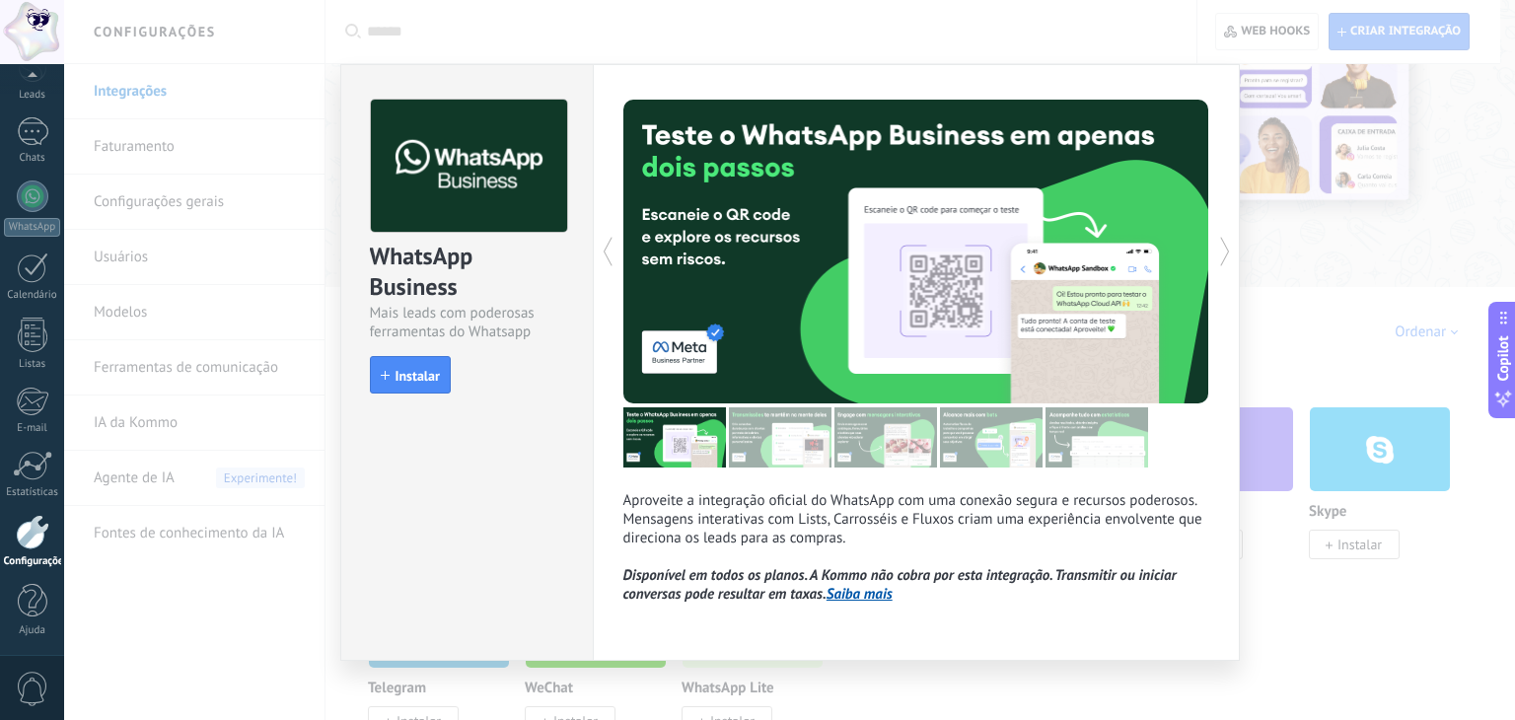
click at [1359, 667] on div "WhatsApp Business Mais leads com poderosas ferramentas do Whatsapp install Inst…" at bounding box center [789, 360] width 1451 height 720
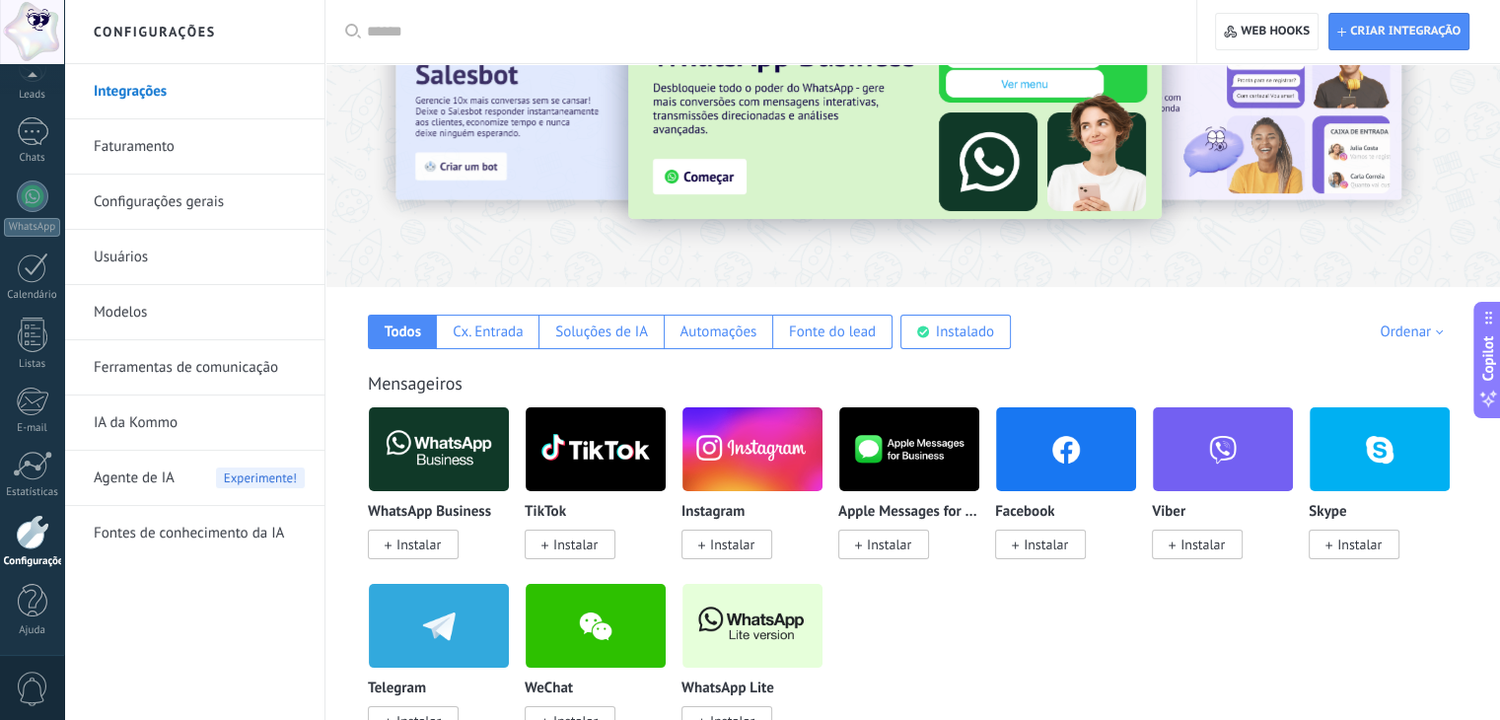
click at [434, 540] on span "Instalar" at bounding box center [418, 545] width 44 height 18
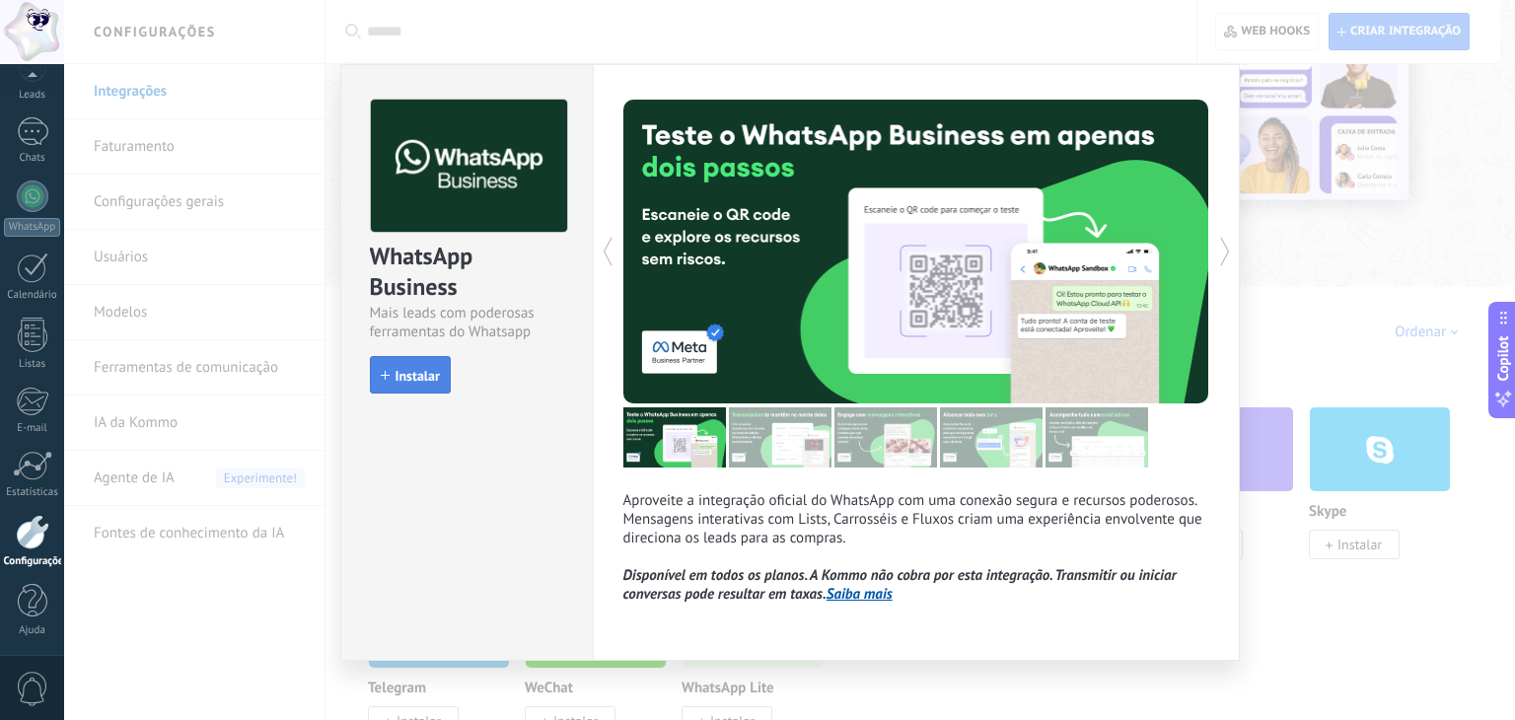
click at [405, 375] on span "Instalar" at bounding box center [418, 376] width 44 height 14
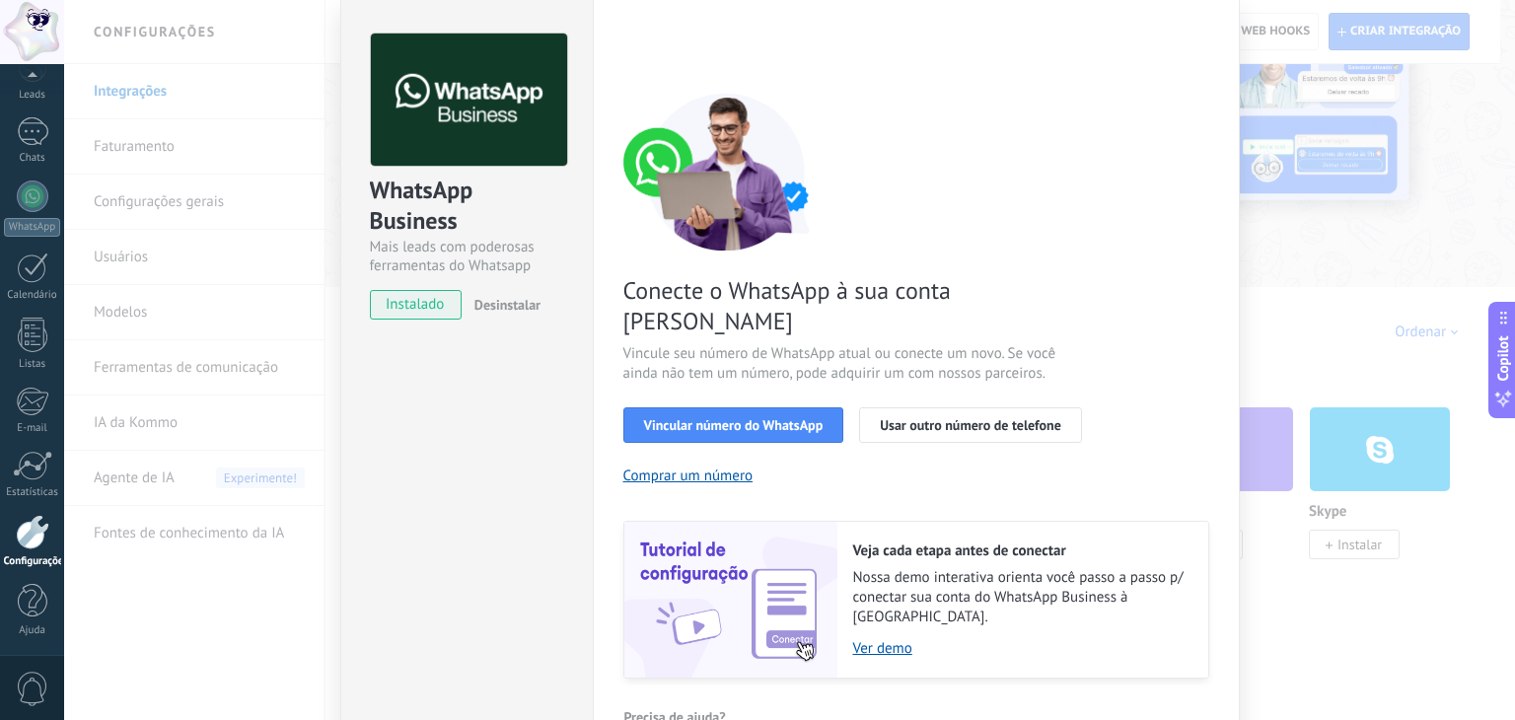
scroll to position [0, 0]
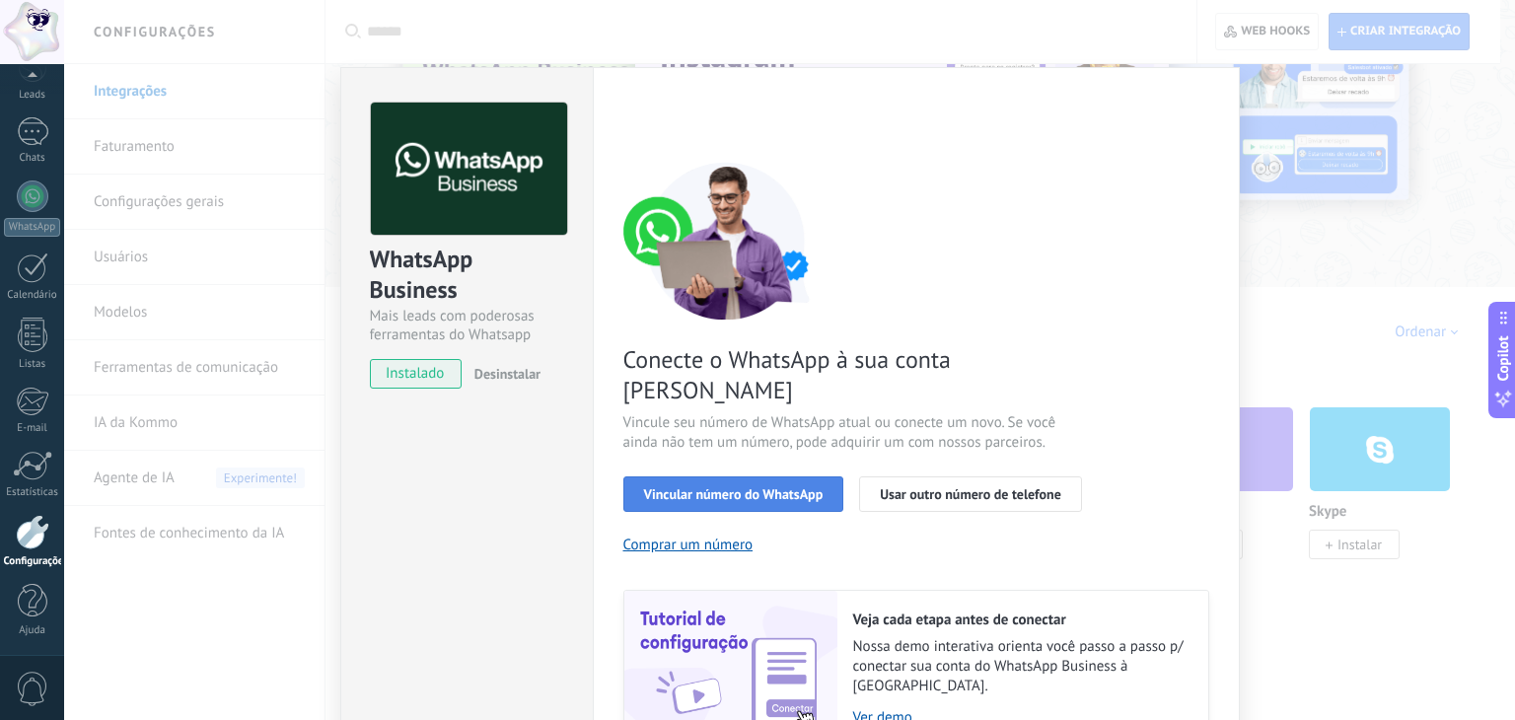
click at [789, 487] on span "Vincular número do WhatsApp" at bounding box center [734, 494] width 180 height 14
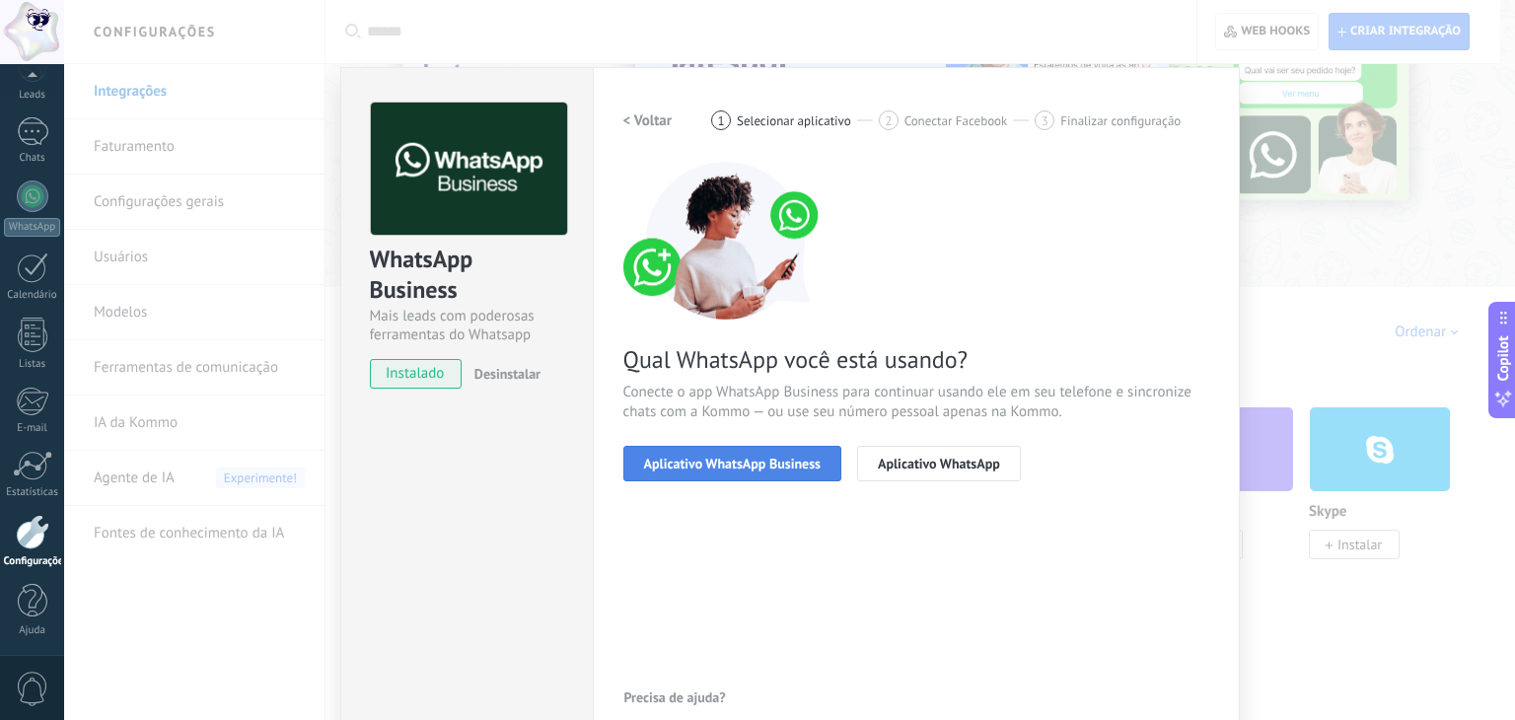
click at [818, 460] on span "Aplicativo WhatsApp Business" at bounding box center [732, 464] width 177 height 14
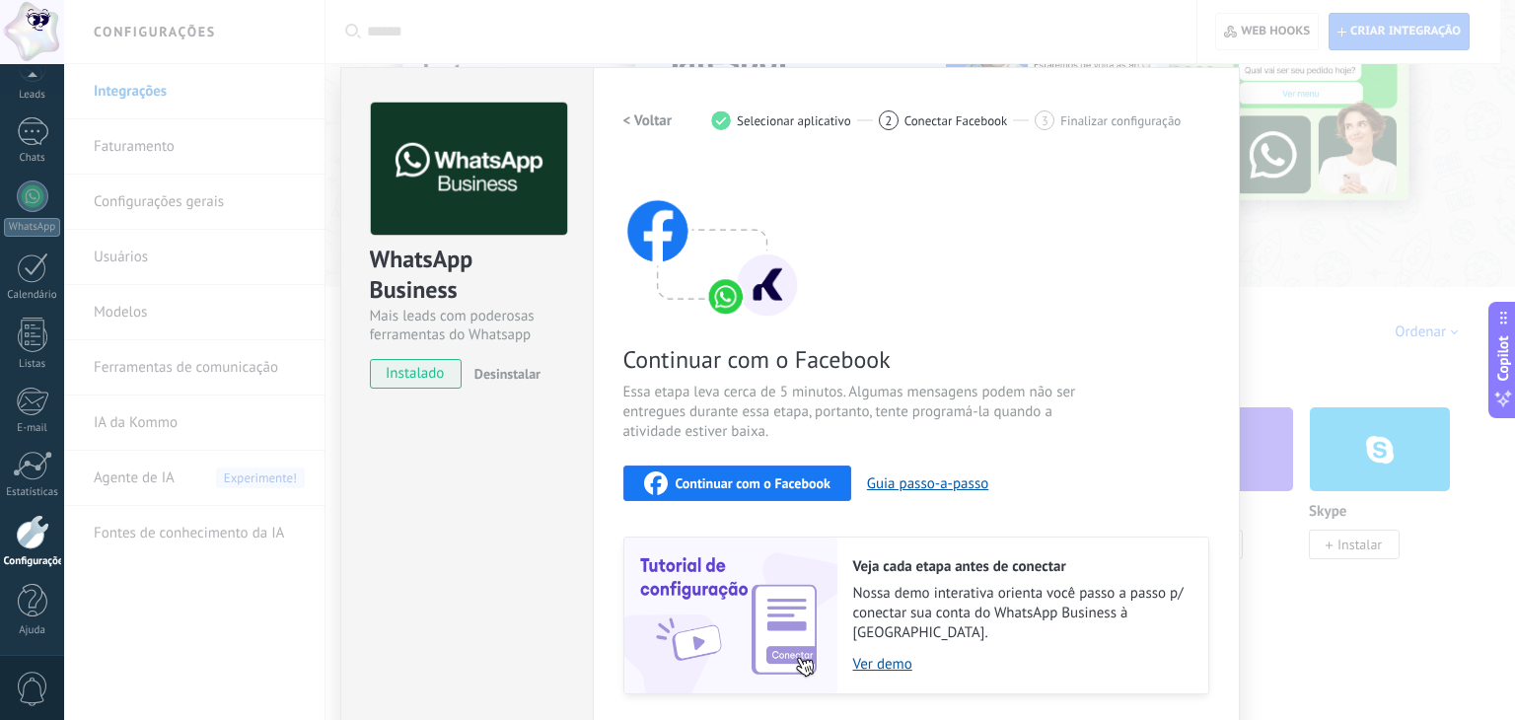
click at [166, 618] on div "WhatsApp Business Mais leads com poderosas ferramentas do Whatsapp instalado De…" at bounding box center [789, 360] width 1451 height 720
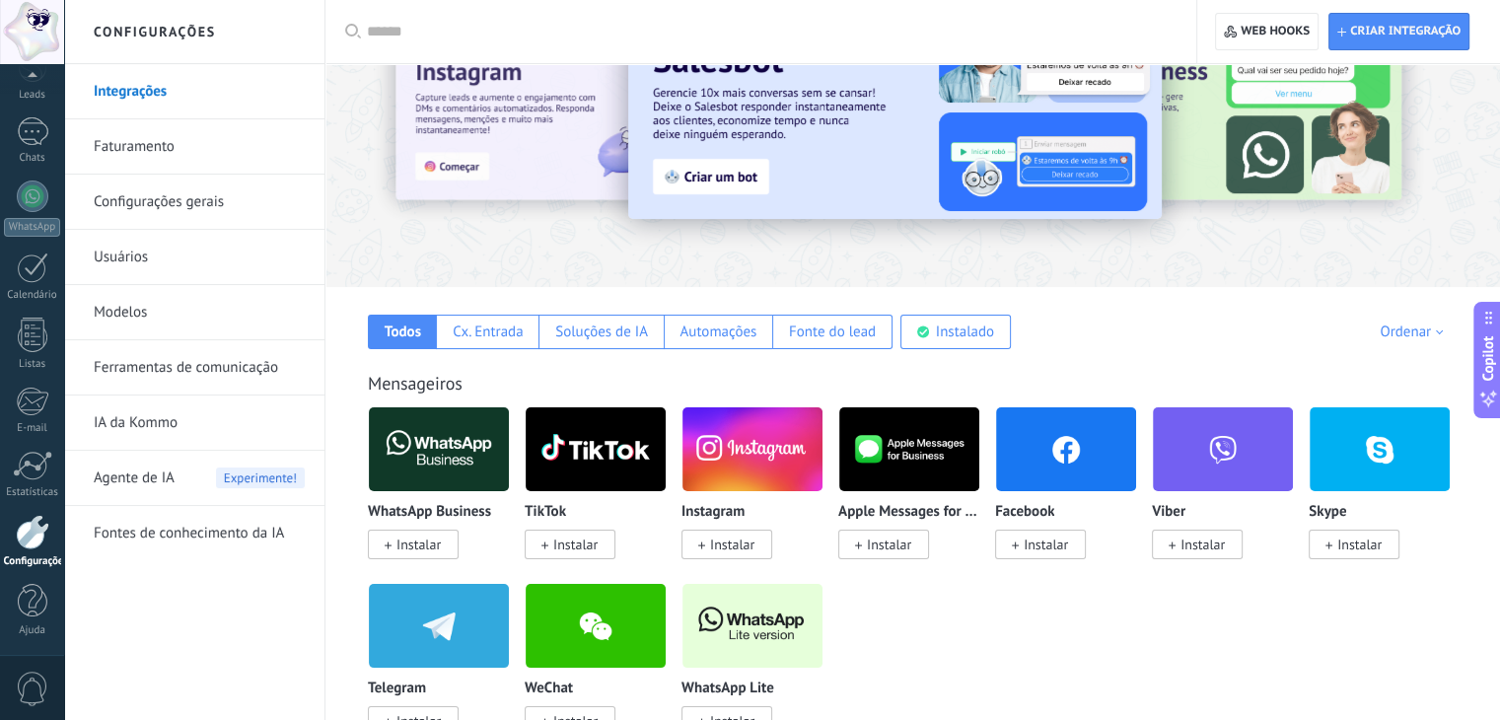
scroll to position [296, 0]
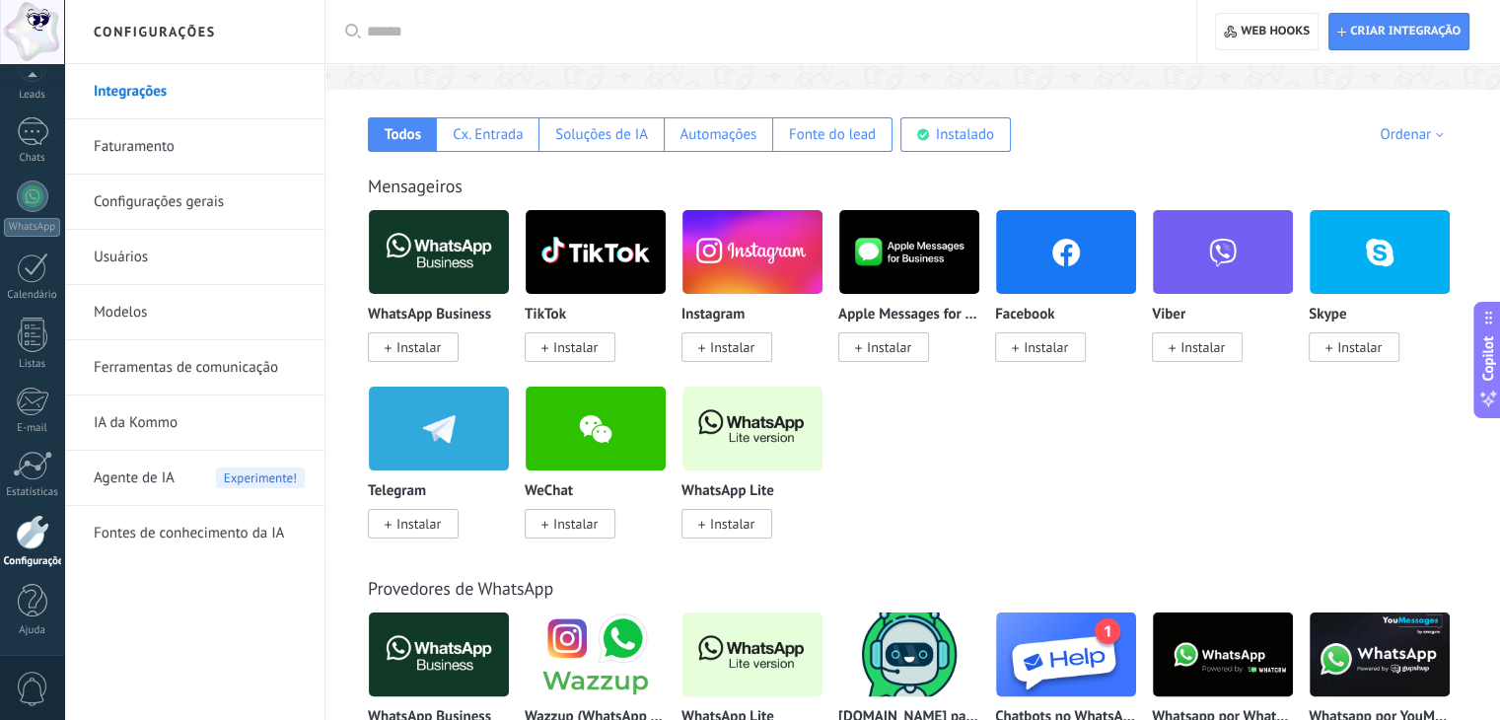
click at [734, 404] on img at bounding box center [753, 429] width 140 height 96
click at [735, 429] on img at bounding box center [753, 429] width 140 height 96
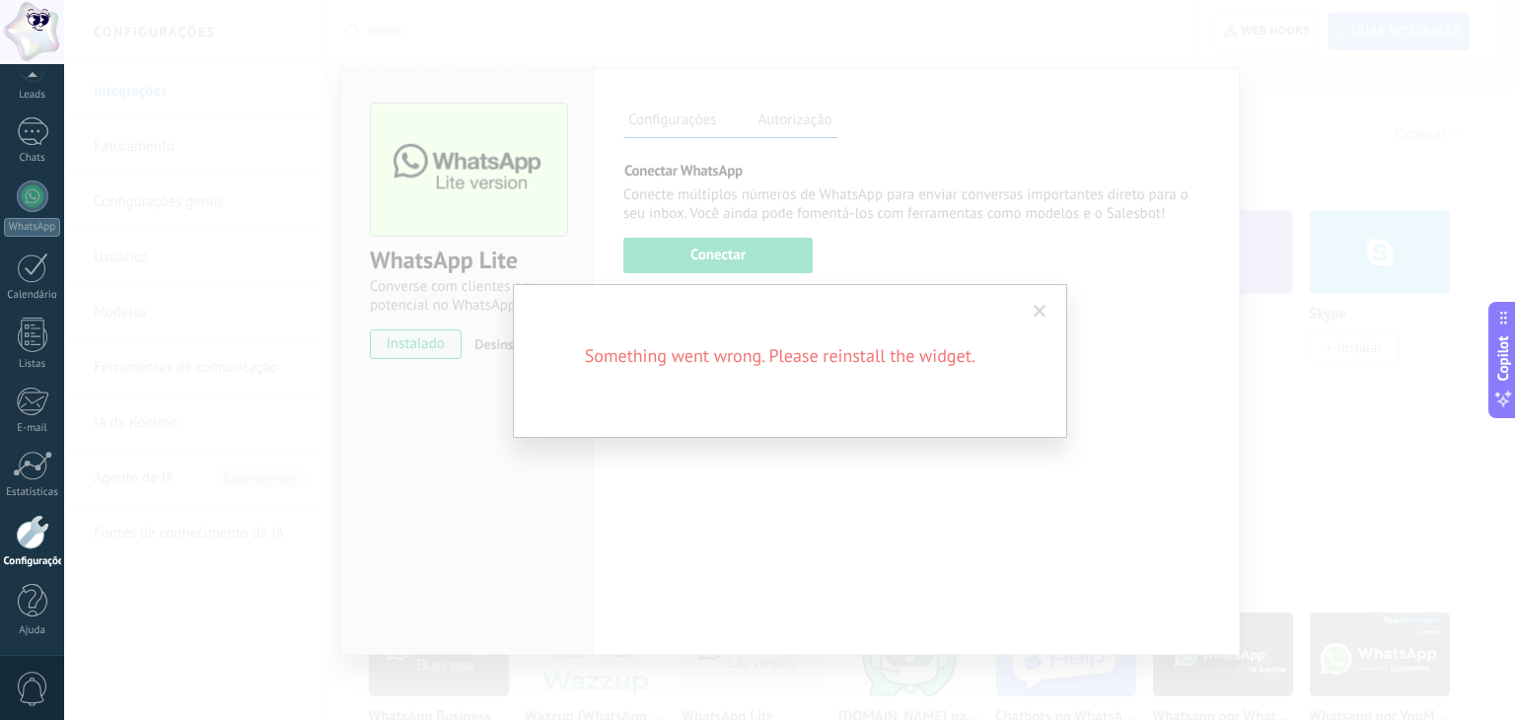
click at [1049, 300] on span at bounding box center [1040, 312] width 33 height 34
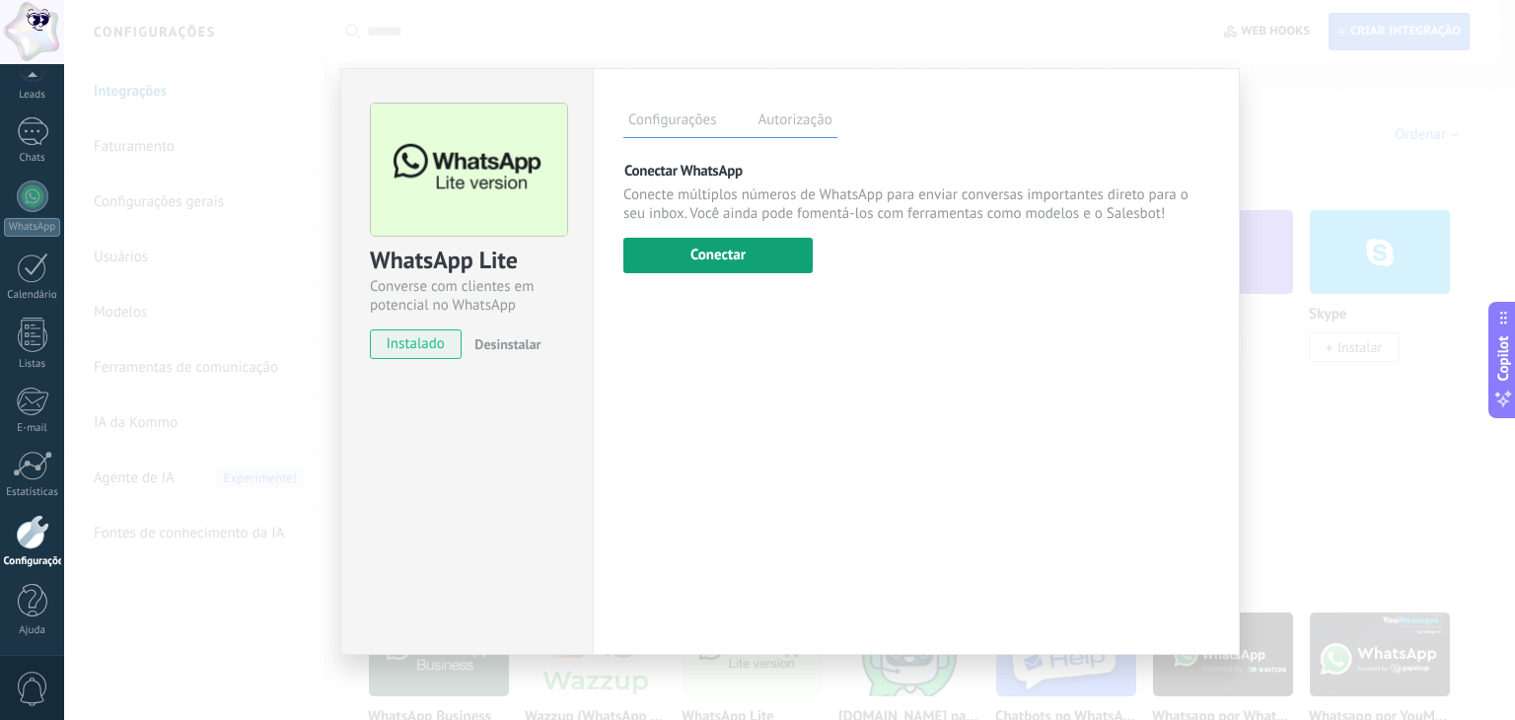
click at [745, 252] on button "Conectar" at bounding box center [717, 256] width 189 height 36
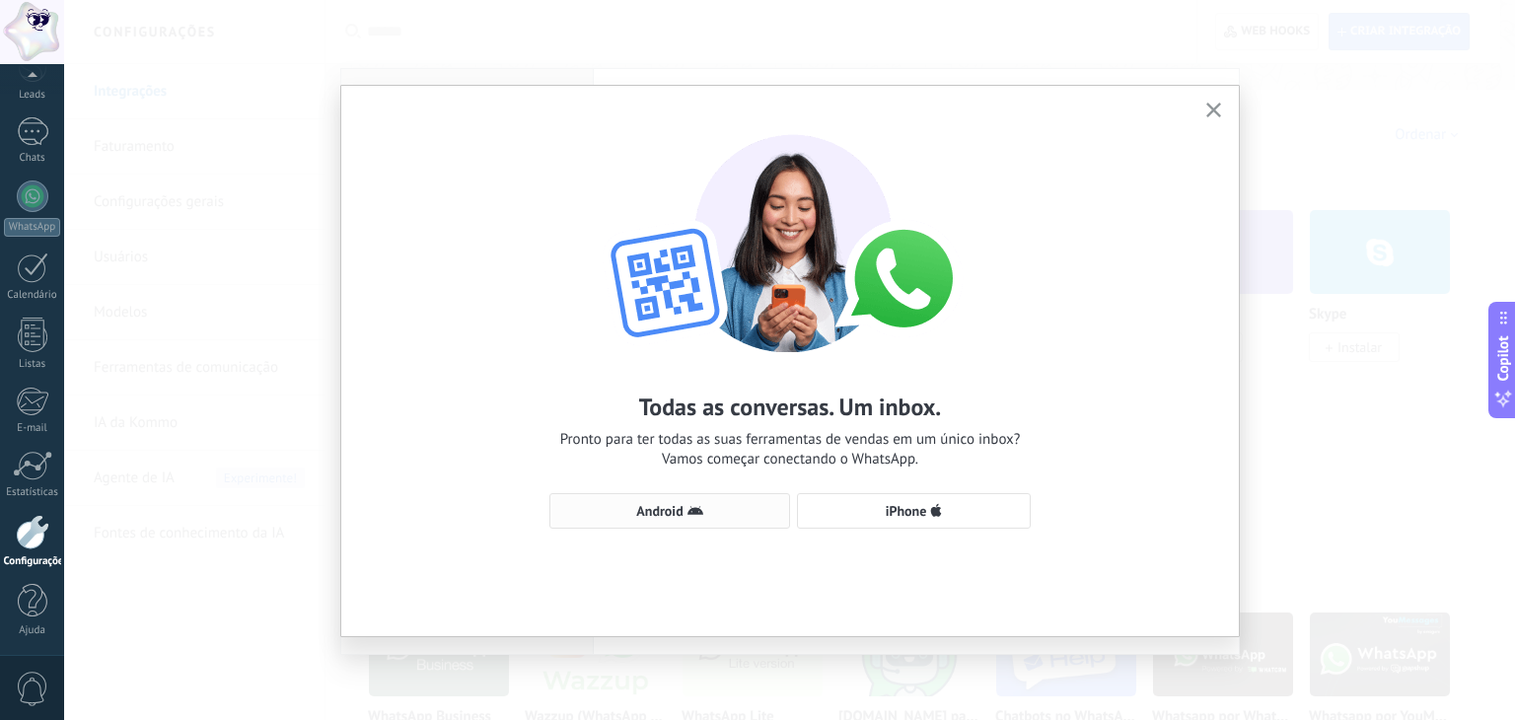
click at [592, 514] on span "Android" at bounding box center [669, 511] width 219 height 16
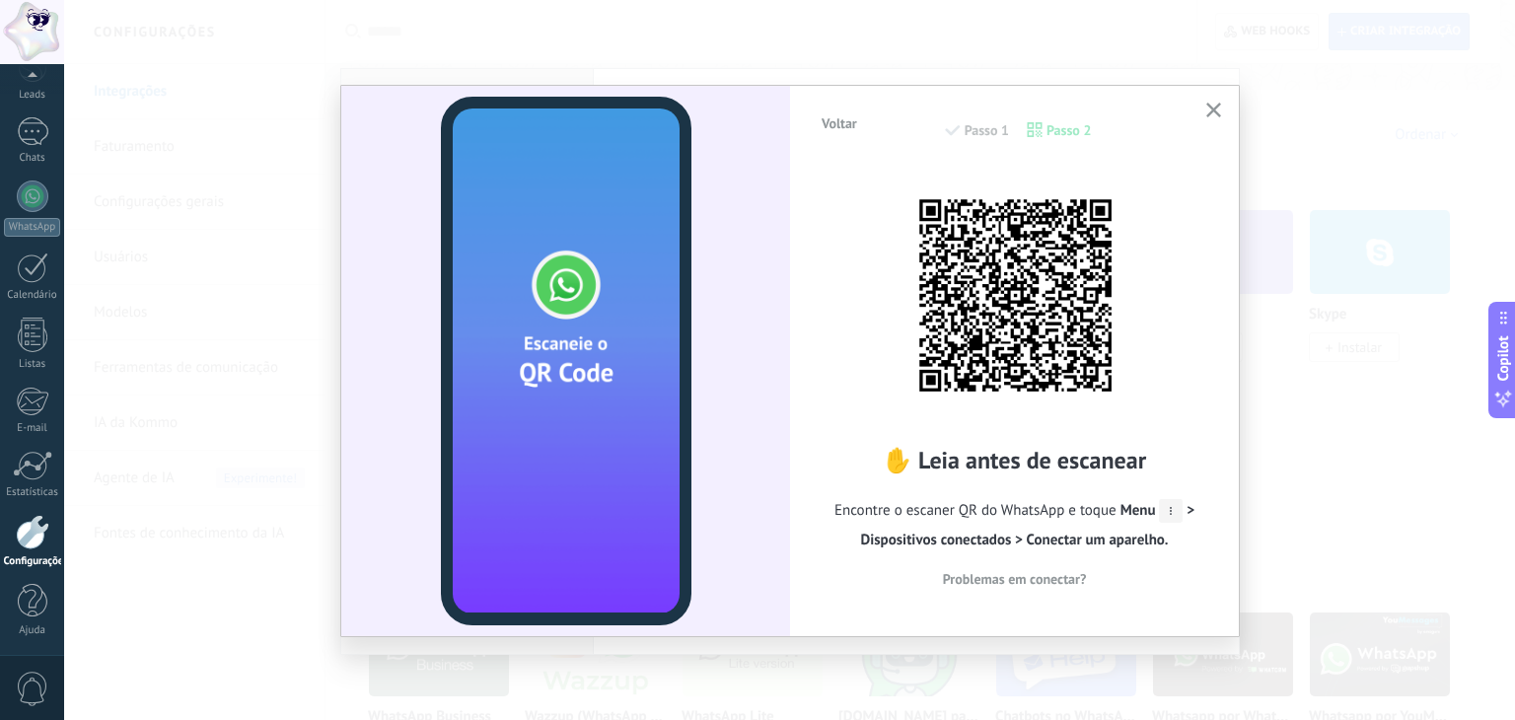
click at [1211, 110] on use "button" at bounding box center [1213, 110] width 15 height 15
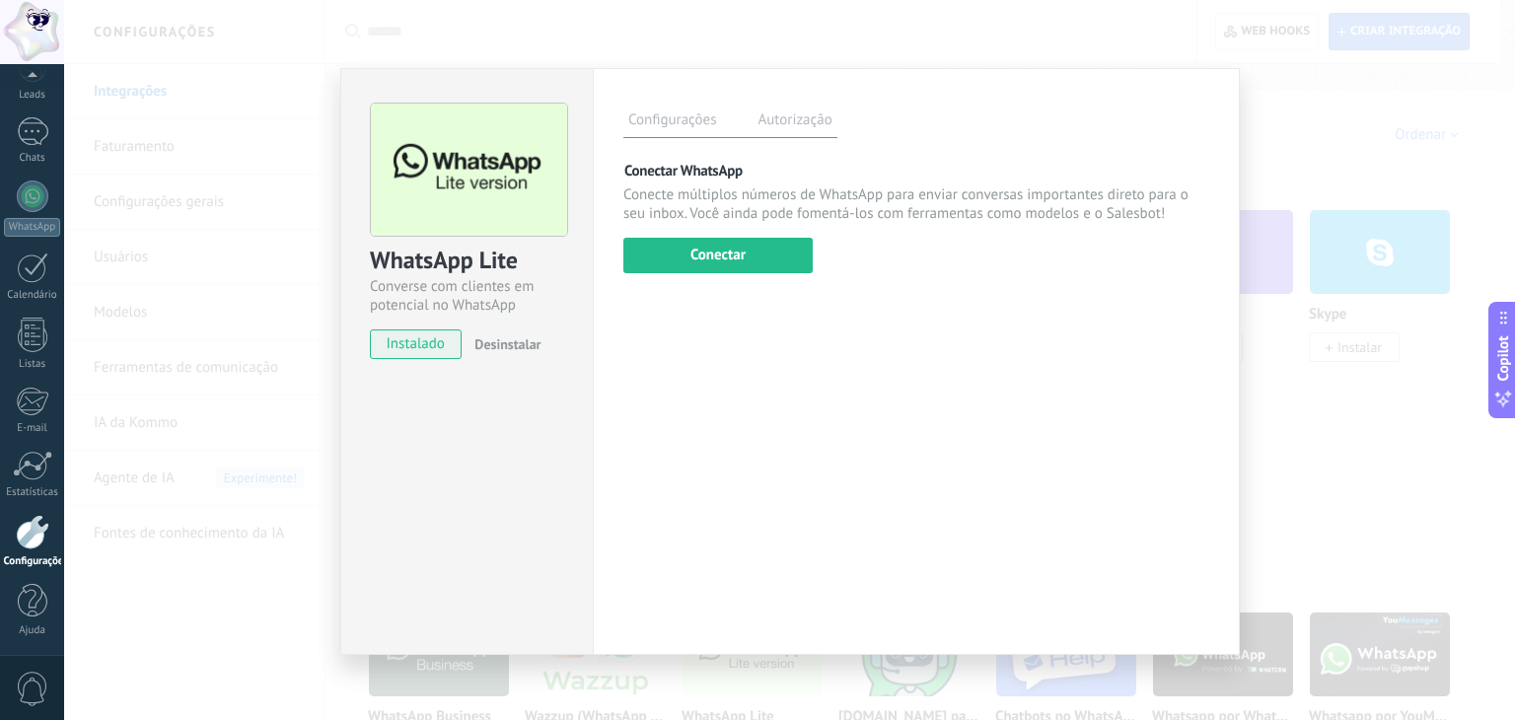
click at [1375, 87] on div "WhatsApp Lite Converse com clientes em potencial no WhatsApp instalado Desinsta…" at bounding box center [789, 360] width 1451 height 720
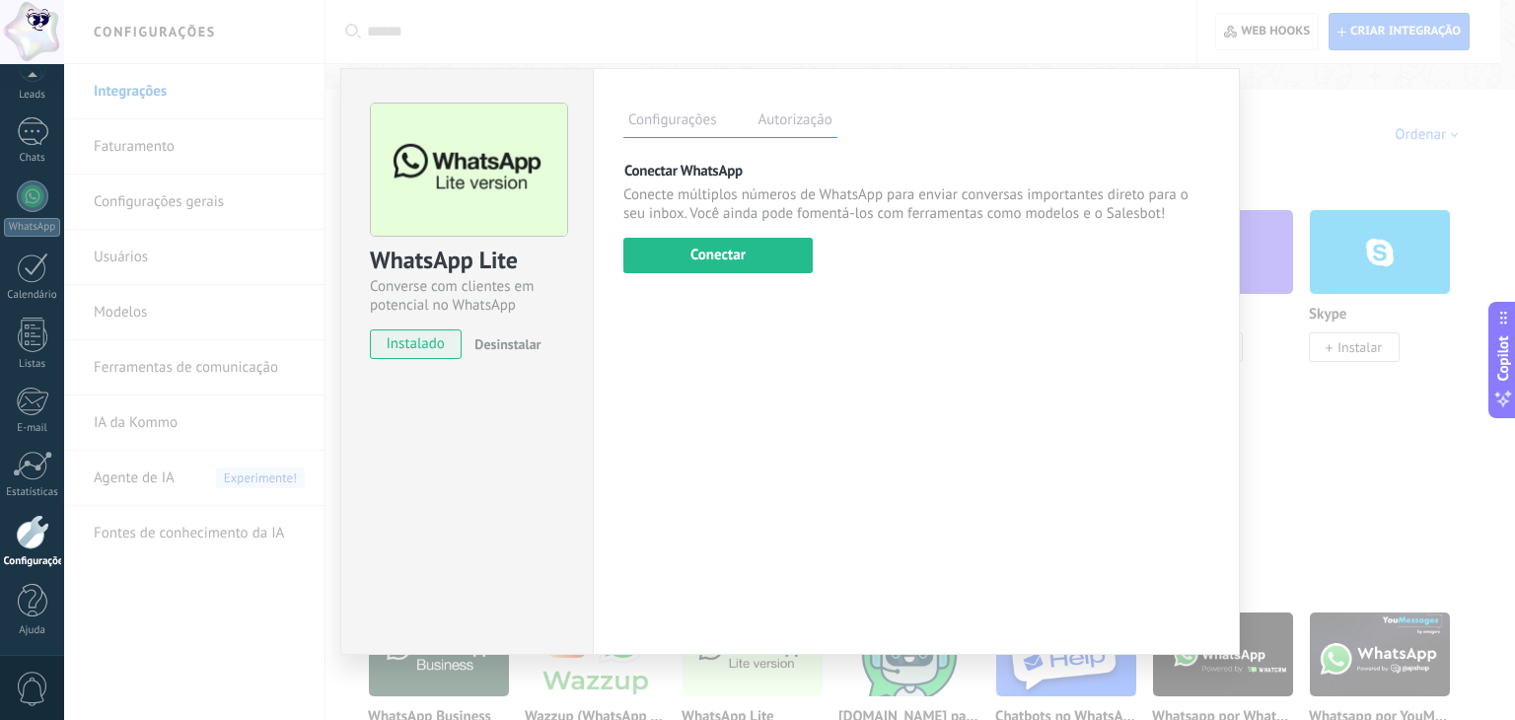
click at [1337, 137] on div "WhatsApp Lite Converse com clientes em potencial no WhatsApp instalado Desinsta…" at bounding box center [789, 360] width 1451 height 720
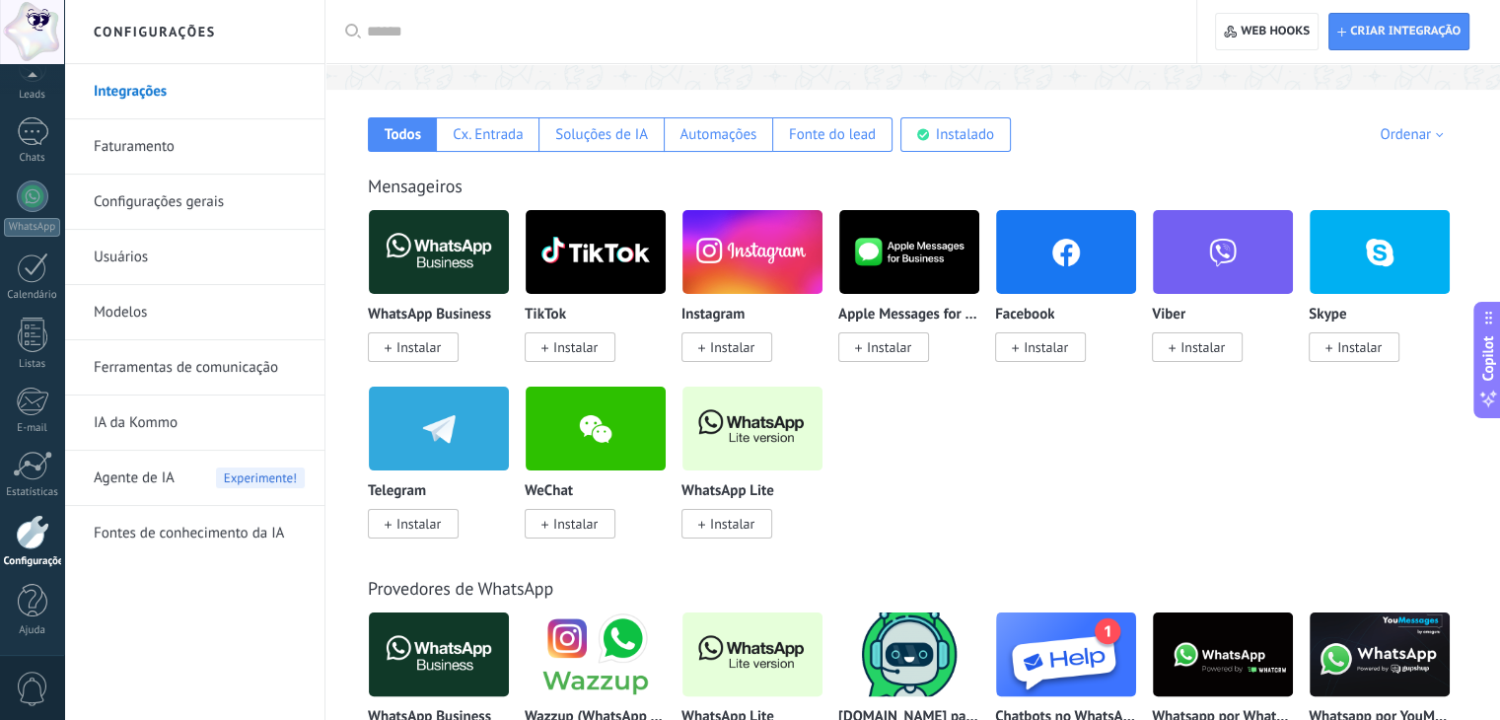
scroll to position [0, 0]
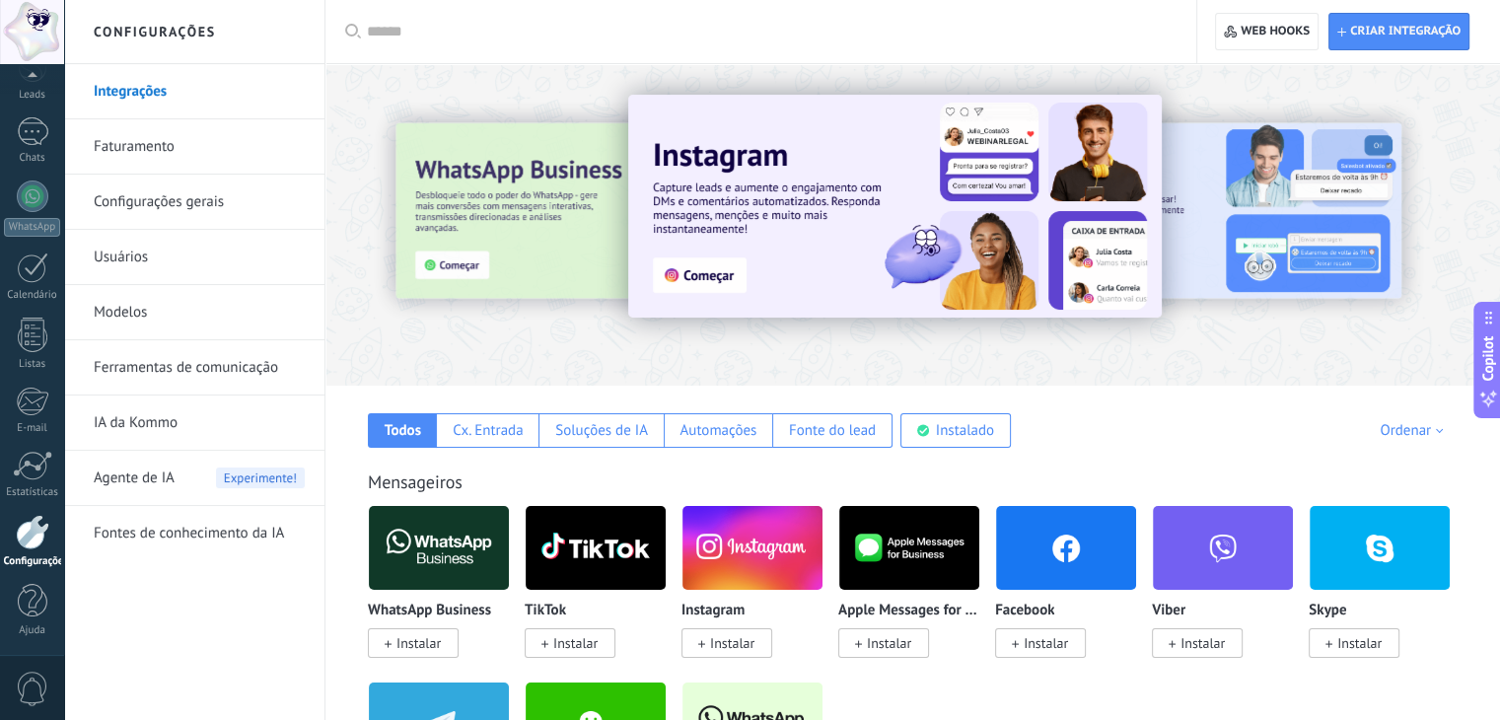
click at [153, 96] on link "Integrações" at bounding box center [199, 91] width 211 height 55
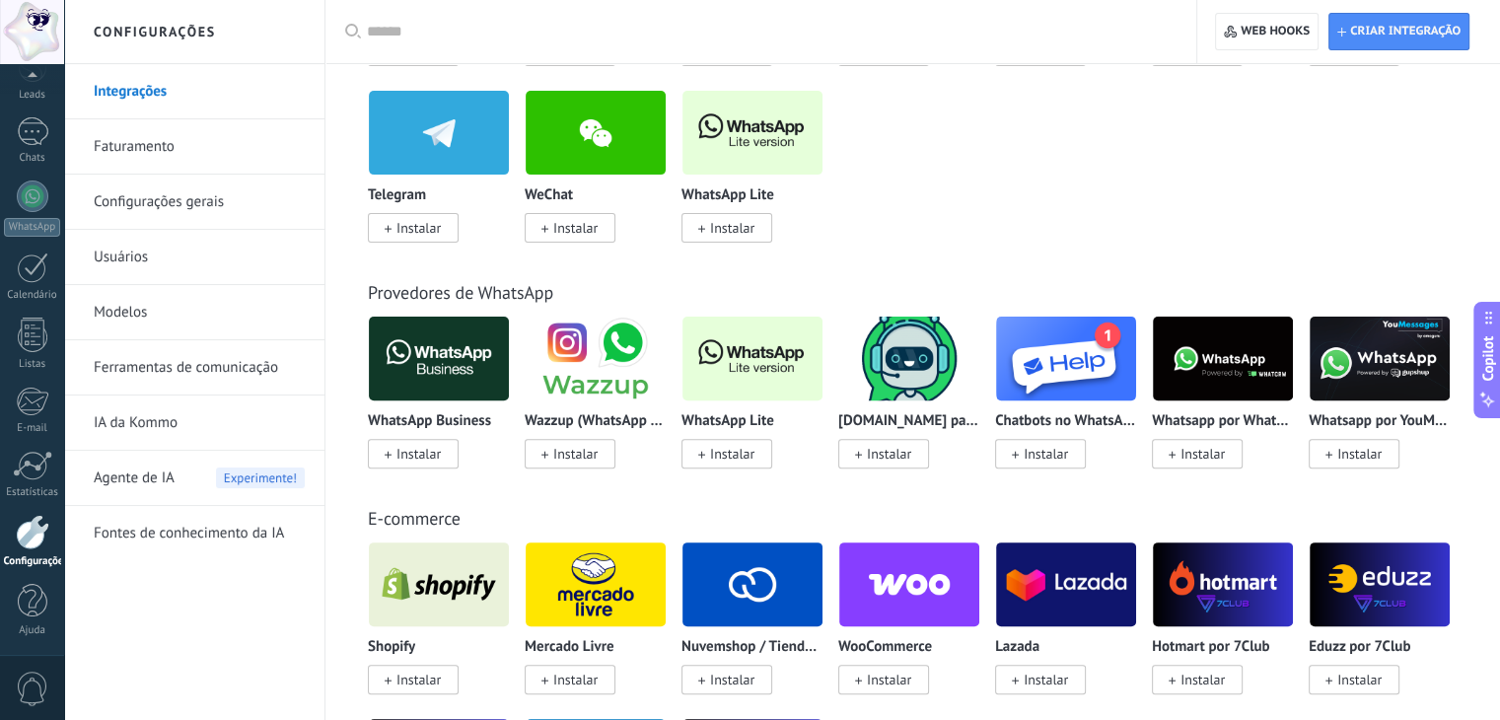
scroll to position [493, 0]
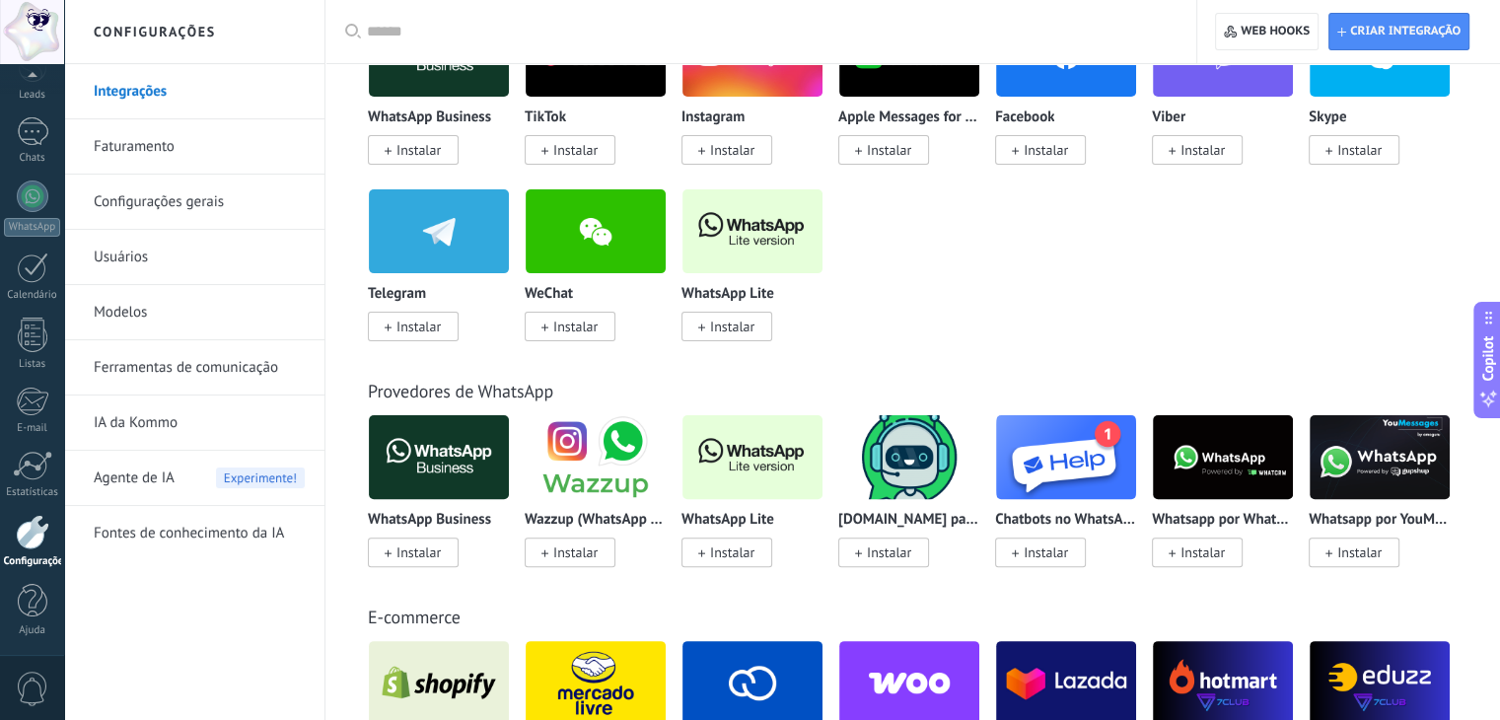
click at [772, 439] on img at bounding box center [753, 457] width 140 height 96
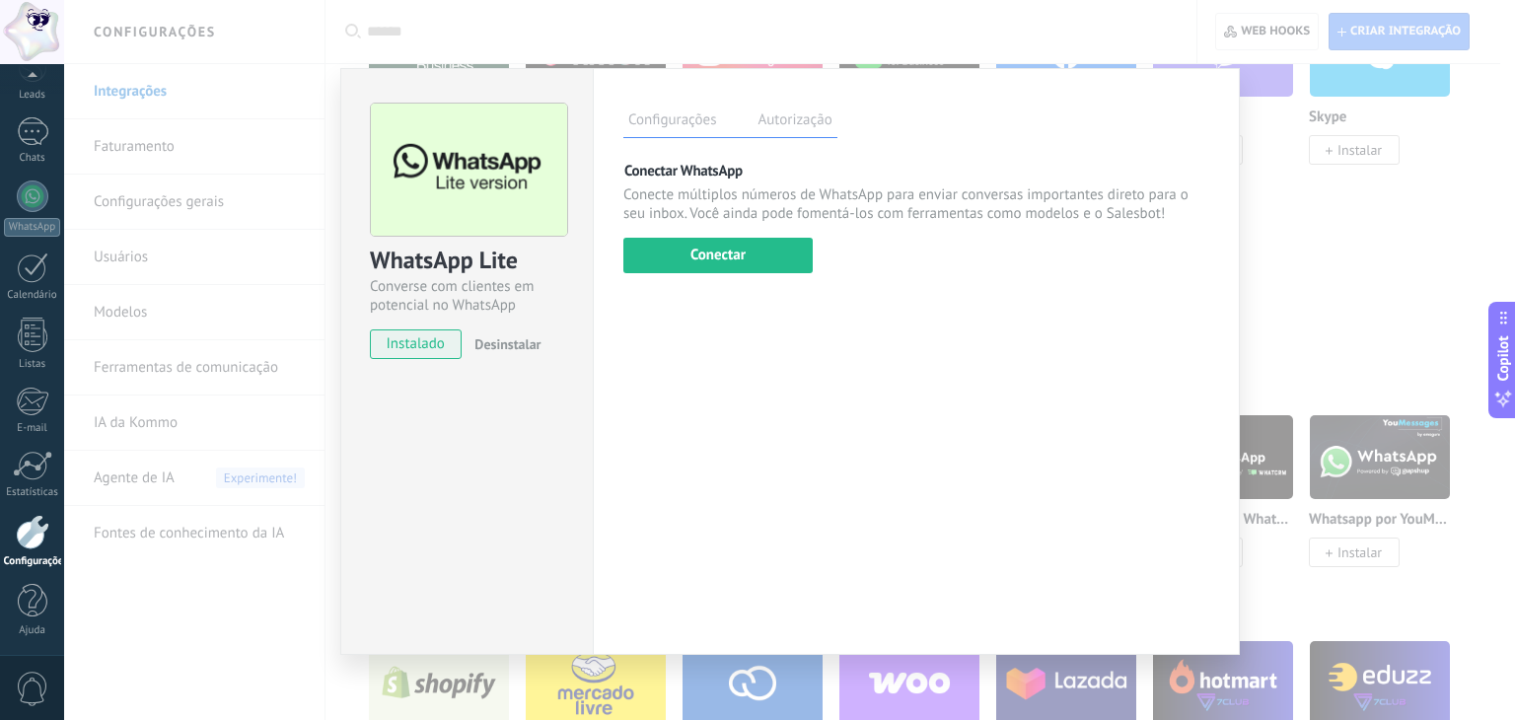
click at [769, 127] on label "Autorização" at bounding box center [795, 122] width 84 height 29
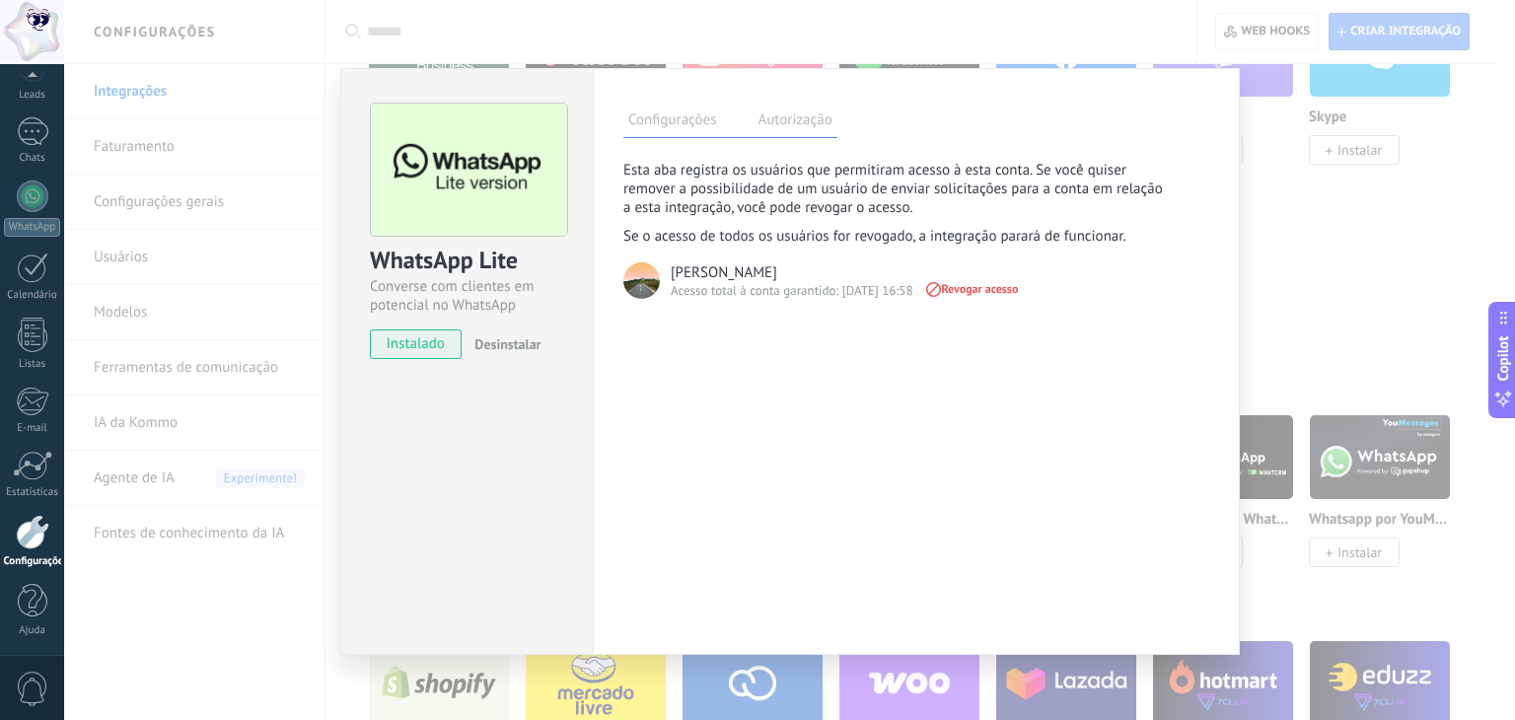
click at [717, 131] on label "Configurações" at bounding box center [672, 122] width 98 height 29
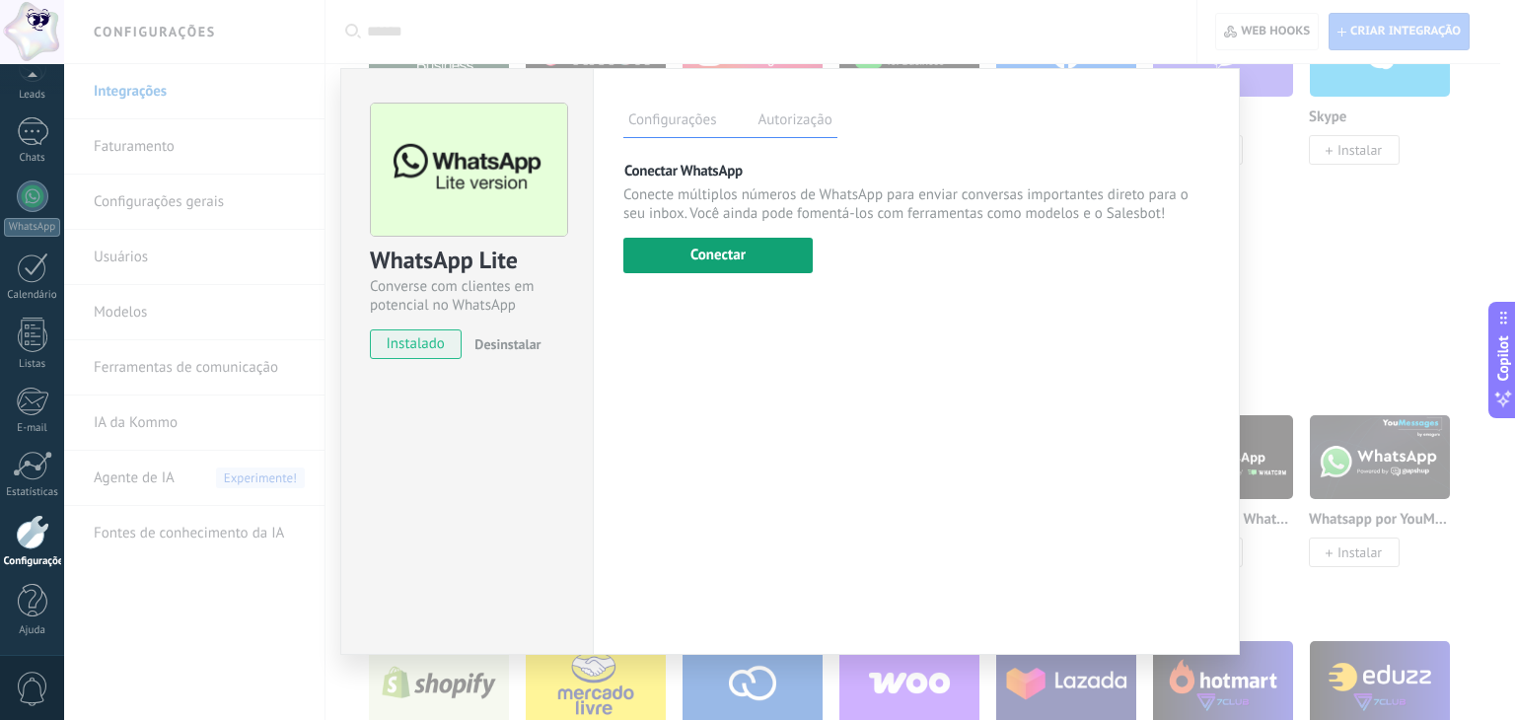
click at [722, 260] on button "Conectar" at bounding box center [717, 256] width 189 height 36
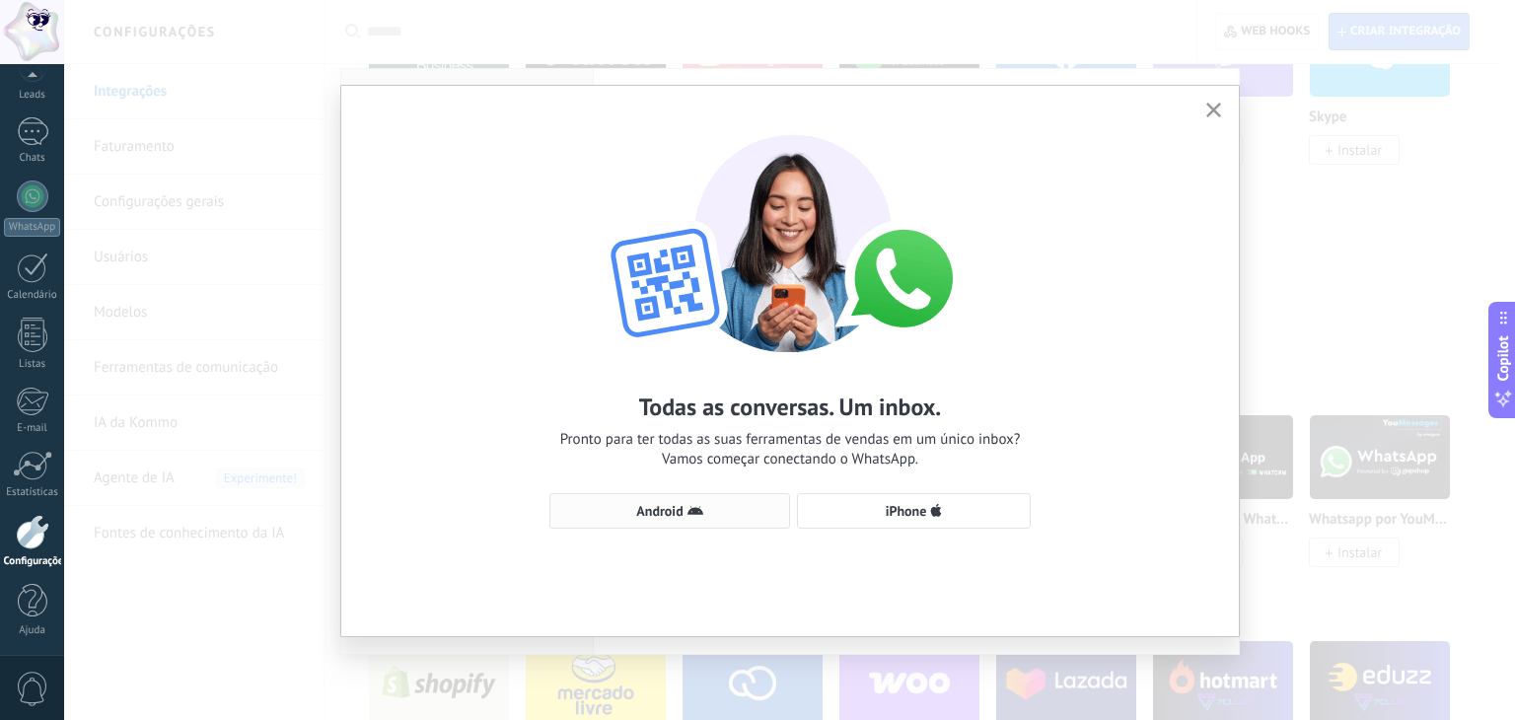
click at [651, 500] on button "Android" at bounding box center [669, 511] width 241 height 36
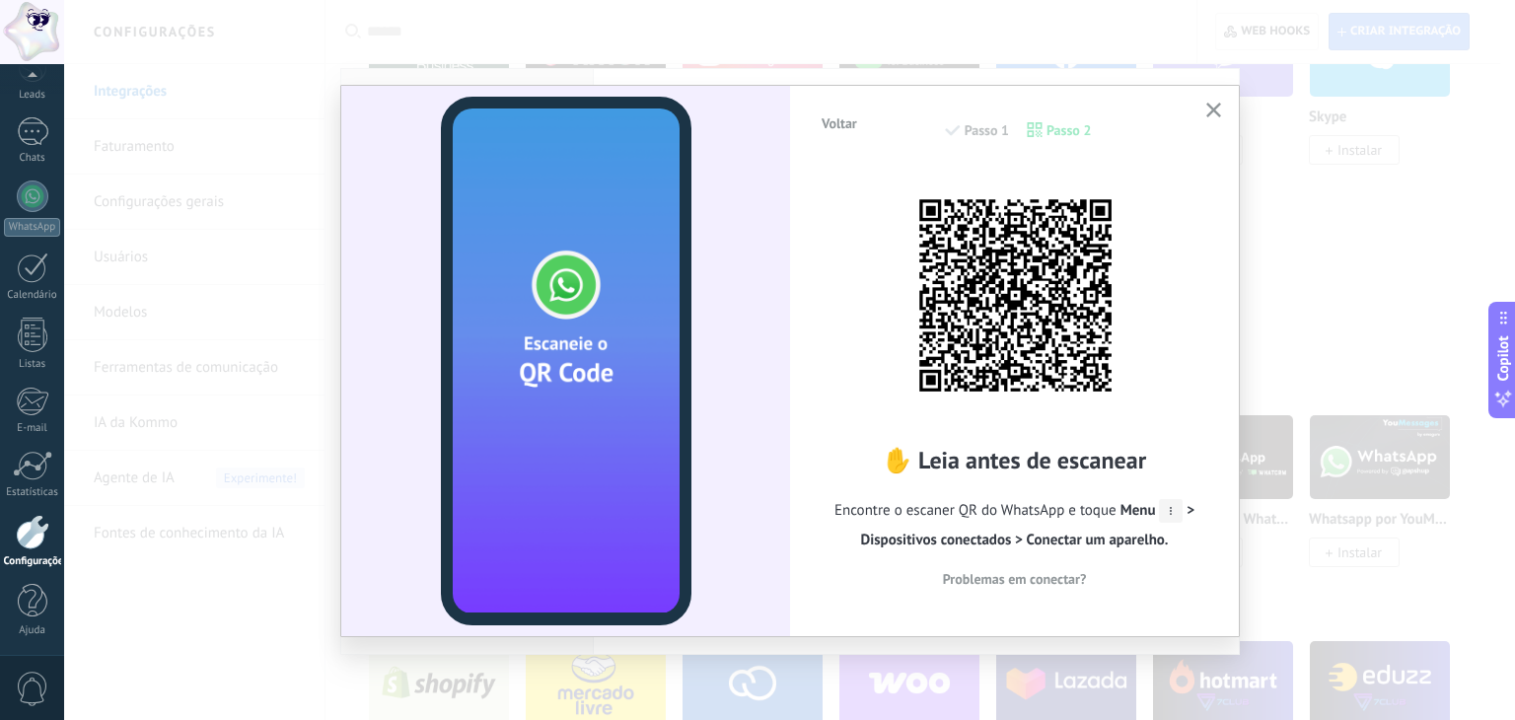
click at [1208, 123] on div "Voltar Passo 1 Passo 2" at bounding box center [1015, 140] width 390 height 50
click at [1209, 112] on use "button" at bounding box center [1213, 110] width 15 height 15
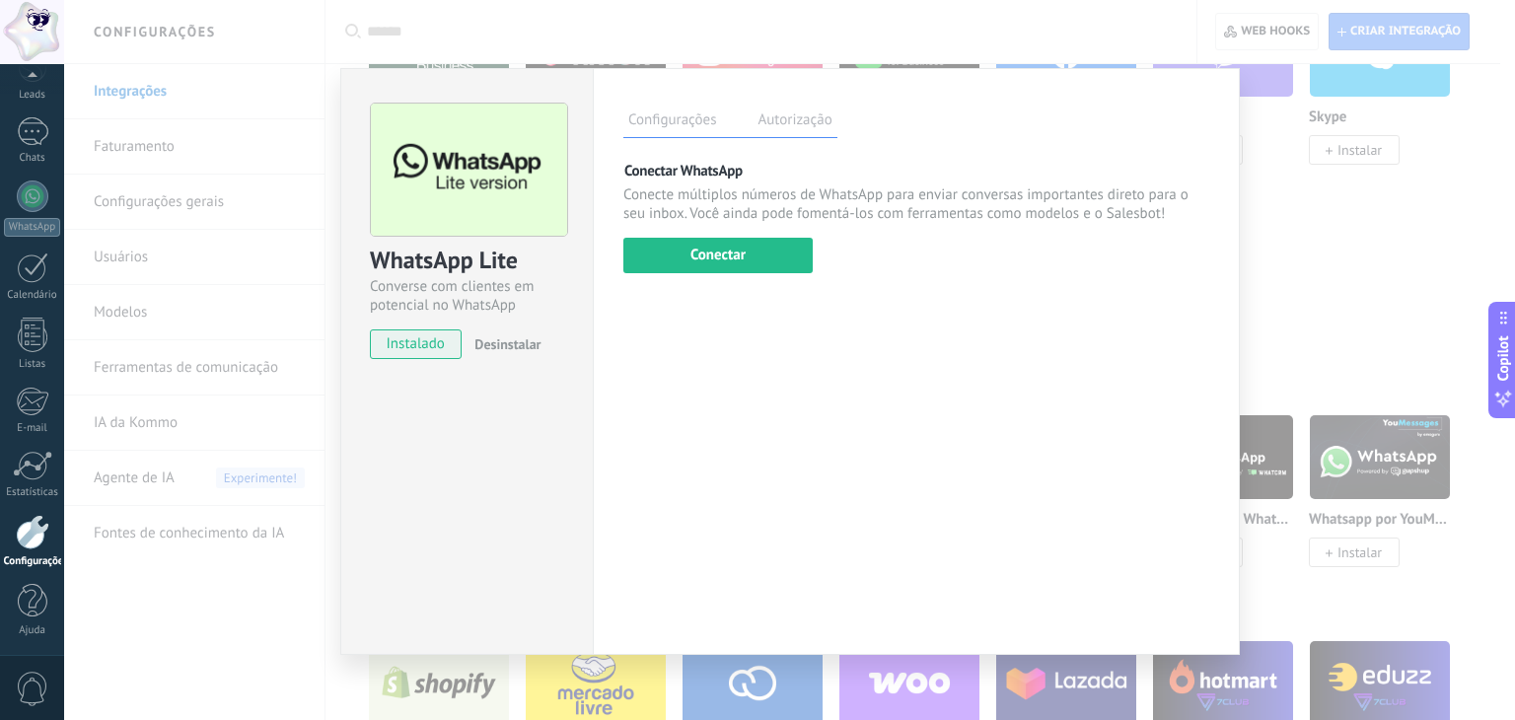
click at [1448, 190] on div "WhatsApp Lite Converse com clientes em potencial no WhatsApp instalado Desinsta…" at bounding box center [789, 360] width 1451 height 720
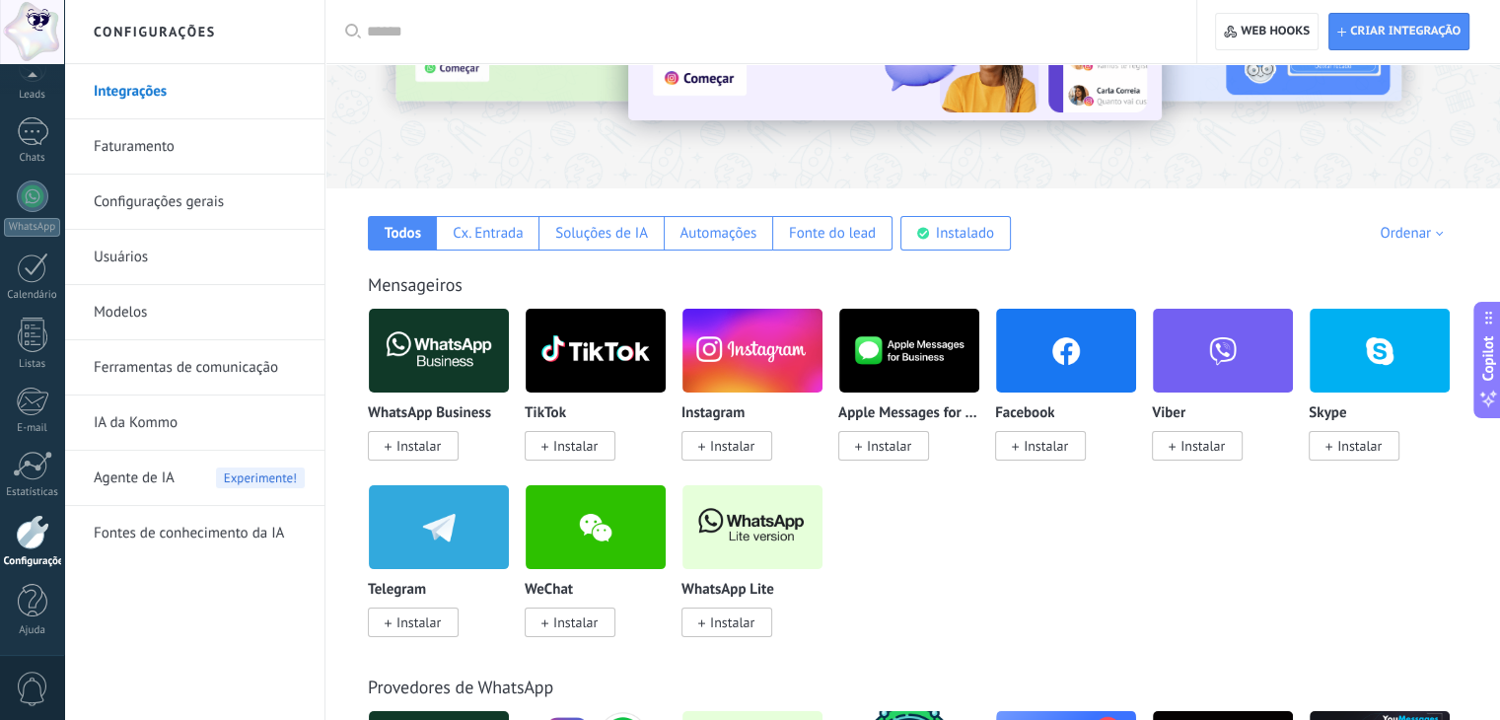
scroll to position [0, 0]
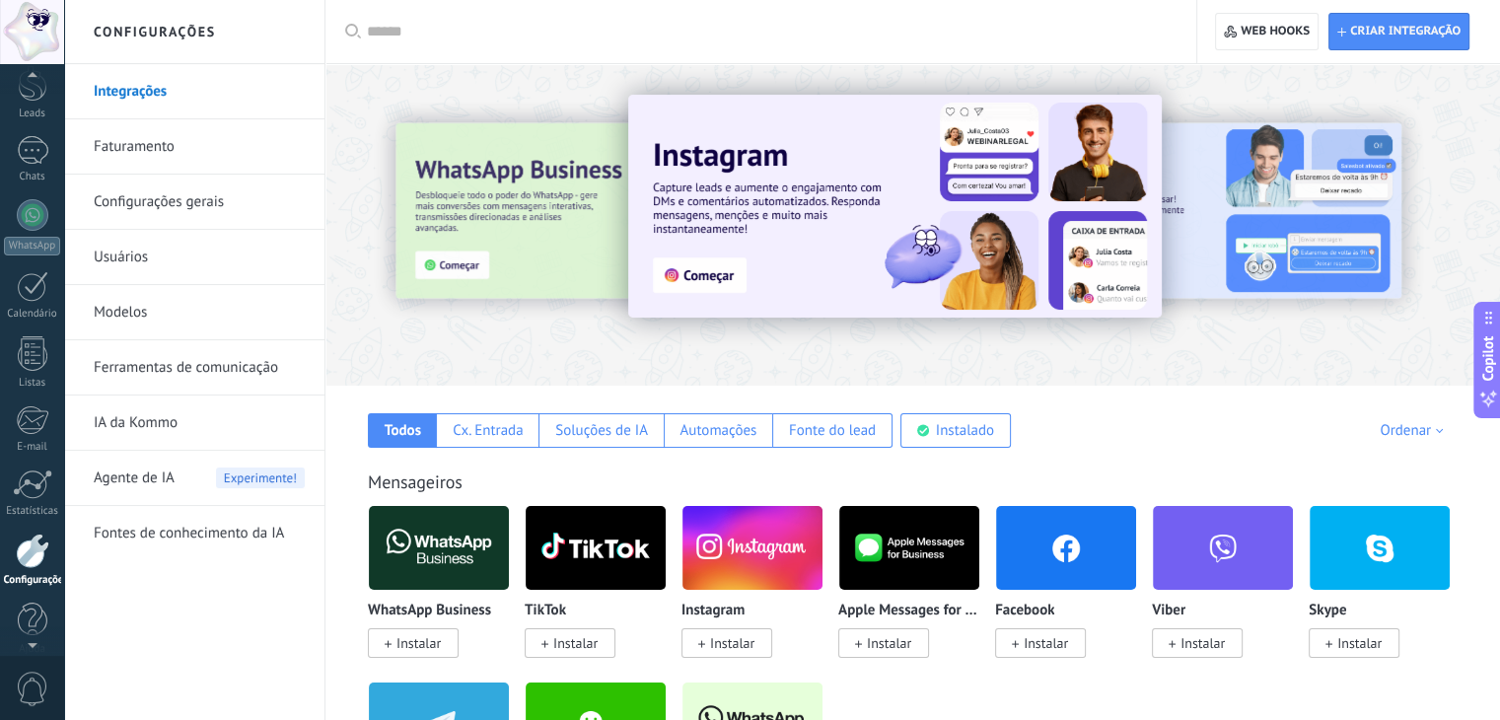
click at [30, 92] on div at bounding box center [32, 79] width 64 height 30
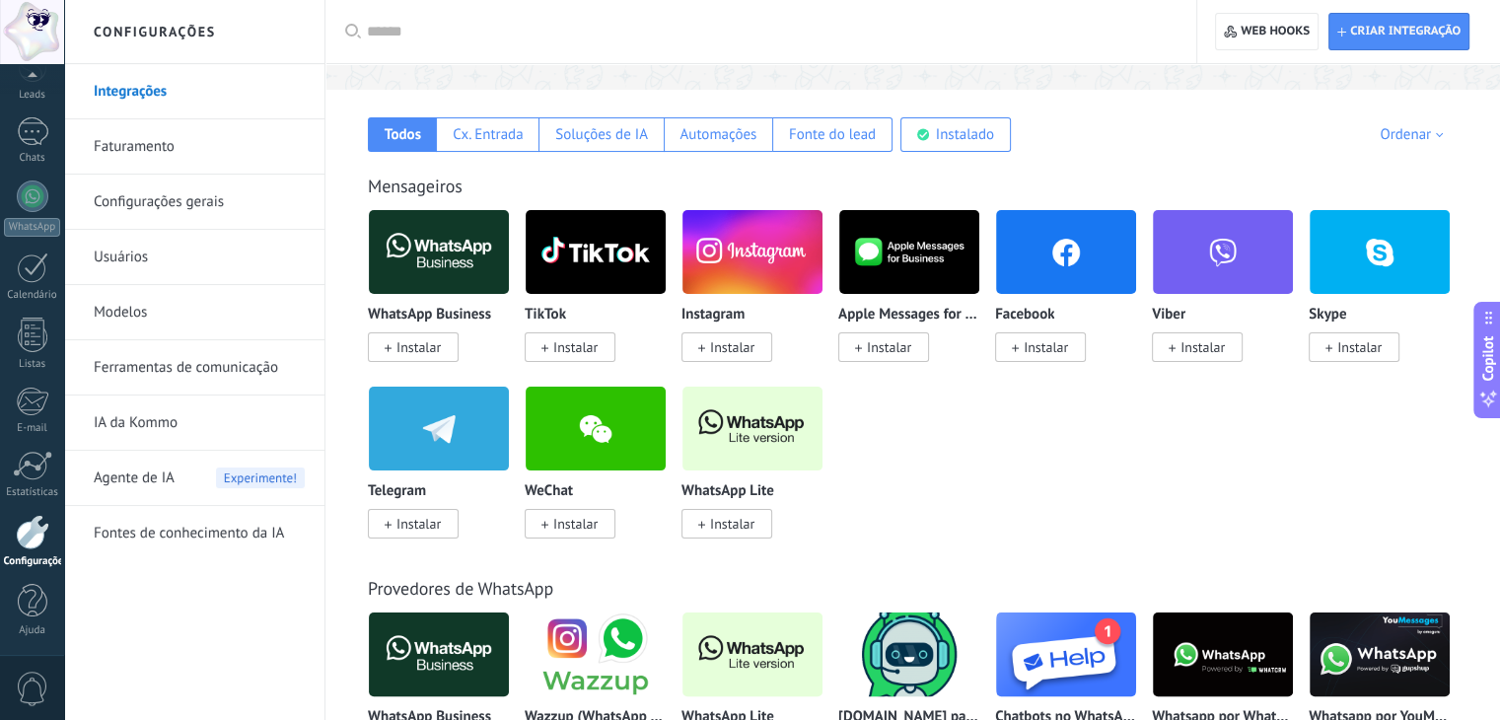
scroll to position [690, 0]
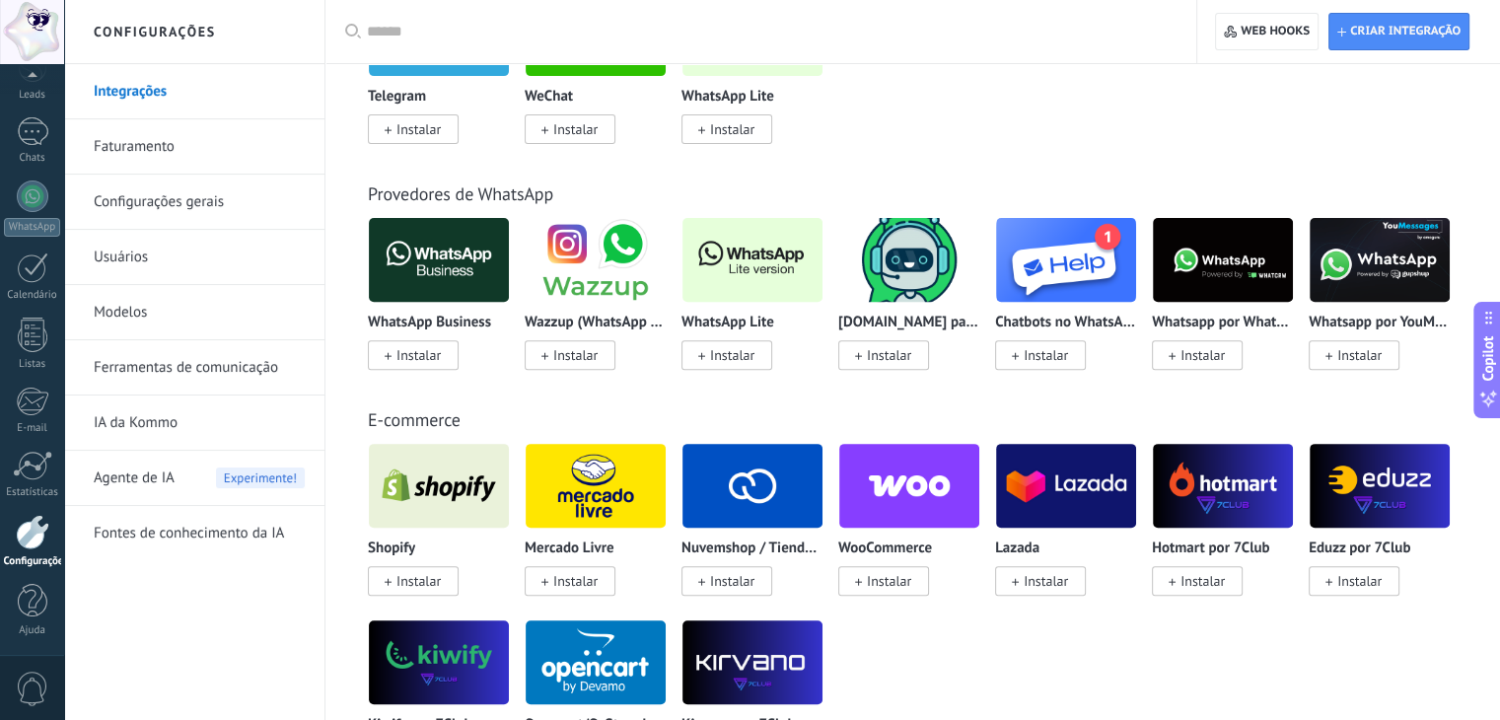
click at [217, 365] on link "Ferramentas de comunicação" at bounding box center [199, 367] width 211 height 55
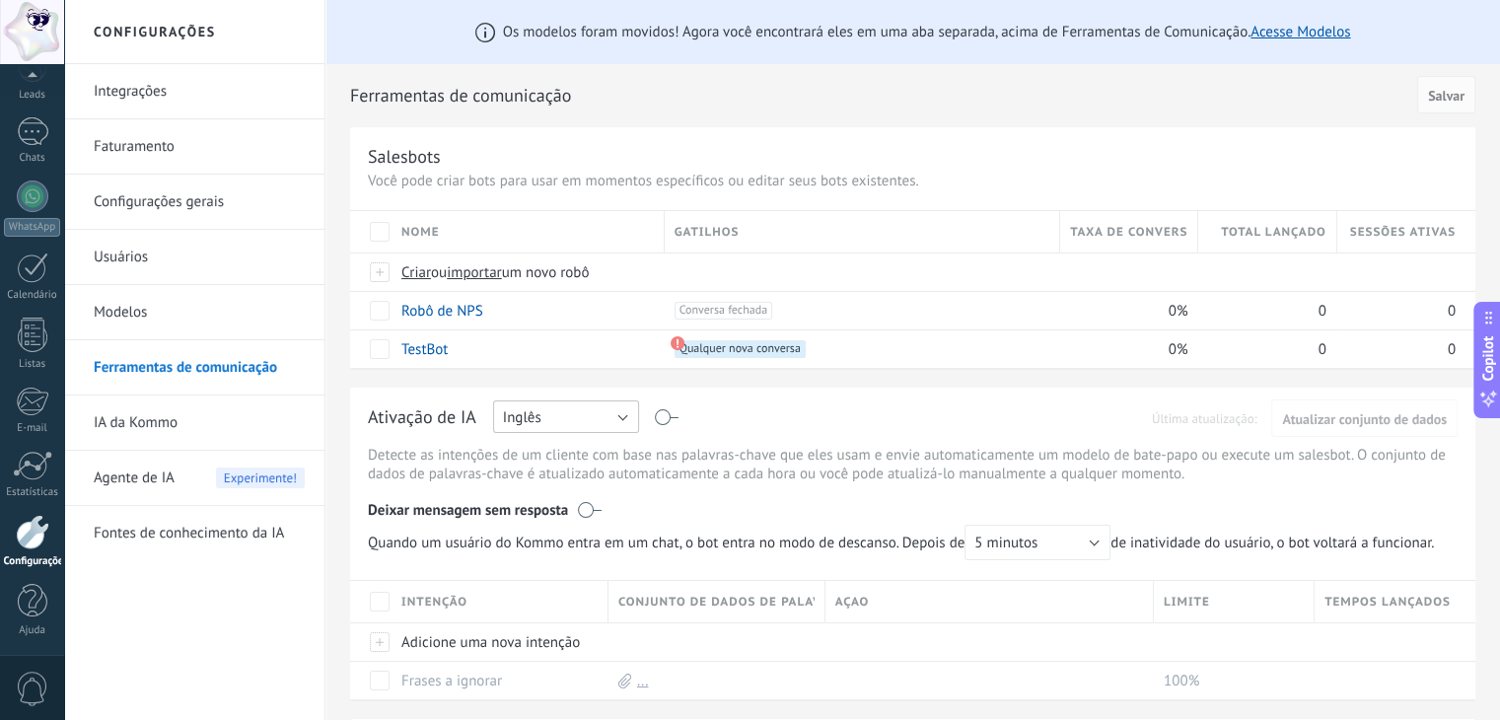
click at [573, 416] on button "Inglês" at bounding box center [566, 416] width 146 height 33
click at [562, 514] on span "Português" at bounding box center [556, 519] width 151 height 19
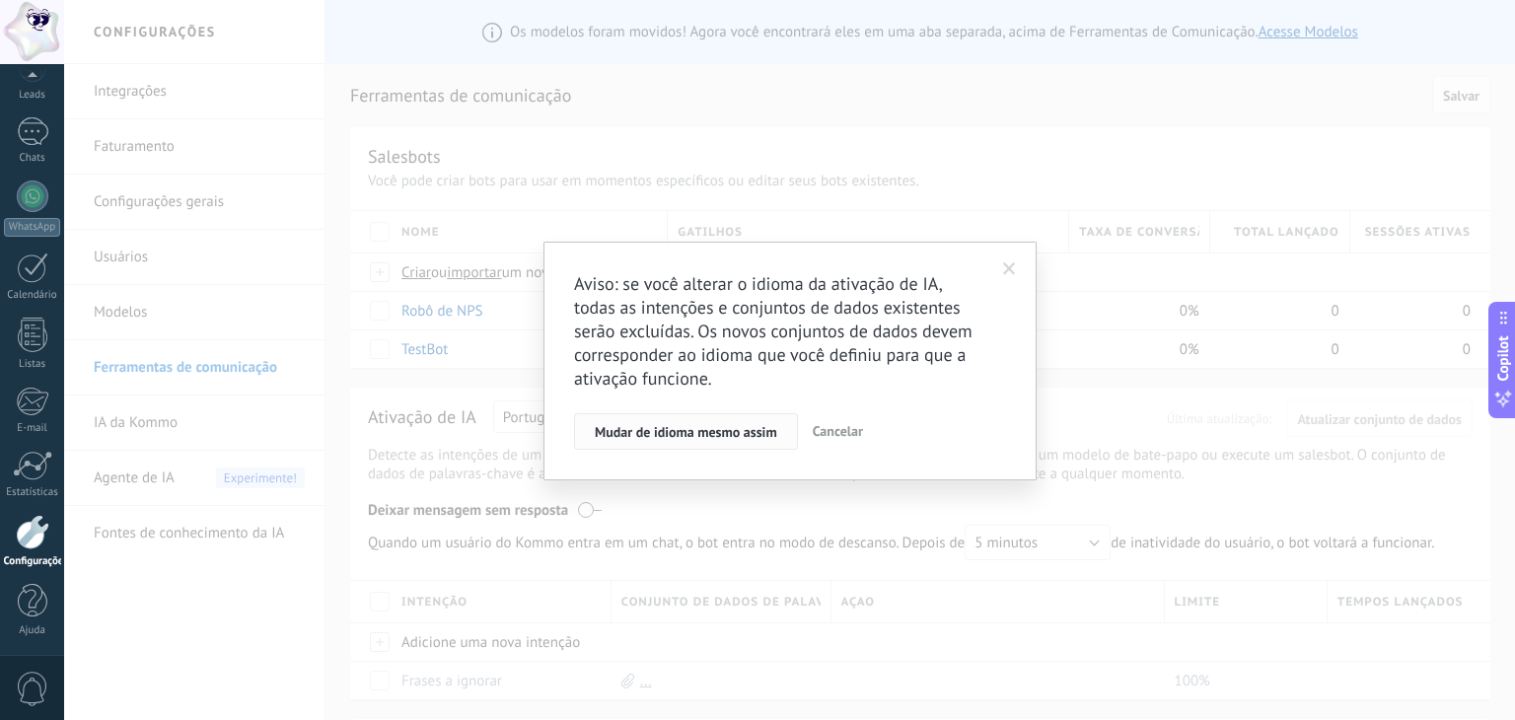
click at [760, 439] on span "Mudar de idioma mesmo assim" at bounding box center [686, 432] width 182 height 14
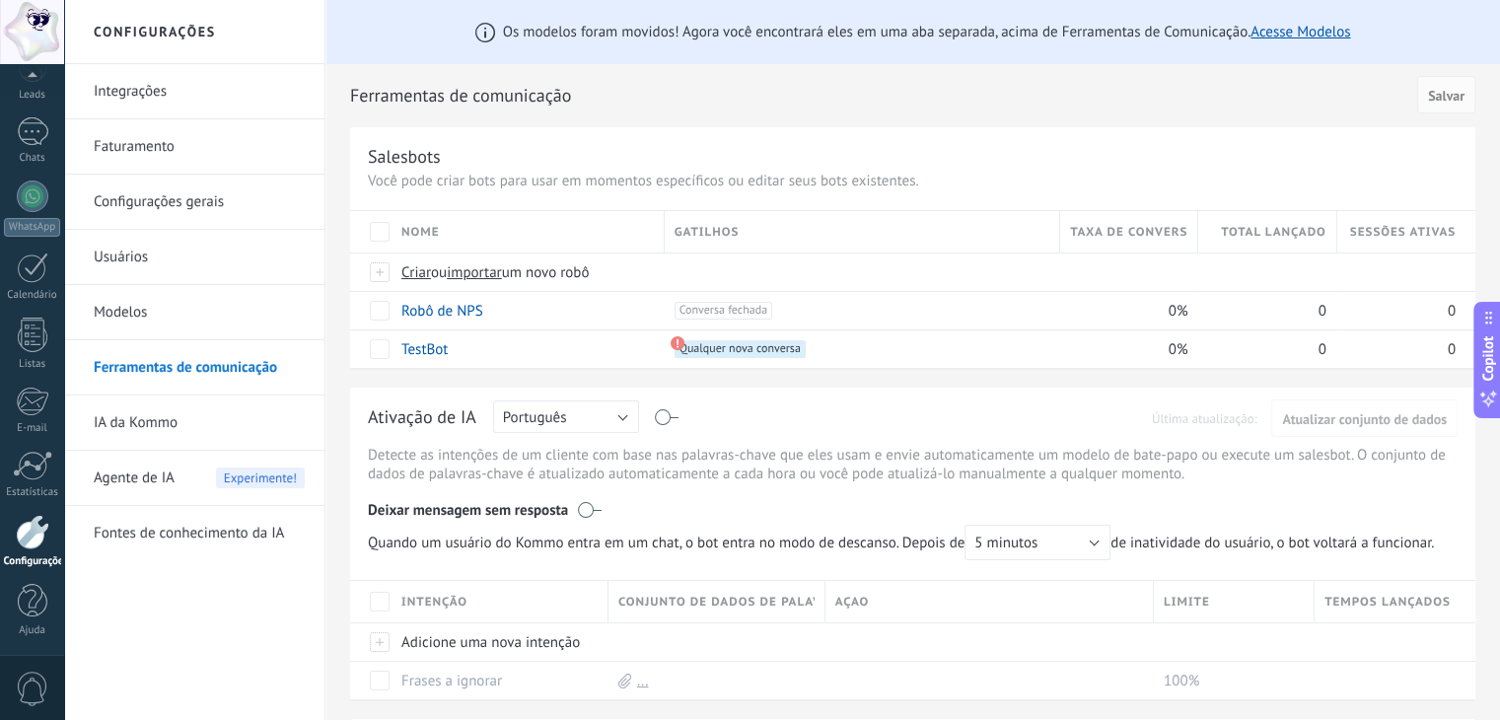
click at [191, 92] on link "Integrações" at bounding box center [199, 91] width 211 height 55
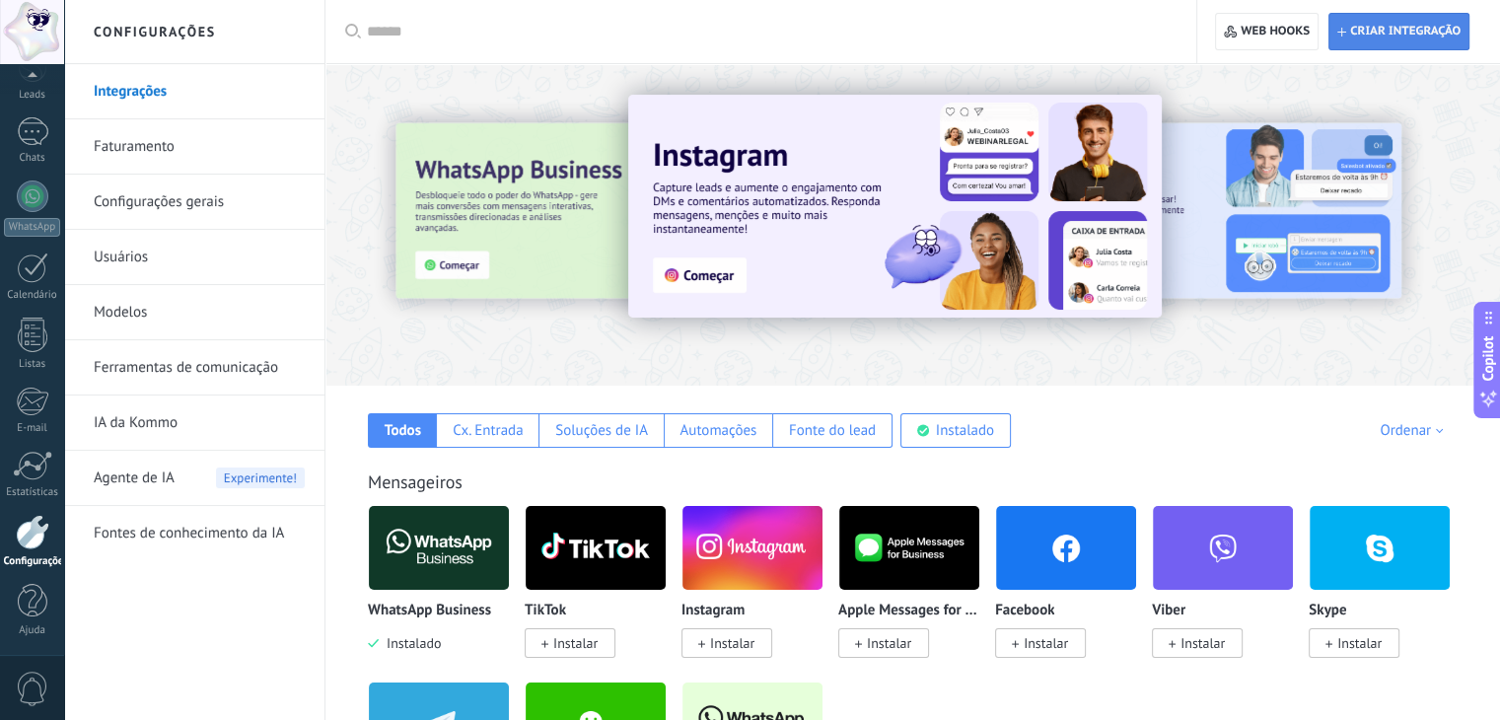
click at [1389, 31] on span "Criar integração" at bounding box center [1405, 32] width 110 height 16
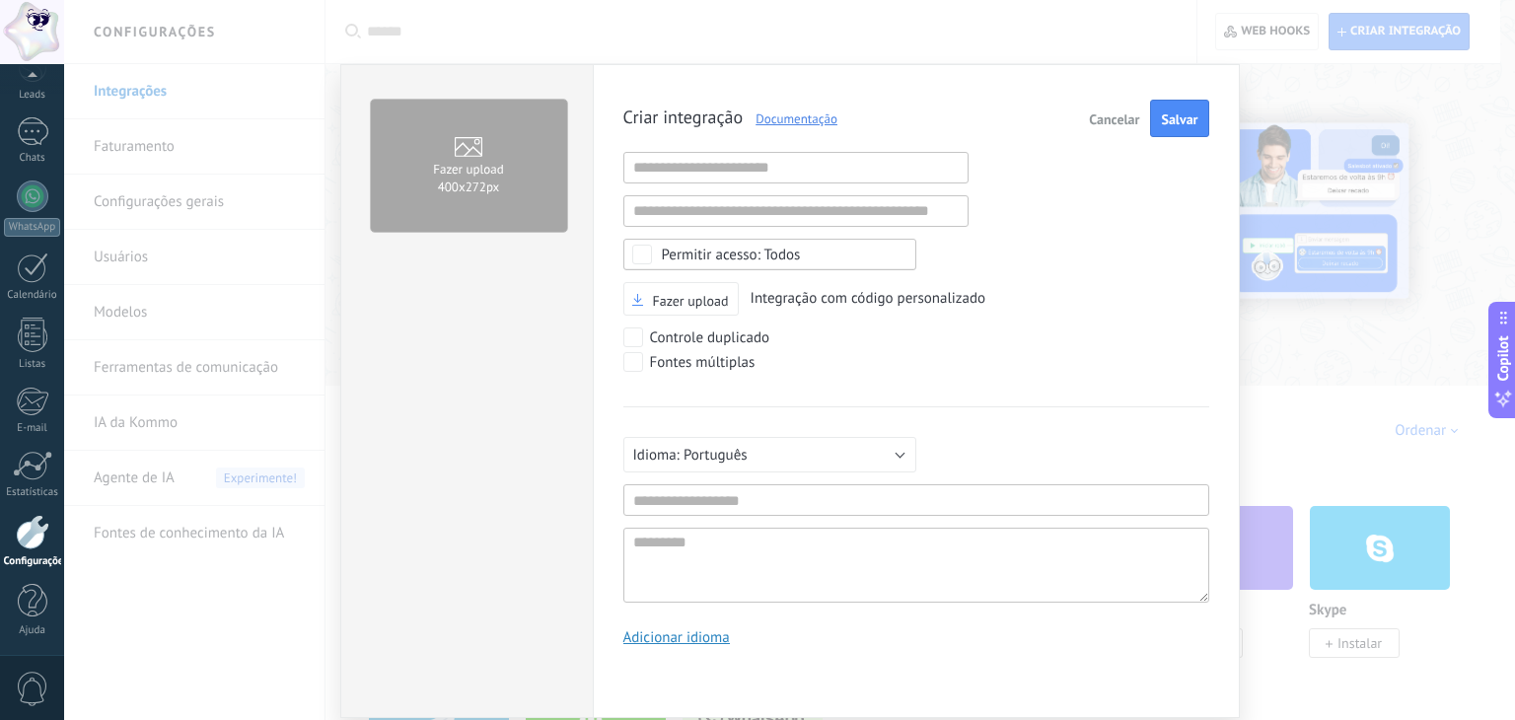
click at [1121, 112] on span "Cancelar" at bounding box center [1114, 119] width 50 height 14
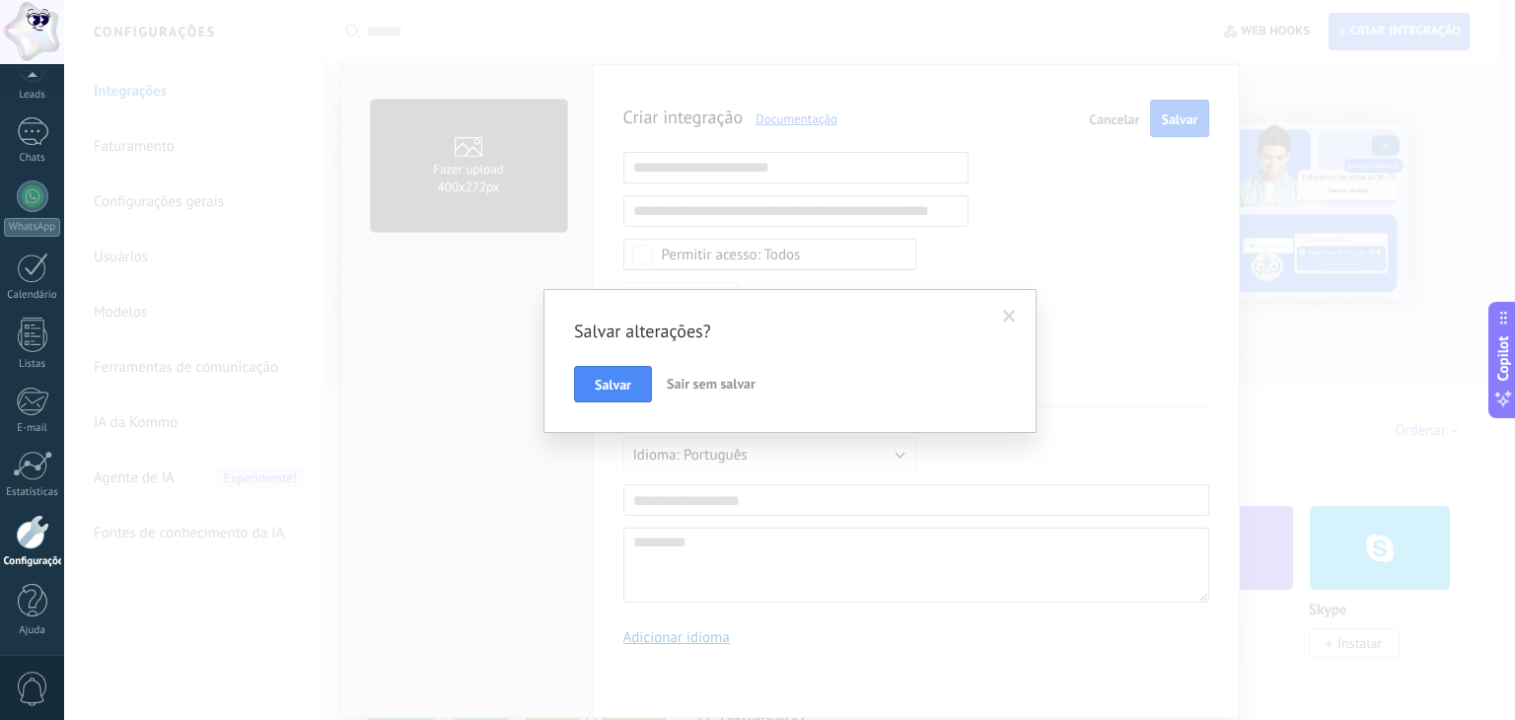
click at [712, 392] on span "Sair sem salvar" at bounding box center [711, 384] width 89 height 18
